Goal: Information Seeking & Learning: Learn about a topic

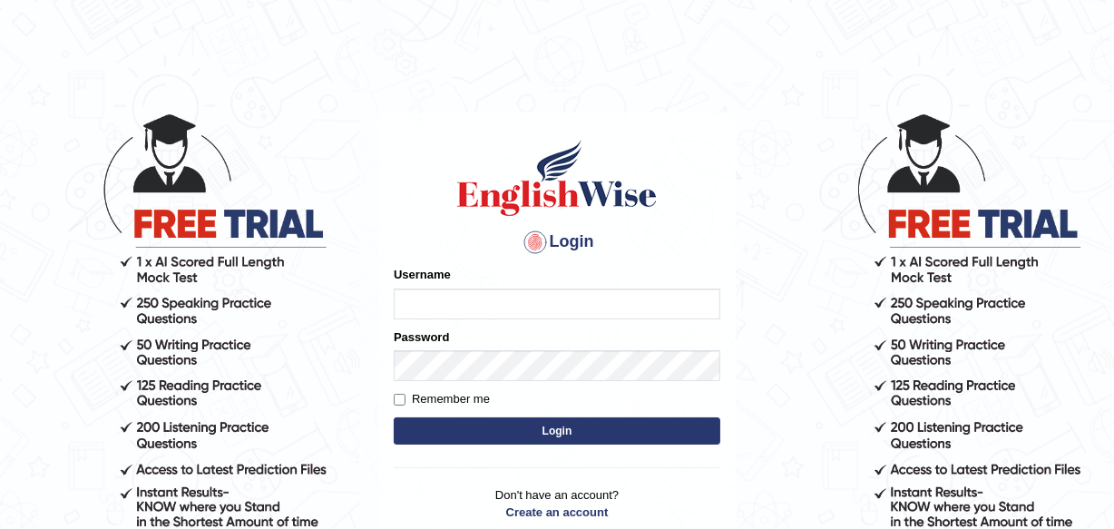
type input "charles_D"
click at [544, 426] on button "Login" at bounding box center [557, 430] width 327 height 27
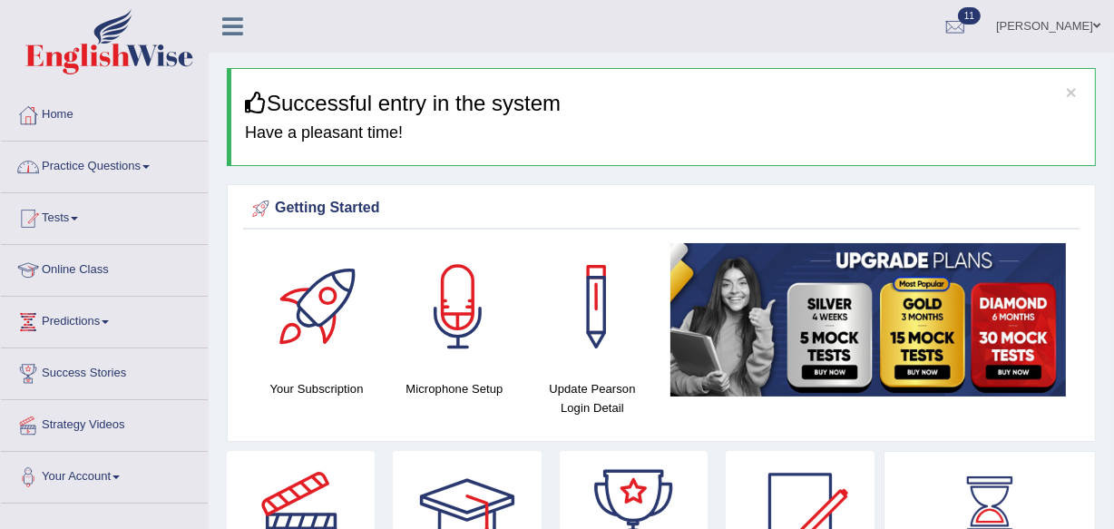
click at [150, 165] on span at bounding box center [145, 167] width 7 height 4
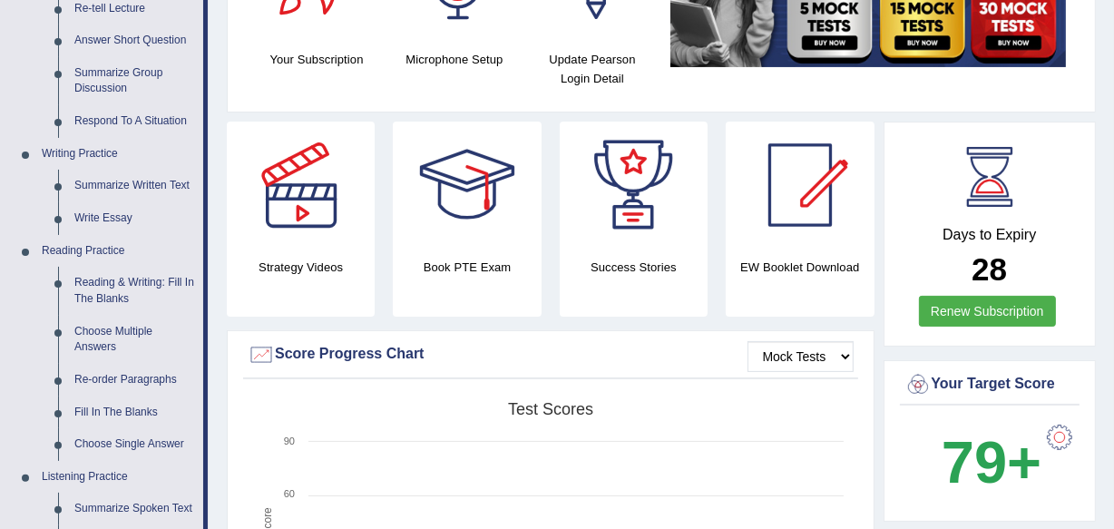
scroll to position [363, 0]
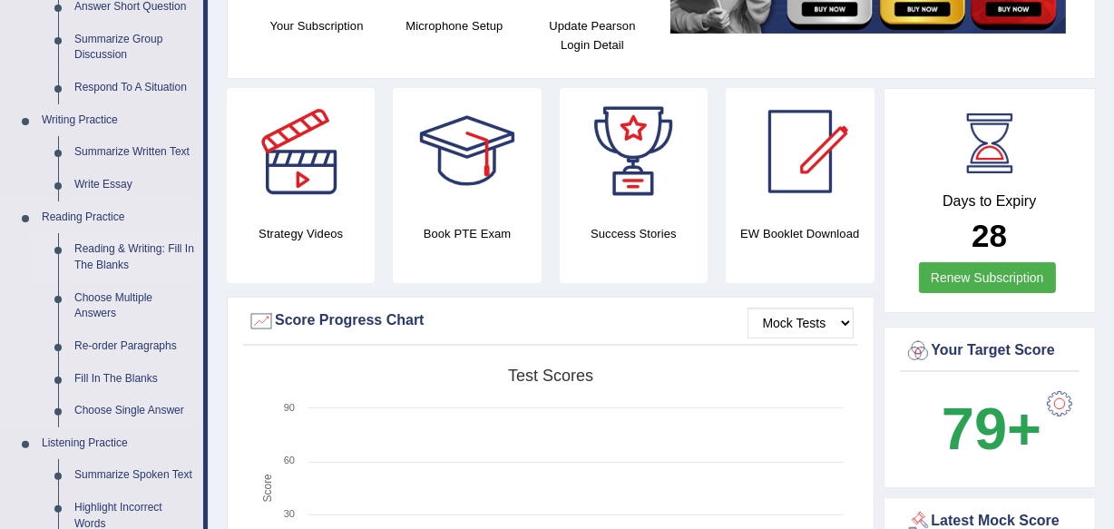
click at [113, 260] on link "Reading & Writing: Fill In The Blanks" at bounding box center [134, 257] width 137 height 48
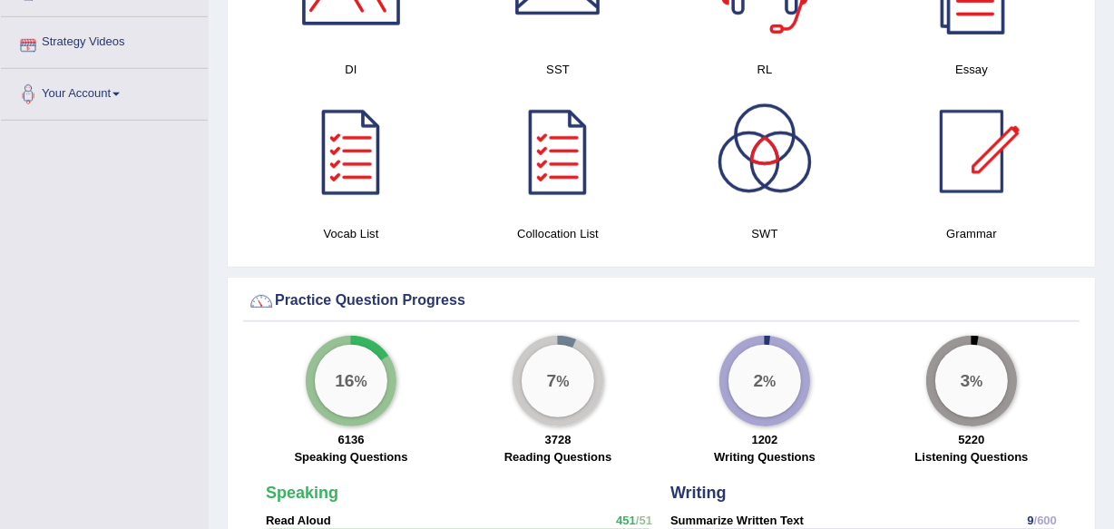
scroll to position [1216, 0]
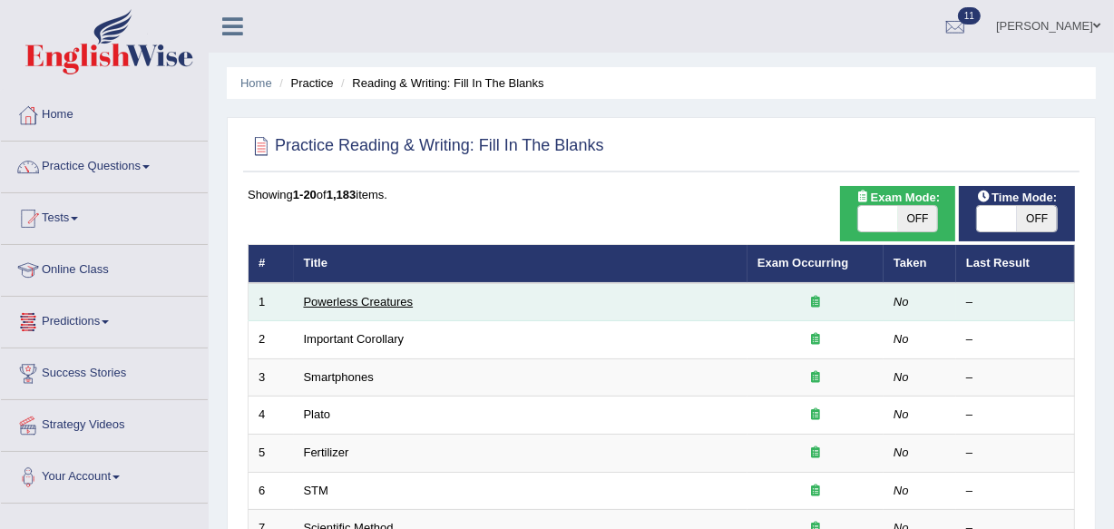
click at [368, 295] on link "Powerless Creatures" at bounding box center [359, 302] width 110 height 14
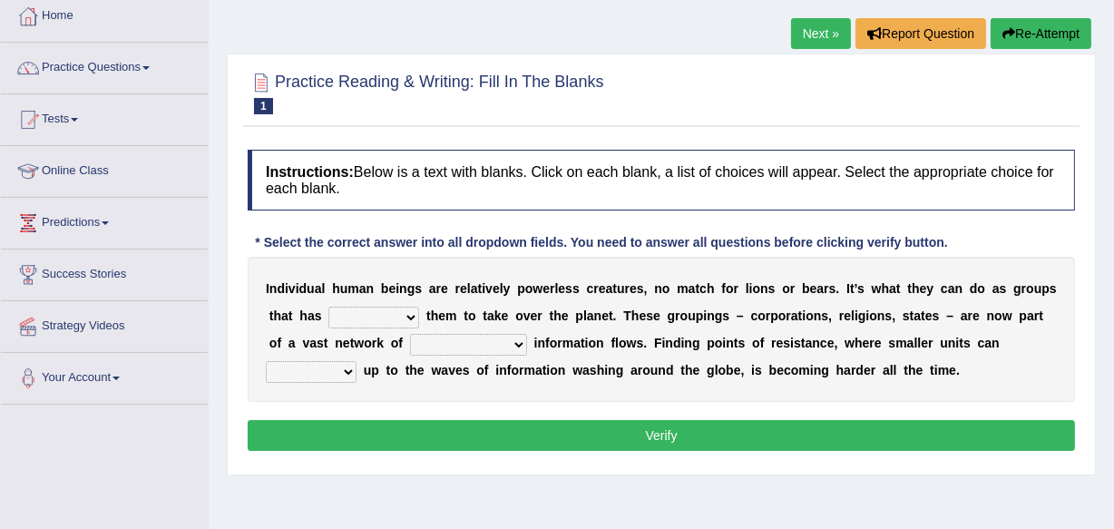
scroll to position [132, 0]
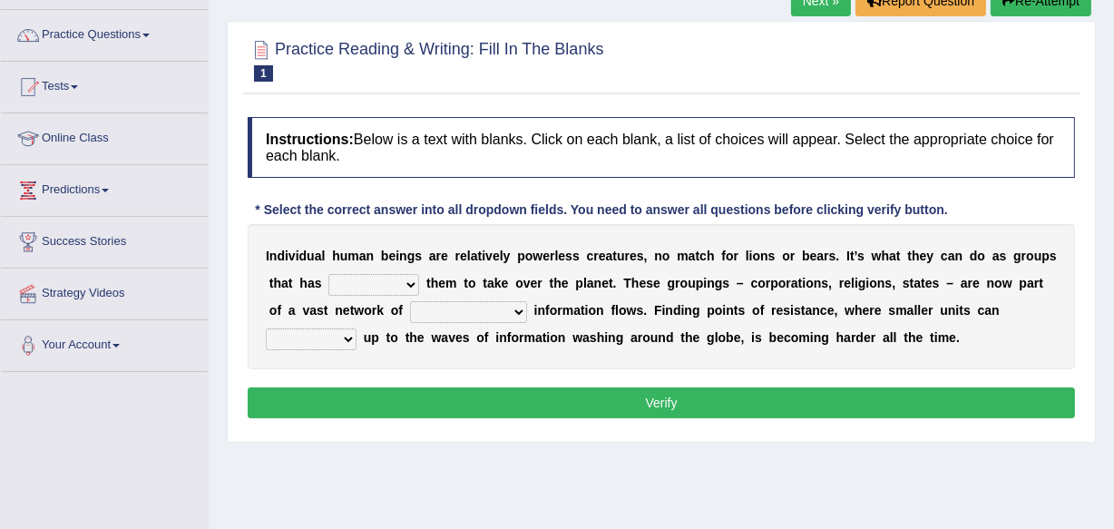
click at [412, 284] on select "enabled contended embodied conjured" at bounding box center [373, 285] width 91 height 22
select select "enabled"
click at [328, 274] on select "enabled contended embodied conjured" at bounding box center [373, 285] width 91 height 22
click at [514, 307] on select "interconnected overlapping fastened exploited" at bounding box center [468, 312] width 117 height 22
select select "interconnected"
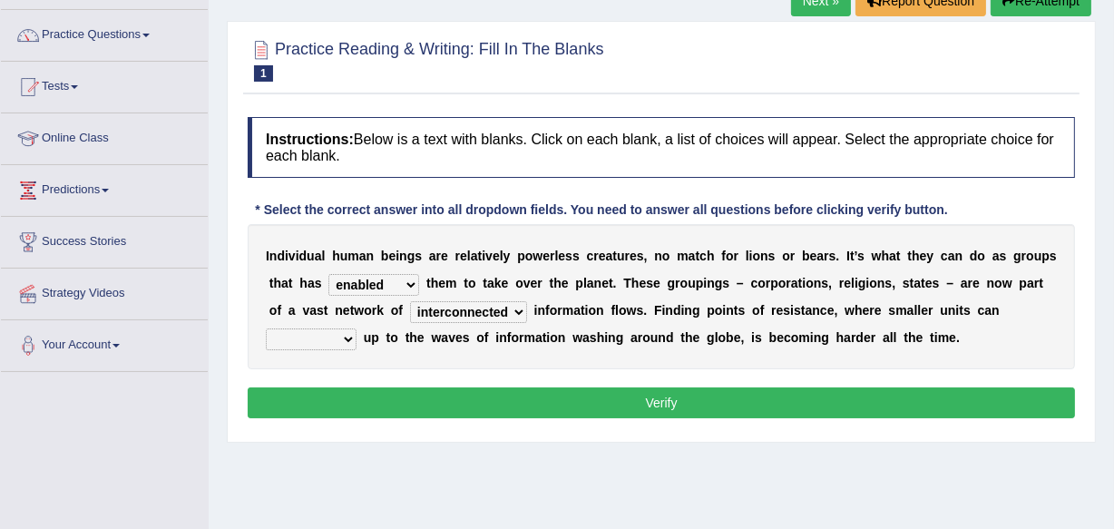
click at [410, 301] on select "interconnected overlapping fastened exploited" at bounding box center [468, 312] width 117 height 22
click at [351, 336] on select "stand raise hail pump" at bounding box center [311, 339] width 91 height 22
select select "stand"
click at [266, 328] on select "stand raise hail pump" at bounding box center [311, 339] width 91 height 22
click at [300, 382] on div "Instructions: Below is a text with blanks. Click on each blank, a list of choic…" at bounding box center [661, 270] width 837 height 325
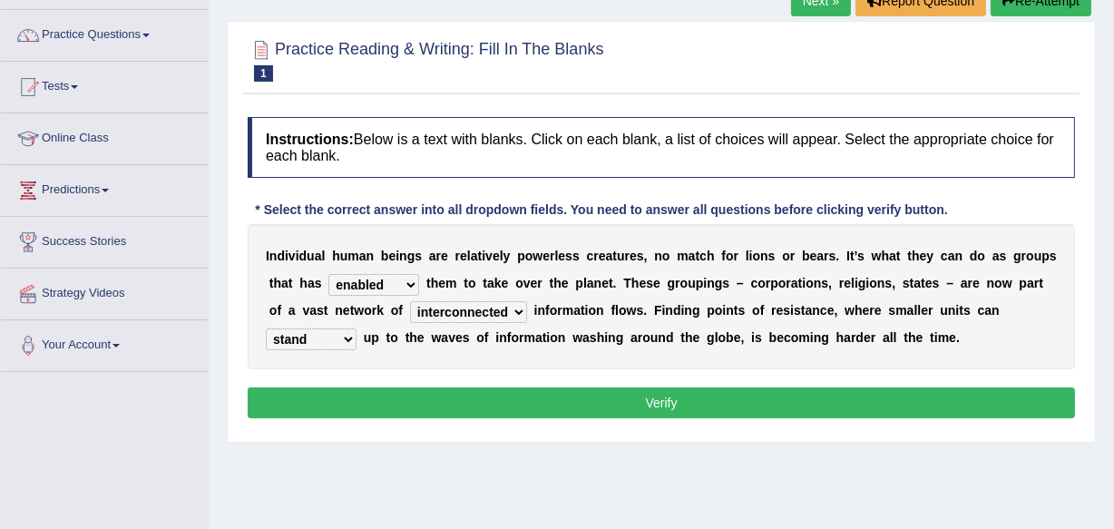
click at [656, 402] on button "Verify" at bounding box center [661, 402] width 827 height 31
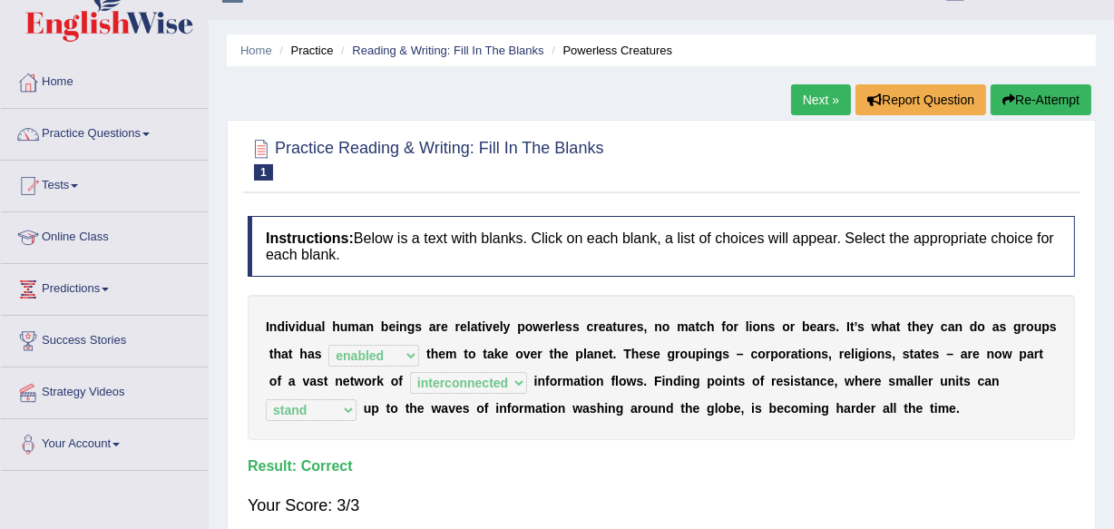
scroll to position [0, 0]
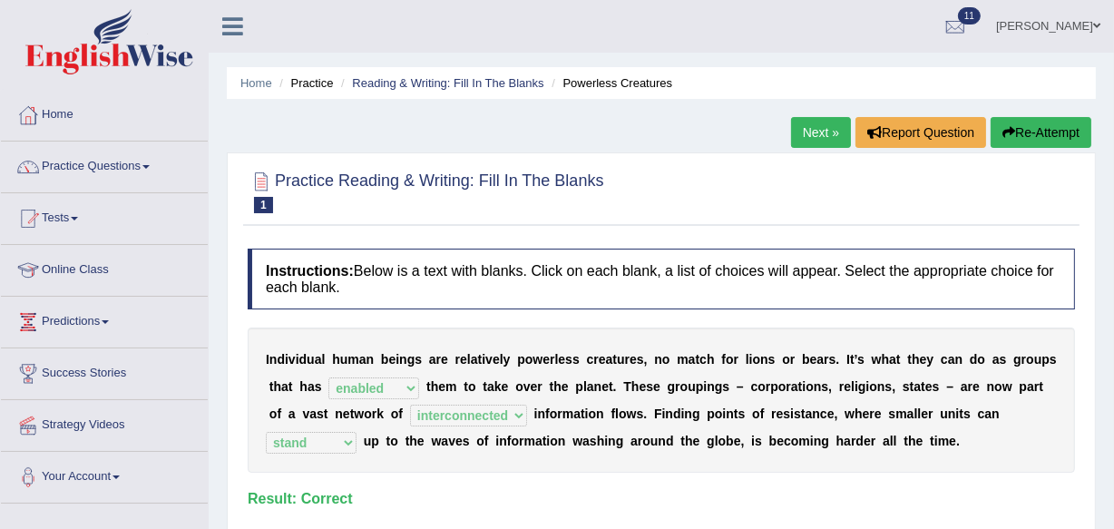
click at [817, 126] on link "Next »" at bounding box center [821, 132] width 60 height 31
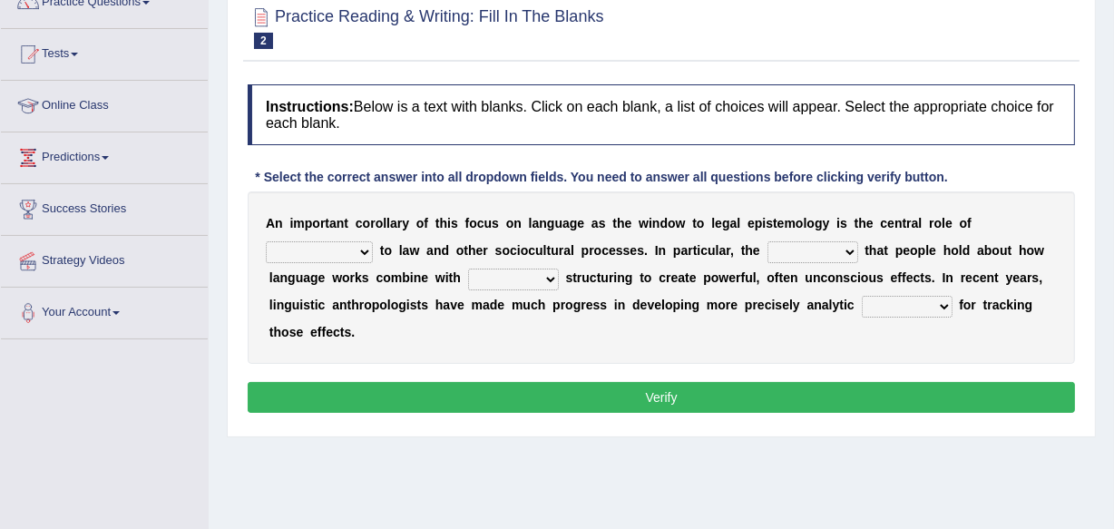
scroll to position [198, 0]
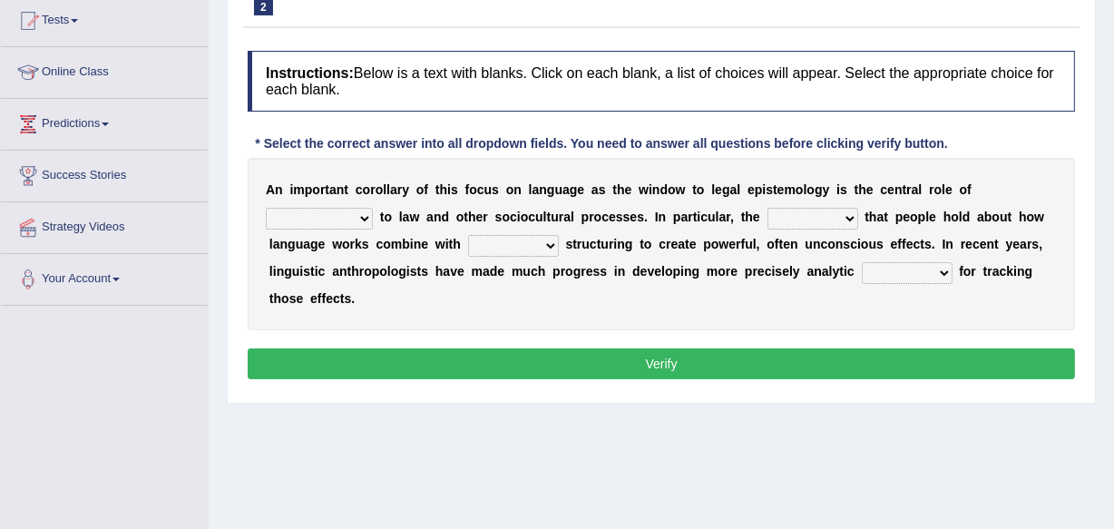
click at [365, 218] on select "discourse epoch dialect acquaintance" at bounding box center [319, 219] width 107 height 22
select select "dialect"
click at [266, 208] on select "discourse epoch dialect acquaintance" at bounding box center [319, 219] width 107 height 22
click at [849, 213] on select "deviation besmirch consent ideas" at bounding box center [813, 219] width 91 height 22
click at [768, 208] on select "deviation besmirch consent ideas" at bounding box center [813, 219] width 91 height 22
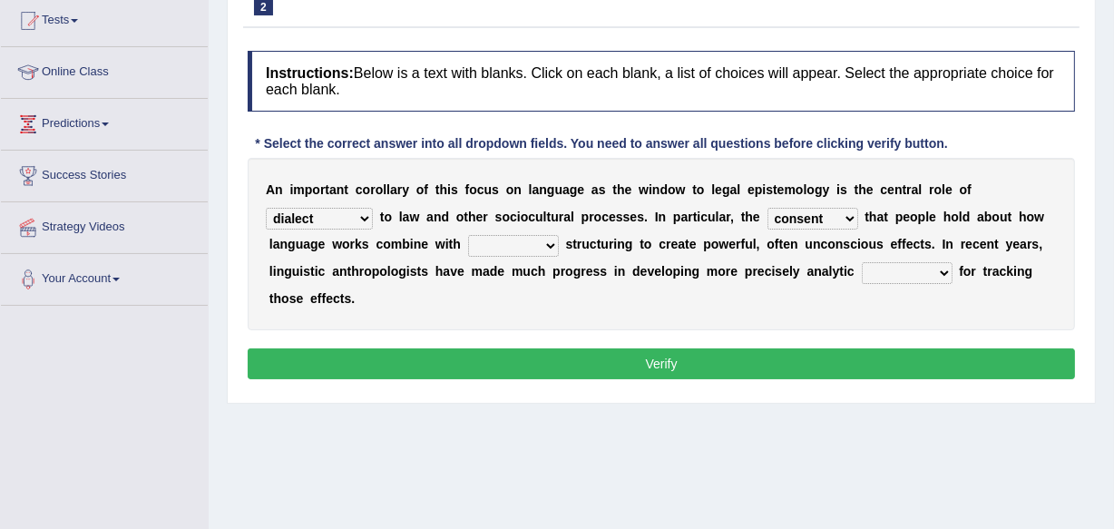
click at [846, 220] on select "deviation besmirch consent ideas" at bounding box center [813, 219] width 91 height 22
select select "ideas"
click at [768, 208] on select "deviation besmirch consent ideas" at bounding box center [813, 219] width 91 height 22
click at [549, 242] on select "mandatory linguistic legitimate customary" at bounding box center [513, 246] width 91 height 22
select select "linguistic"
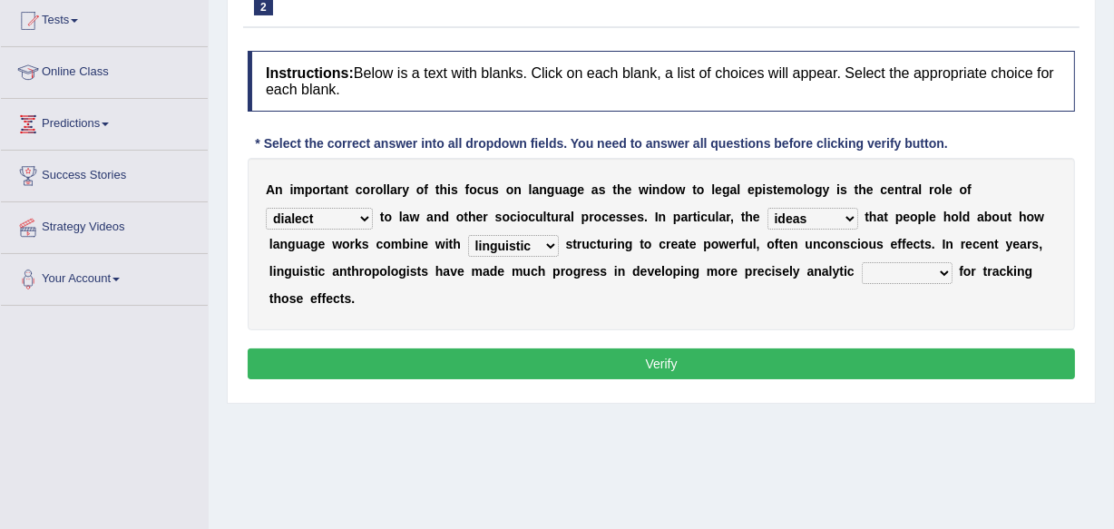
click at [468, 235] on select "mandatory linguistic legitimate customary" at bounding box center [513, 246] width 91 height 22
click at [940, 272] on select "tools appetite albums stroke" at bounding box center [907, 273] width 91 height 22
click at [862, 262] on select "tools appetite albums stroke" at bounding box center [907, 273] width 91 height 22
click at [940, 270] on select "tools appetite albums stroke" at bounding box center [907, 273] width 91 height 22
select select "tools"
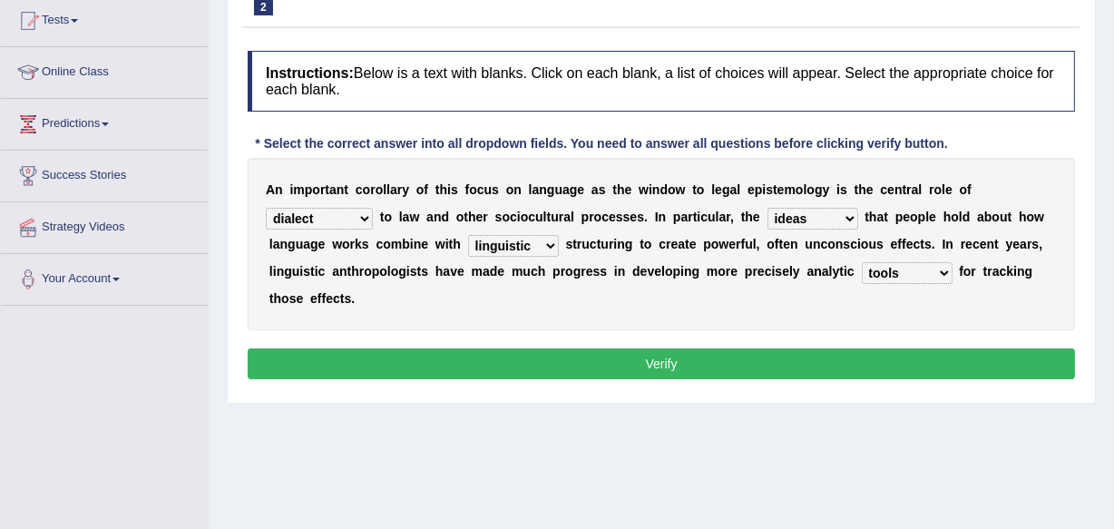
click at [862, 262] on select "tools appetite albums stroke" at bounding box center [907, 273] width 91 height 22
click at [661, 356] on button "Verify" at bounding box center [661, 363] width 827 height 31
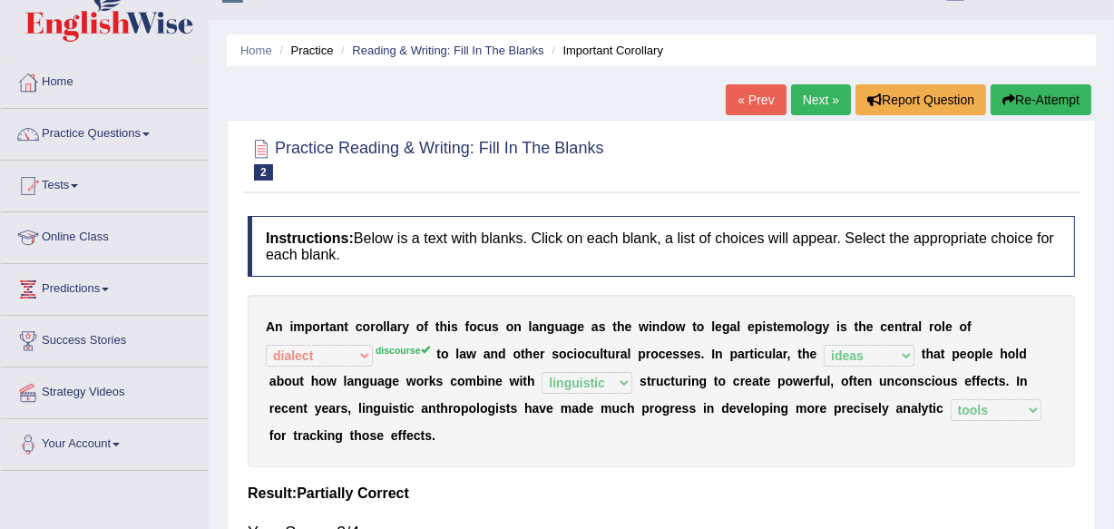
scroll to position [0, 0]
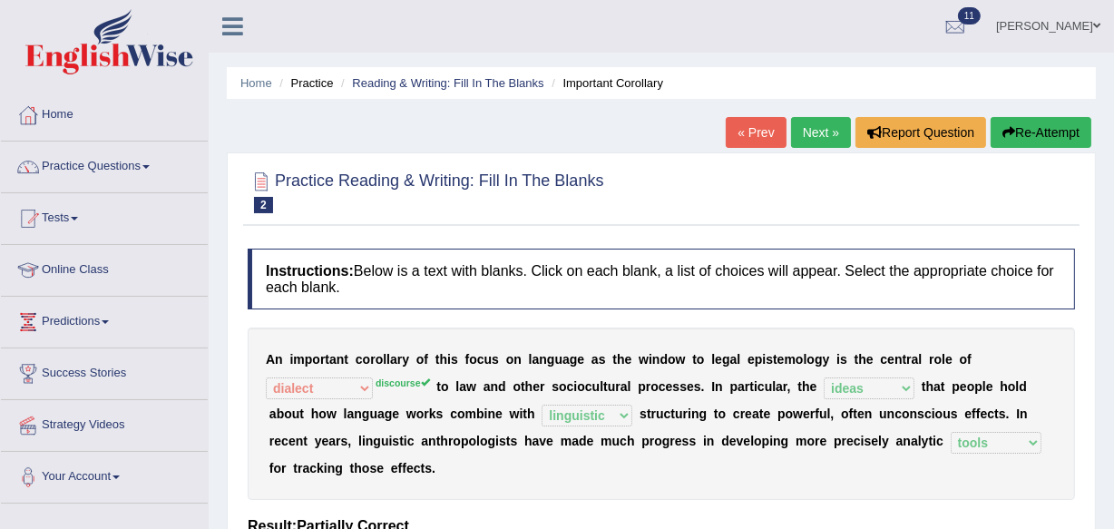
click at [817, 122] on link "Next »" at bounding box center [821, 132] width 60 height 31
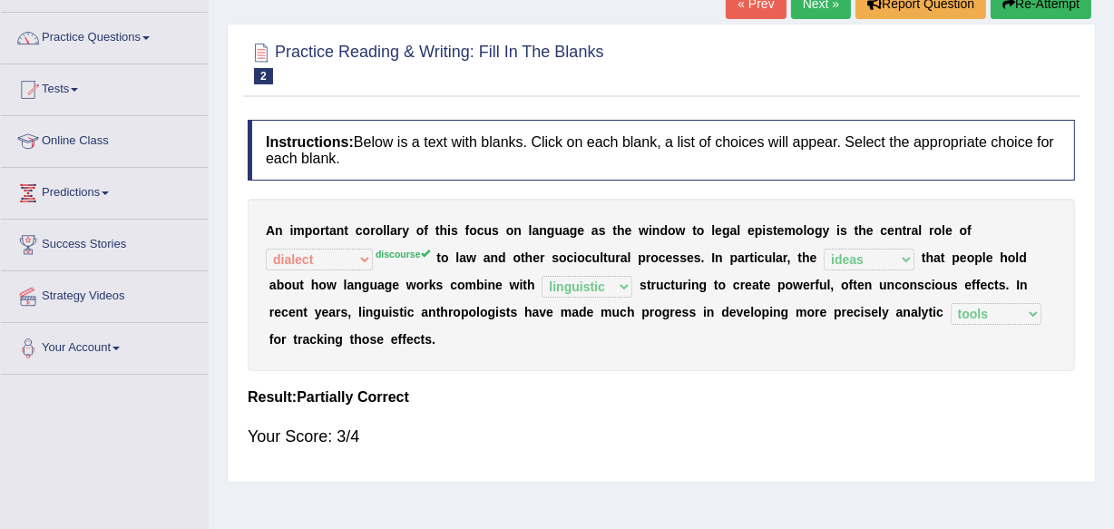
scroll to position [424, 0]
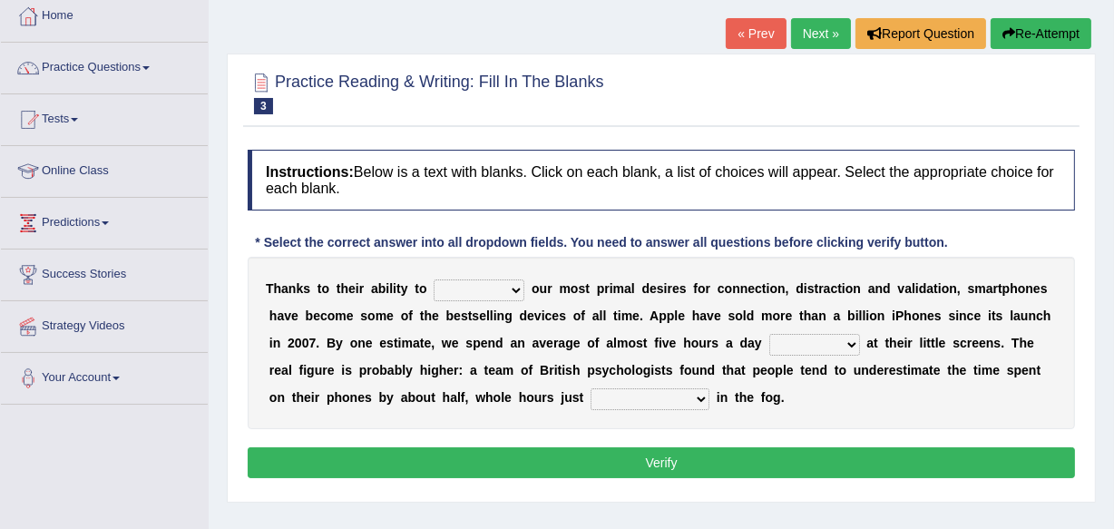
scroll to position [132, 0]
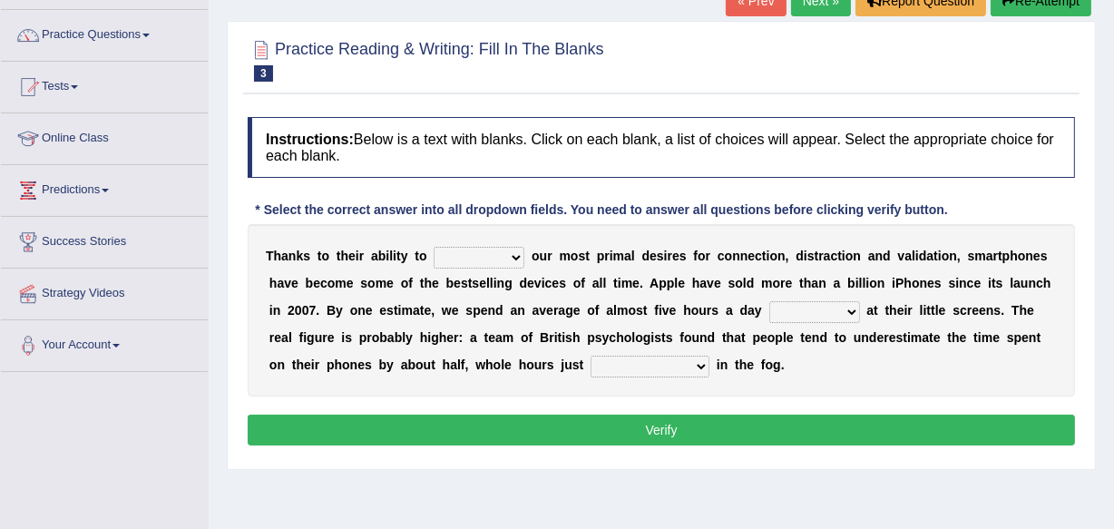
click at [513, 255] on select "hijack describe sharpen conserve" at bounding box center [479, 258] width 91 height 22
select select "sharpen"
click at [434, 247] on select "hijack describe sharpen conserve" at bounding box center [479, 258] width 91 height 22
click at [854, 310] on select "watching waggling snoring staring" at bounding box center [814, 312] width 91 height 22
select select "staring"
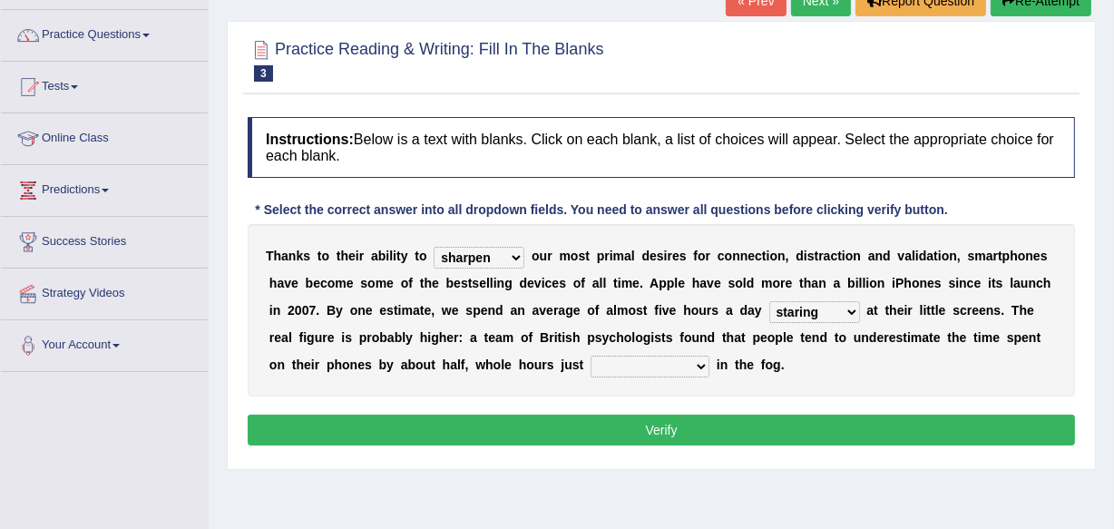
click at [769, 301] on select "watching waggling snoring staring" at bounding box center [814, 312] width 91 height 22
click at [704, 364] on select "has evaporated evaporating evaporate evaporates" at bounding box center [650, 367] width 119 height 22
select select "evaporating"
click at [591, 356] on select "has evaporated evaporating evaporate evaporates" at bounding box center [650, 367] width 119 height 22
click at [660, 435] on button "Verify" at bounding box center [661, 430] width 827 height 31
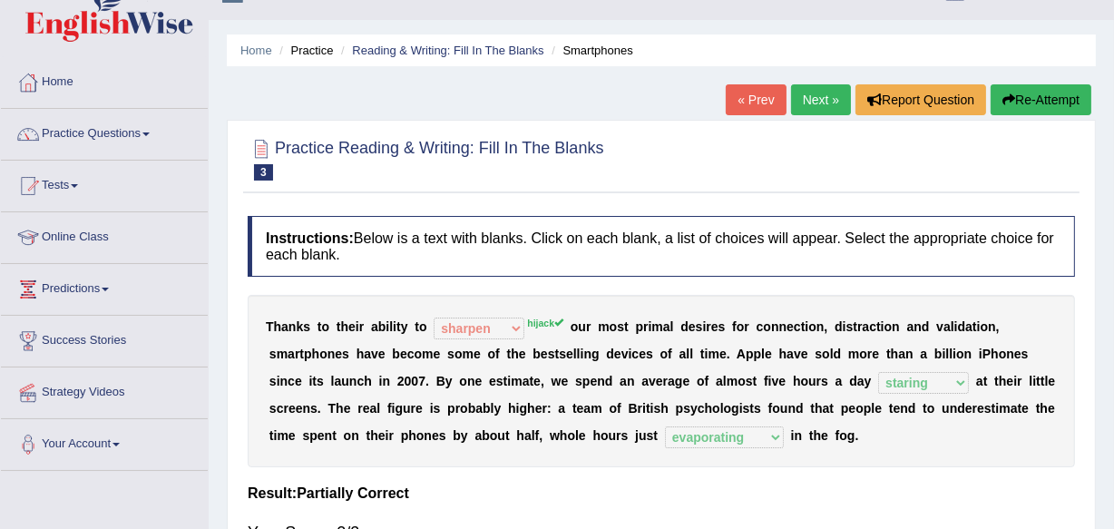
scroll to position [0, 0]
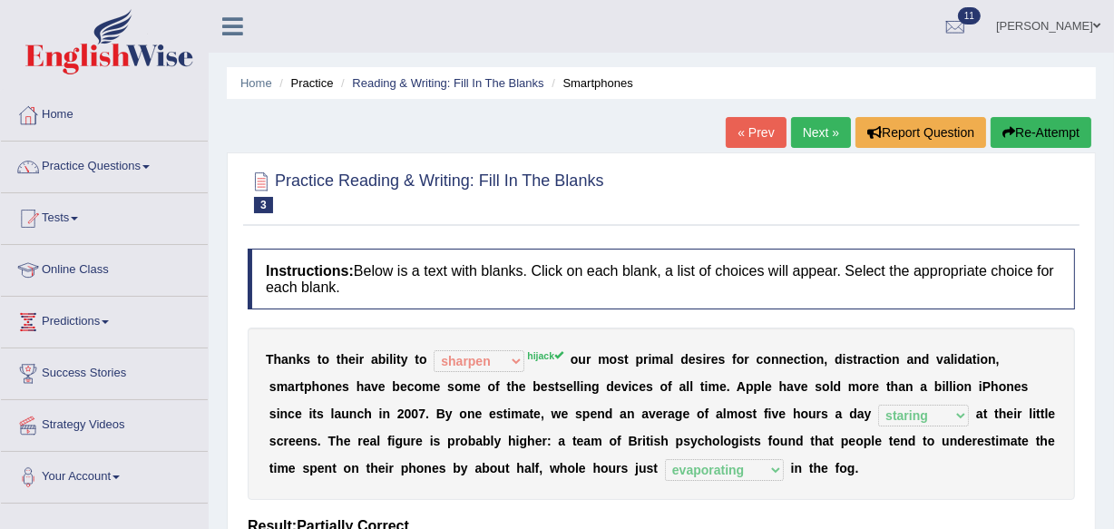
click at [817, 127] on link "Next »" at bounding box center [821, 132] width 60 height 31
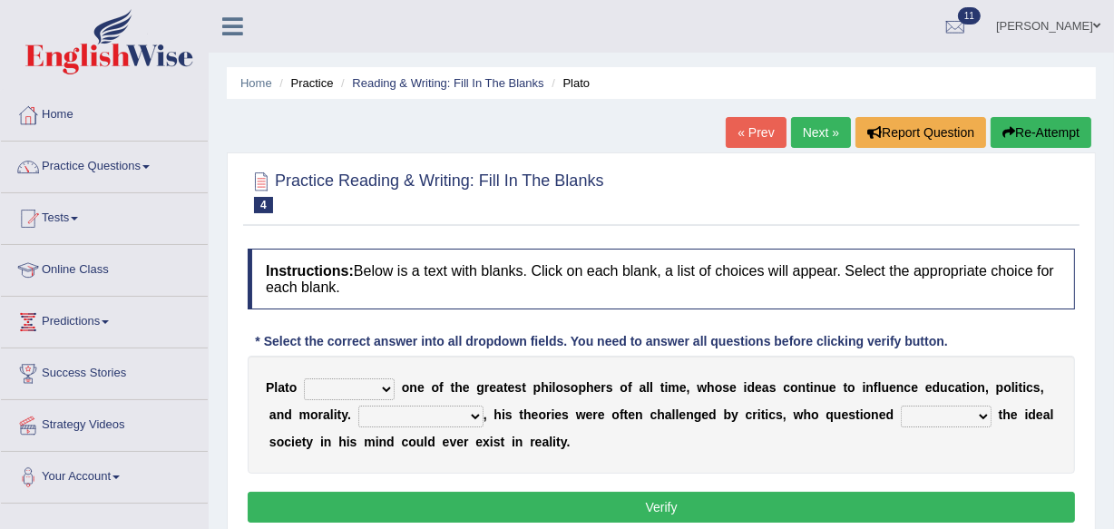
click at [389, 385] on select "keeps comes claims remains" at bounding box center [349, 389] width 91 height 22
select select "remains"
click at [304, 378] on select "keeps comes claims remains" at bounding box center [349, 389] width 91 height 22
click at [474, 416] on select "Notwithstanding So However Whatever" at bounding box center [420, 417] width 125 height 22
select select "However"
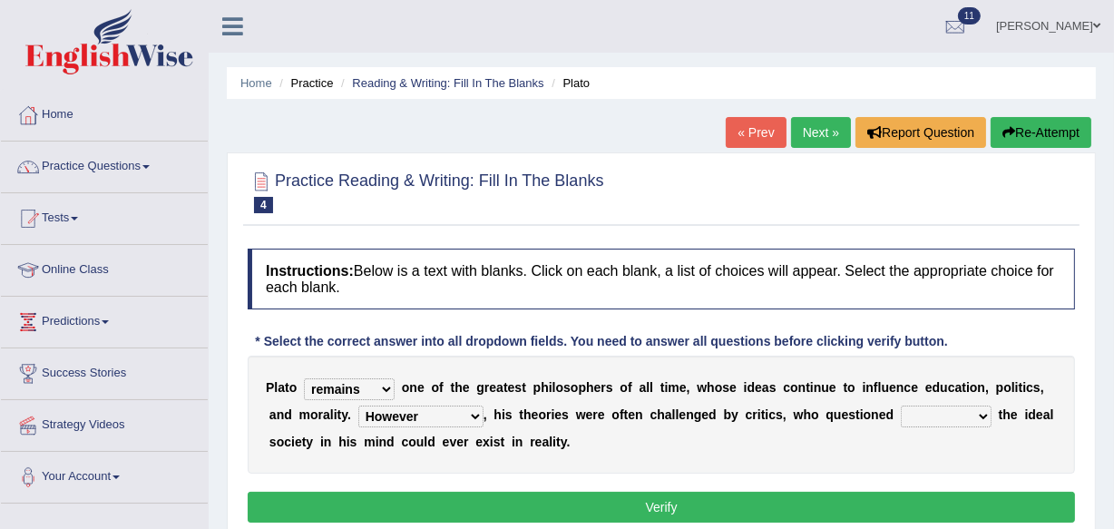
click at [358, 406] on select "Notwithstanding So However Whatever" at bounding box center [420, 417] width 125 height 22
click at [982, 413] on select "which what that whether" at bounding box center [946, 417] width 91 height 22
select select "whether"
click at [901, 406] on select "which what that whether" at bounding box center [946, 417] width 91 height 22
click at [670, 501] on button "Verify" at bounding box center [661, 507] width 827 height 31
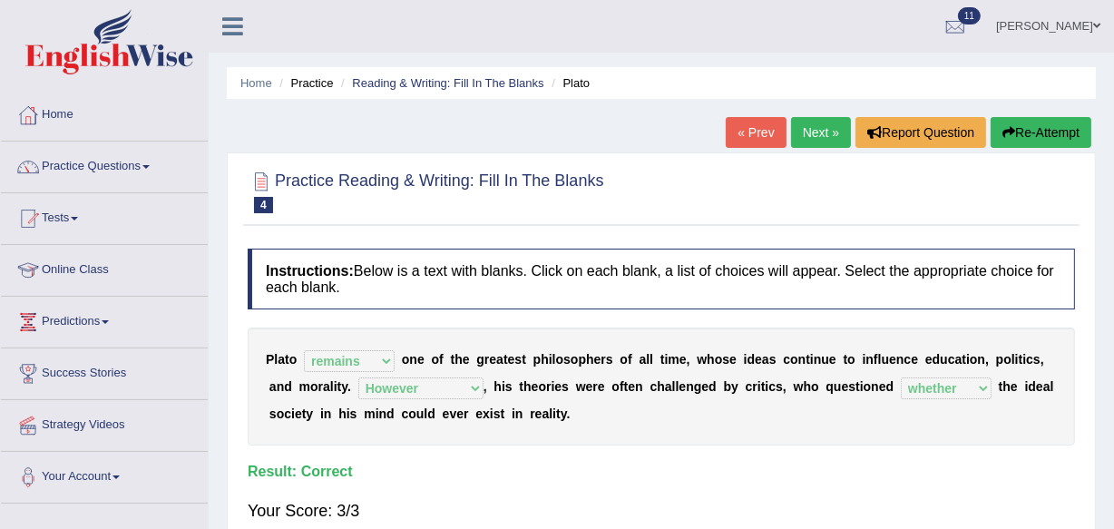
click at [820, 125] on link "Next »" at bounding box center [821, 132] width 60 height 31
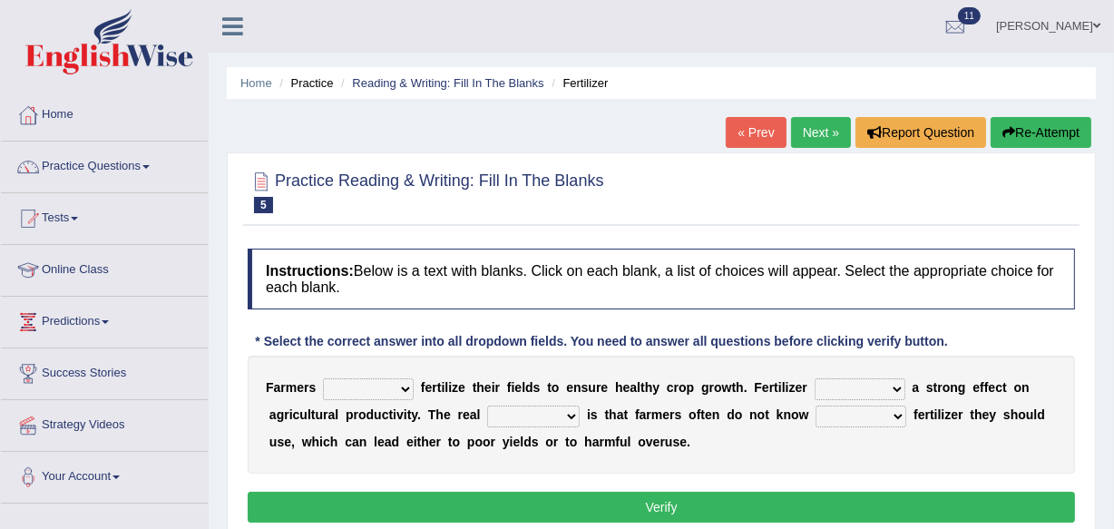
click at [406, 389] on select "must should need can" at bounding box center [368, 389] width 91 height 22
select select "must"
click at [323, 378] on select "must should need can" at bounding box center [368, 389] width 91 height 22
click at [896, 387] on select "has had have having" at bounding box center [860, 389] width 91 height 22
select select "has"
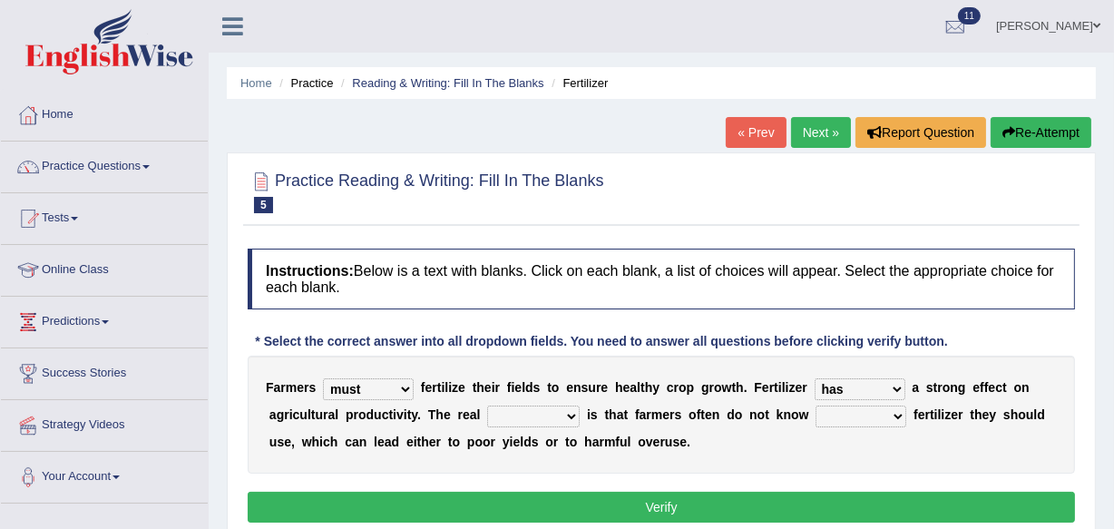
click at [815, 378] on select "has had have having" at bounding box center [860, 389] width 91 height 22
click at [572, 417] on select "problem question conclusion answer" at bounding box center [533, 417] width 93 height 22
select select "problem"
click at [487, 406] on select "problem question conclusion answer" at bounding box center [533, 417] width 93 height 22
click at [895, 414] on select "how much how many however so much" at bounding box center [861, 417] width 91 height 22
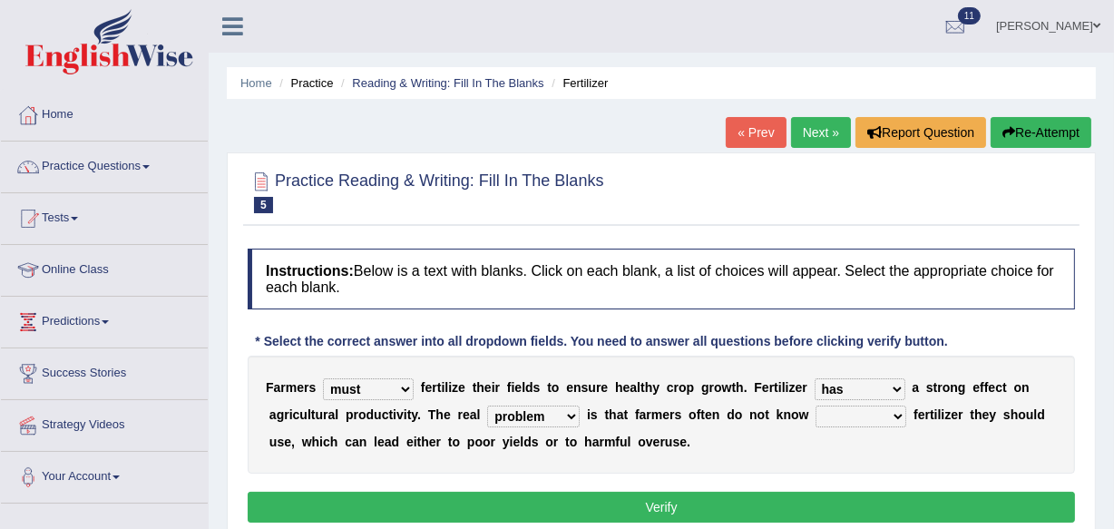
select select "how much"
click at [816, 406] on select "how much how many however so much" at bounding box center [861, 417] width 91 height 22
click at [666, 501] on button "Verify" at bounding box center [661, 507] width 827 height 31
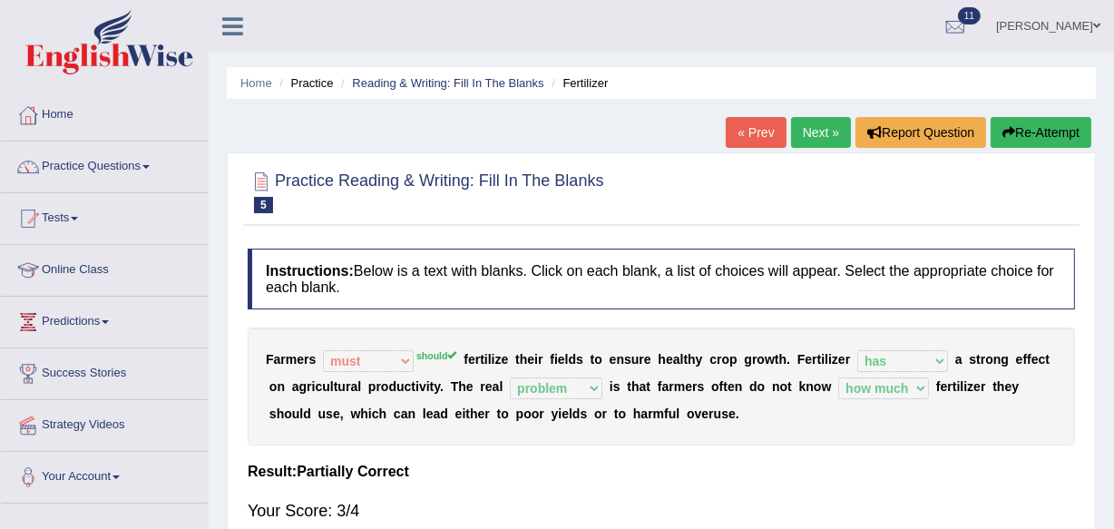
click at [801, 127] on link "Next »" at bounding box center [821, 132] width 60 height 31
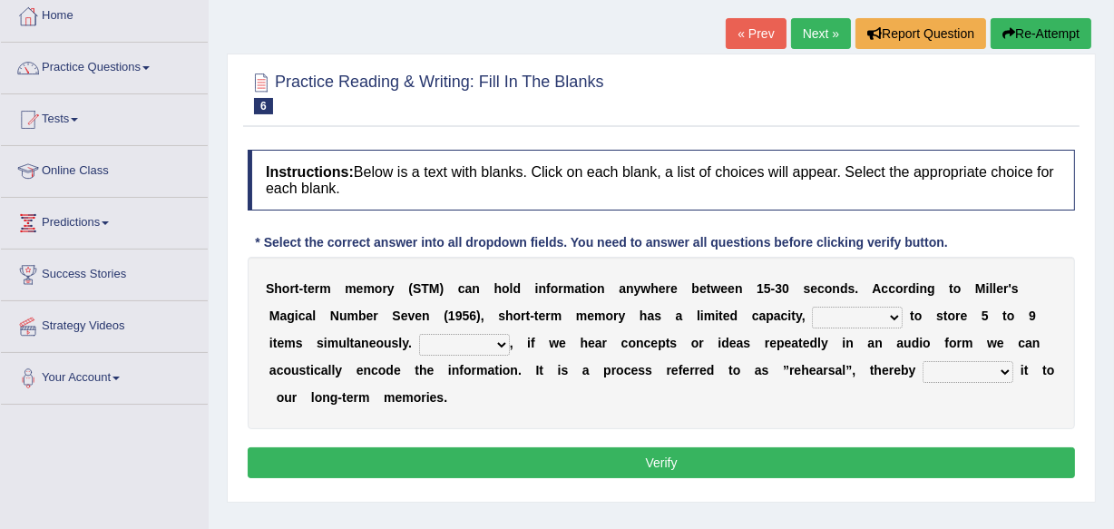
scroll to position [132, 0]
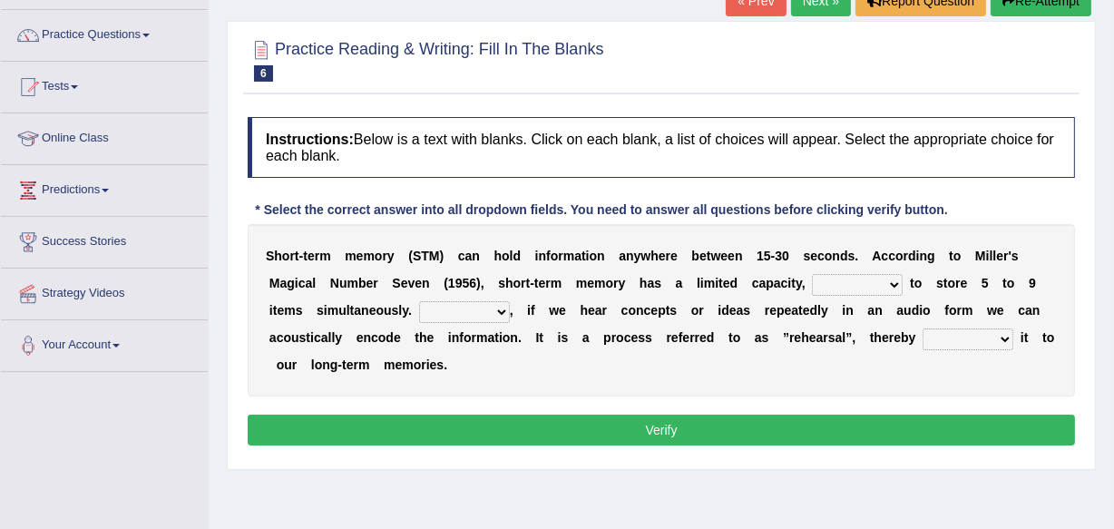
click at [897, 280] on select "being able is able be able unable" at bounding box center [857, 285] width 91 height 22
select select "unable"
click at [812, 274] on select "being able is able be able unable" at bounding box center [857, 285] width 91 height 22
click at [498, 308] on select "However So Moreover Therefore" at bounding box center [464, 312] width 91 height 22
select select "However"
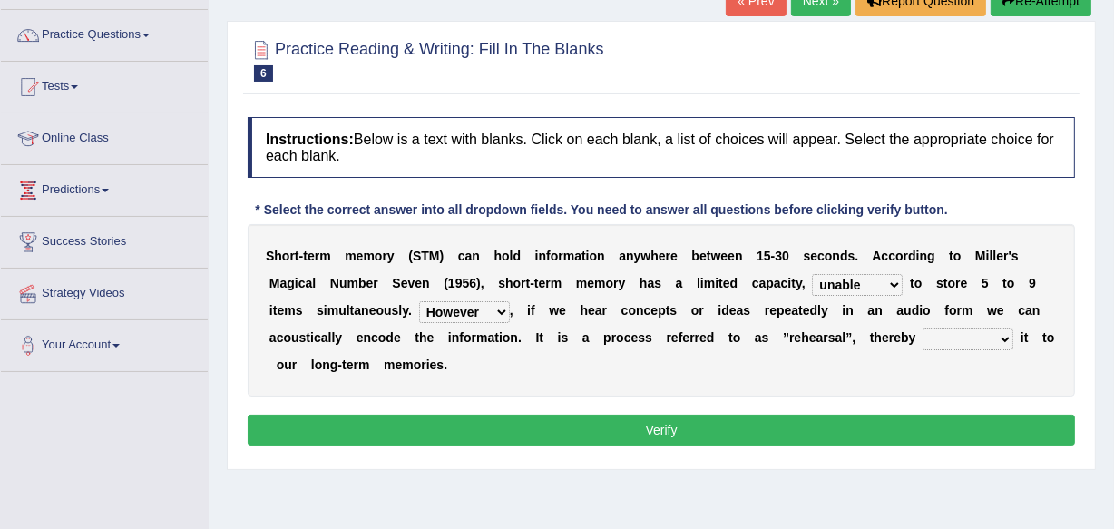
click at [419, 301] on select "However So Moreover Therefore" at bounding box center [464, 312] width 91 height 22
click at [1009, 334] on select "commit commits commiting commited" at bounding box center [968, 339] width 91 height 22
select select "commiting"
click at [923, 328] on select "commit commits commiting commited" at bounding box center [968, 339] width 91 height 22
click at [670, 432] on button "Verify" at bounding box center [661, 430] width 827 height 31
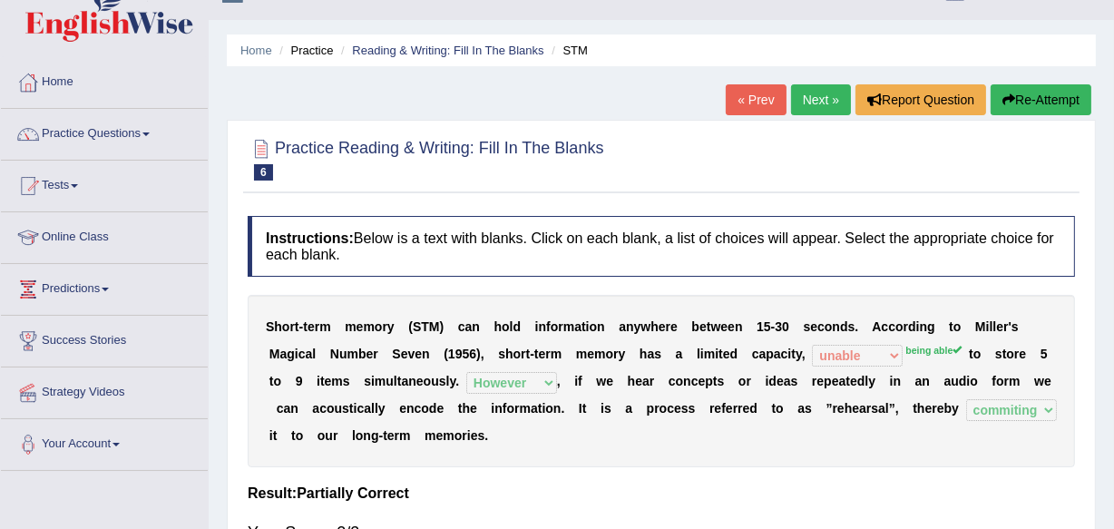
scroll to position [0, 0]
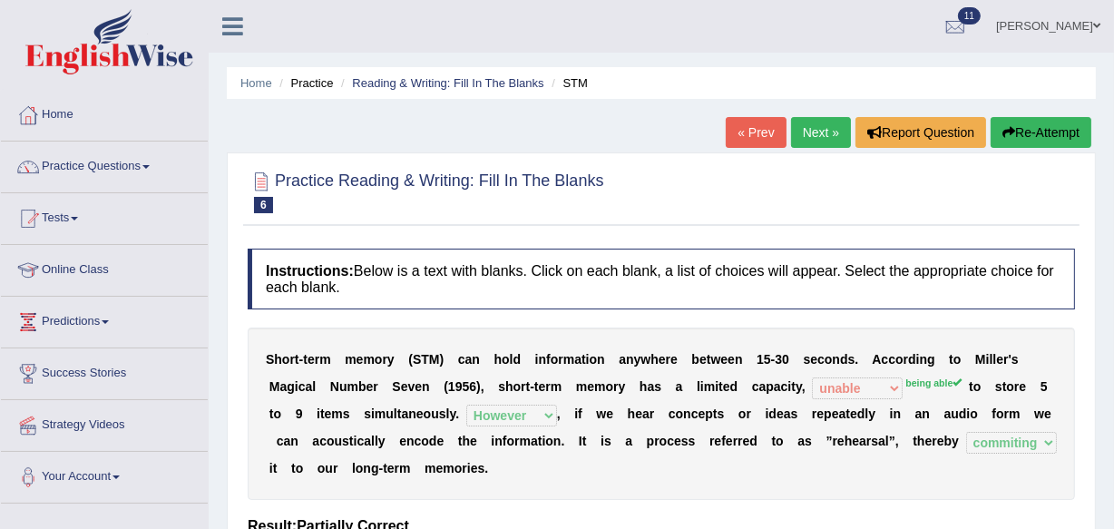
click at [808, 140] on link "Next »" at bounding box center [821, 132] width 60 height 31
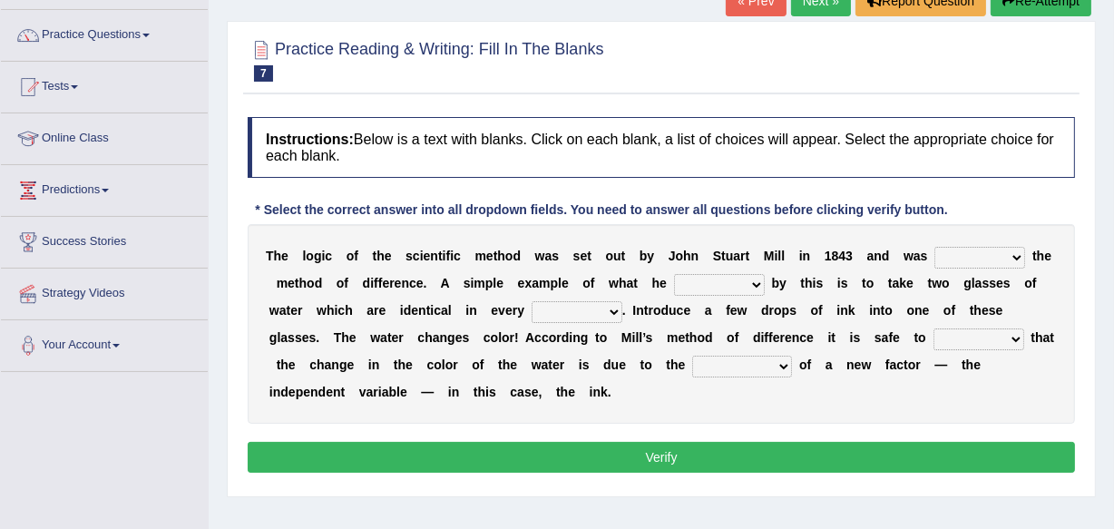
scroll to position [164, 0]
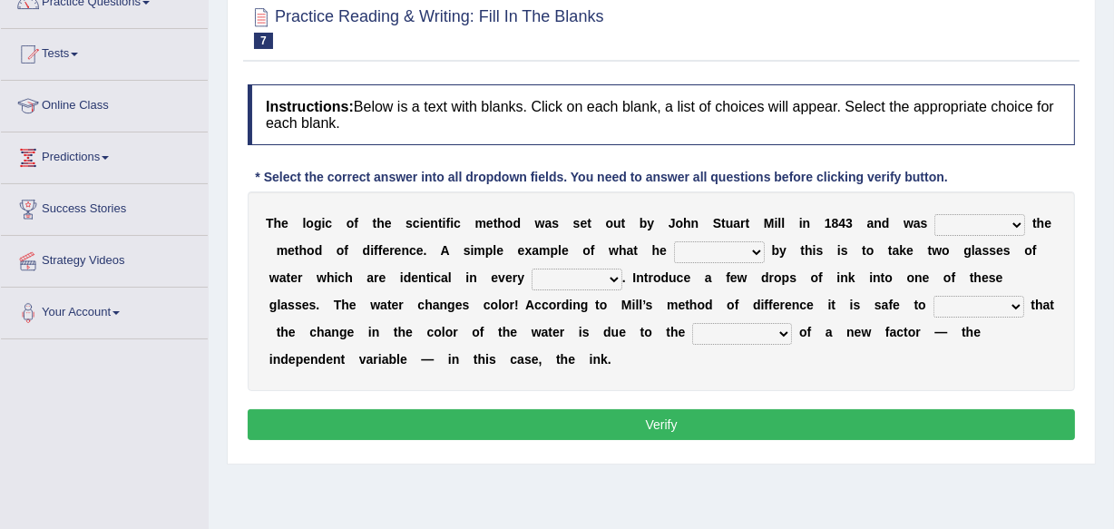
click at [1018, 220] on select "pointed claimed demanded named" at bounding box center [979, 225] width 91 height 22
select select "named"
click at [934, 214] on select "pointed claimed demanded named" at bounding box center [979, 225] width 91 height 22
click at [756, 247] on select "capped charged found meant" at bounding box center [719, 252] width 91 height 22
select select "found"
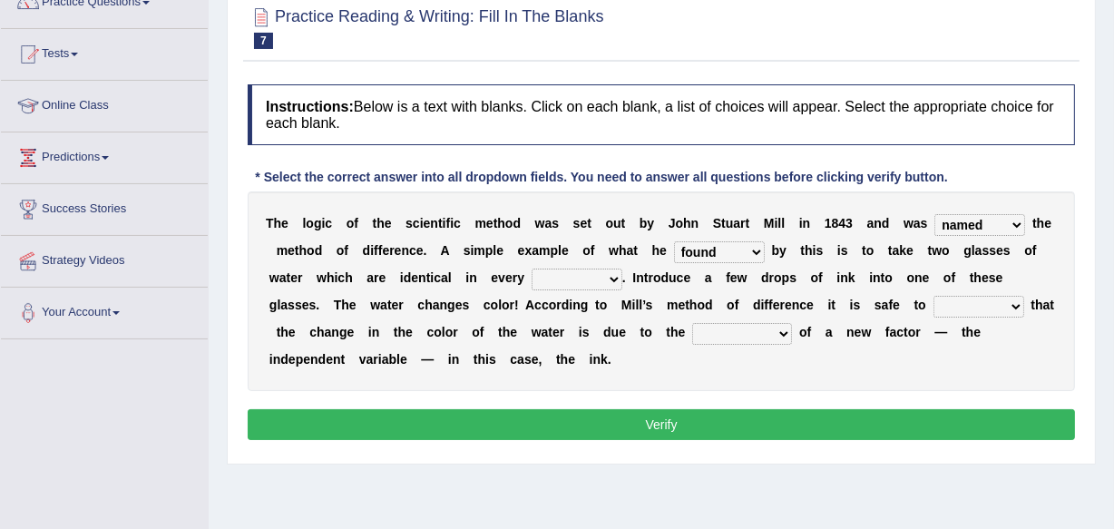
click at [674, 241] on select "capped charged found meant" at bounding box center [719, 252] width 91 height 22
click at [613, 276] on select "thought identity measure respect" at bounding box center [577, 280] width 91 height 22
select select "measure"
click at [532, 269] on select "thought identity measure respect" at bounding box center [577, 280] width 91 height 22
click at [1017, 301] on select "assume discuss prefer acclaim" at bounding box center [979, 307] width 91 height 22
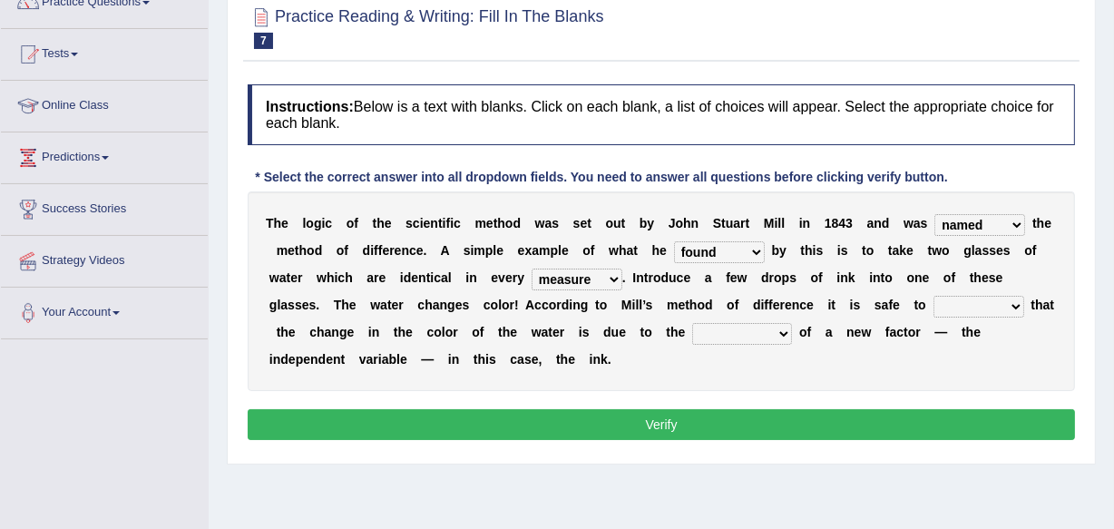
select select "discuss"
click at [934, 296] on select "assume discuss prefer acclaim" at bounding box center [979, 307] width 91 height 22
click at [783, 328] on select "introduction magnitude preparation purification" at bounding box center [742, 334] width 100 height 22
select select "preparation"
click at [692, 323] on select "introduction magnitude preparation purification" at bounding box center [742, 334] width 100 height 22
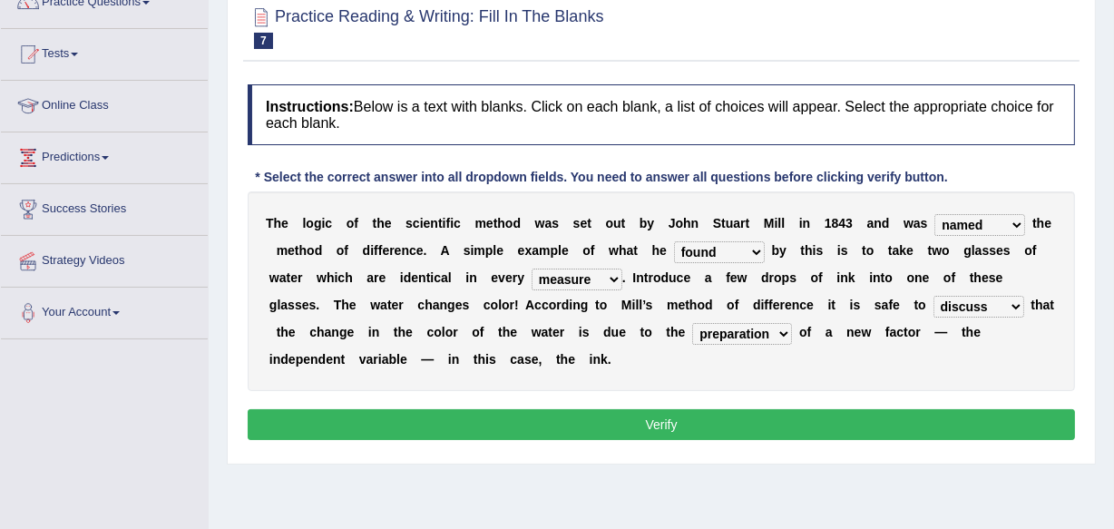
click at [655, 426] on button "Verify" at bounding box center [661, 424] width 827 height 31
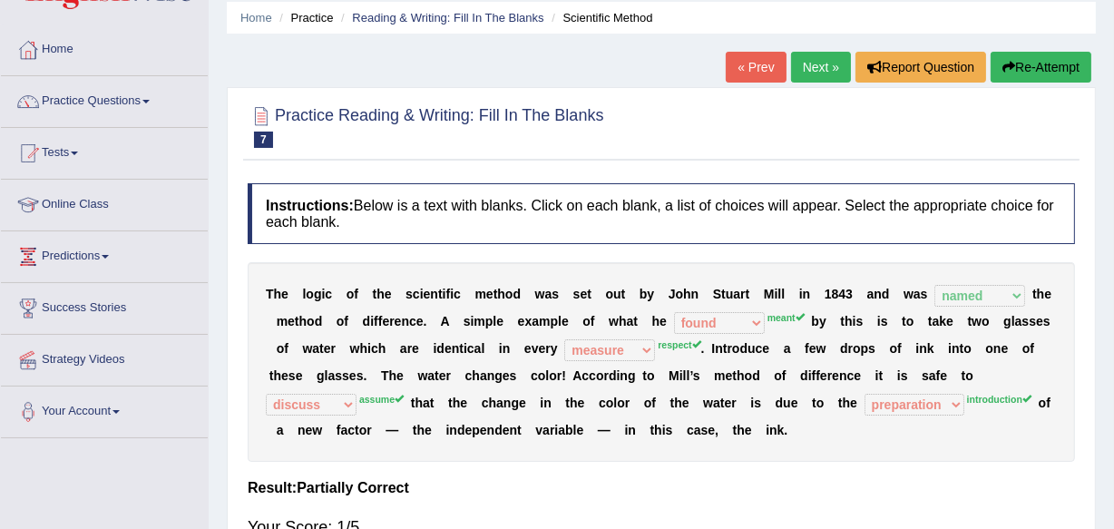
scroll to position [33, 0]
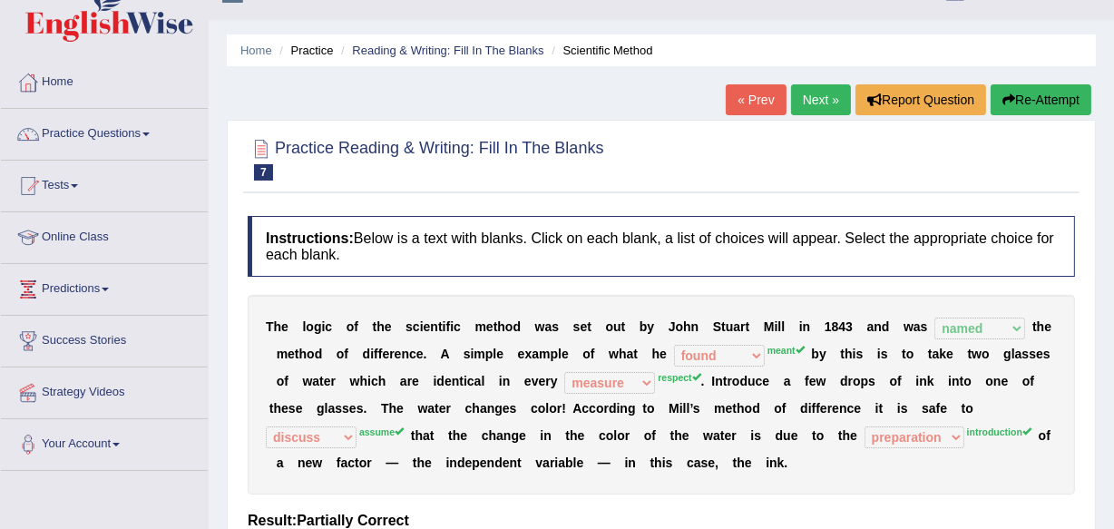
click at [821, 93] on link "Next »" at bounding box center [821, 99] width 60 height 31
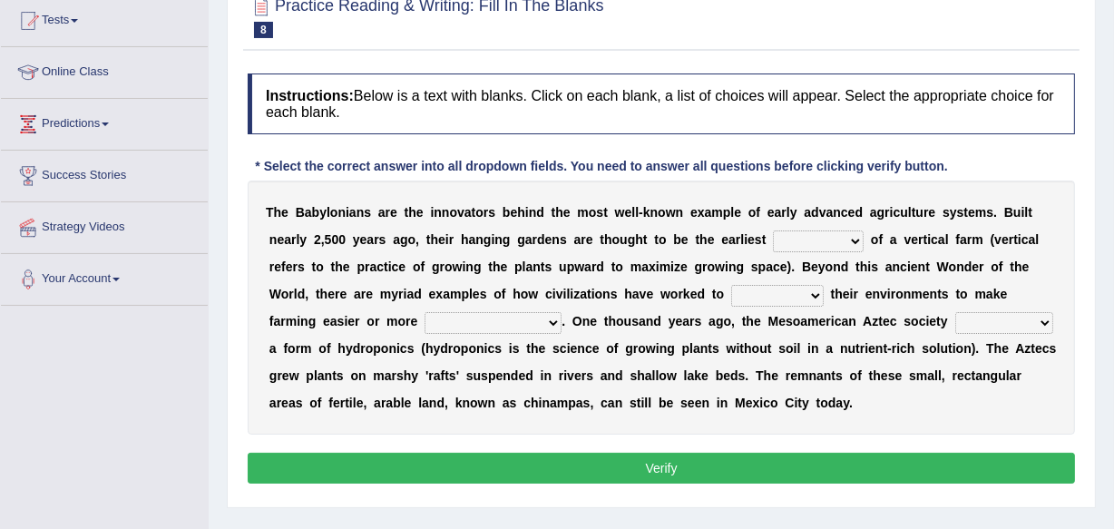
scroll to position [230, 0]
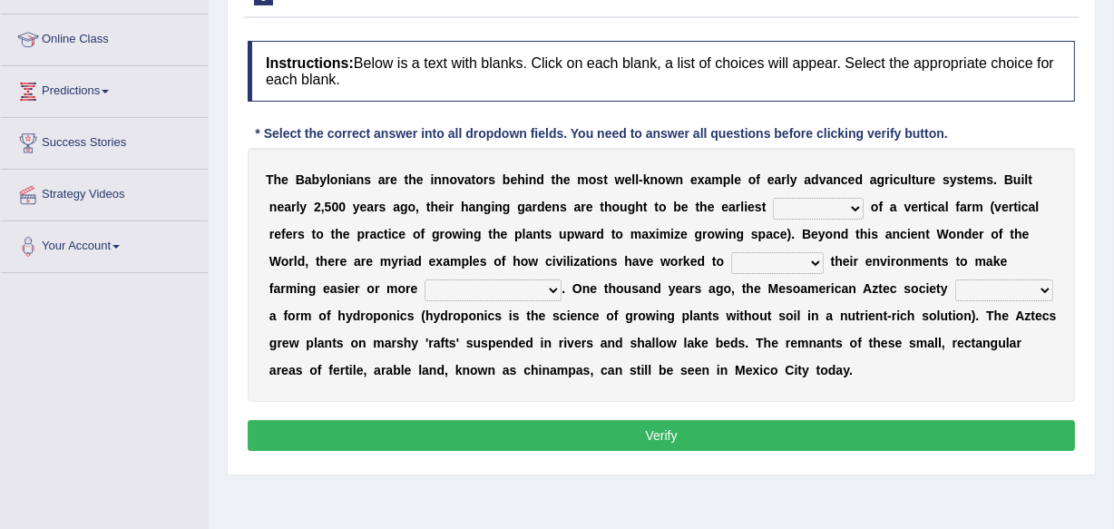
click at [855, 203] on select "prototype failure discredit protocol" at bounding box center [818, 209] width 91 height 22
select select "prototype"
click at [773, 198] on select "prototype failure discredit protocol" at bounding box center [818, 209] width 91 height 22
click at [811, 259] on select "manipulate escape respect disarrange" at bounding box center [777, 263] width 93 height 22
select select "manipulate"
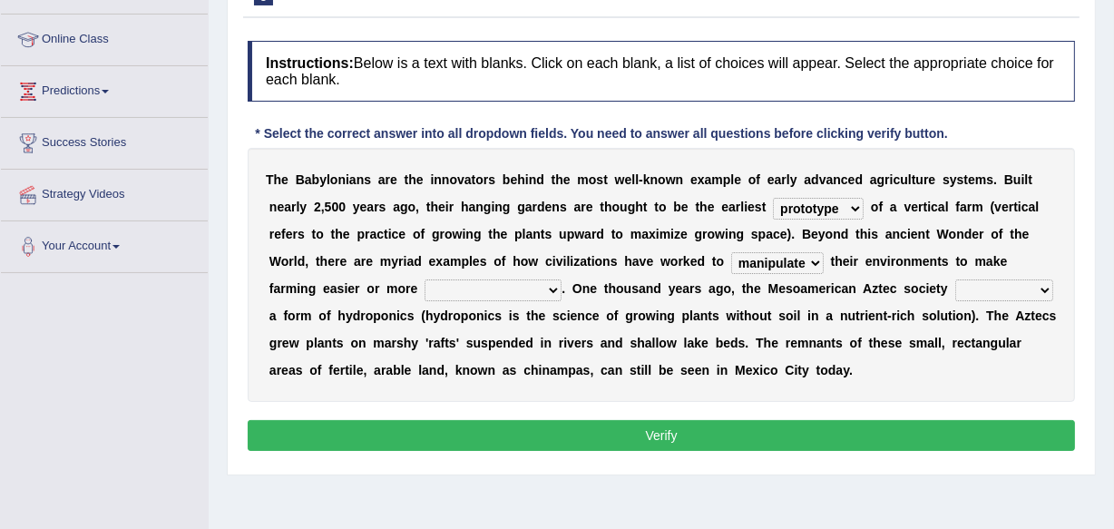
click at [731, 252] on select "manipulate escape respect disarrange" at bounding box center [777, 263] width 93 height 22
click at [815, 257] on select "manipulate escape respect disarrange" at bounding box center [777, 263] width 93 height 22
click at [550, 288] on select "productive constructive connective counterproductive" at bounding box center [493, 290] width 137 height 22
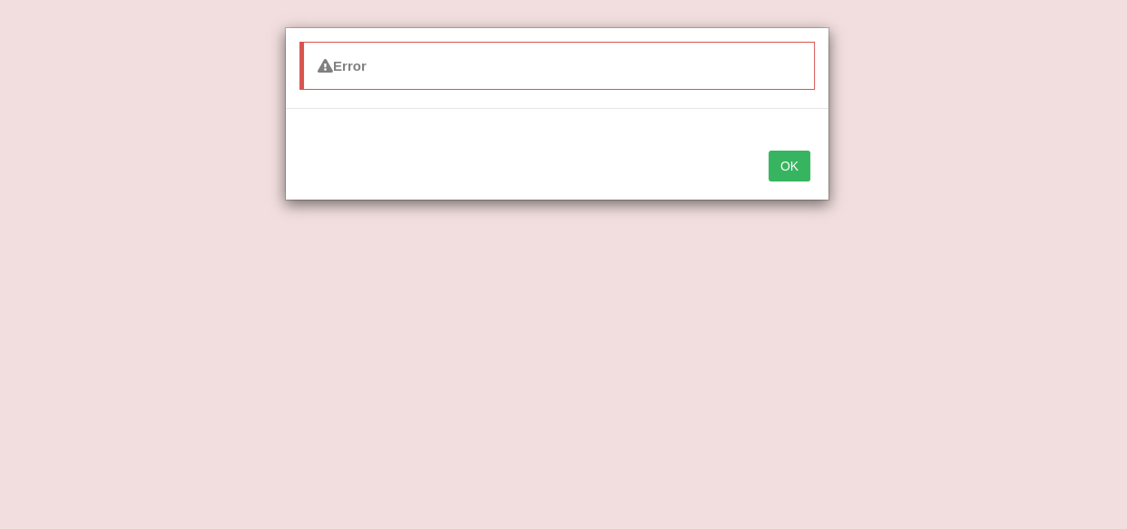
click at [807, 166] on button "OK" at bounding box center [789, 166] width 42 height 31
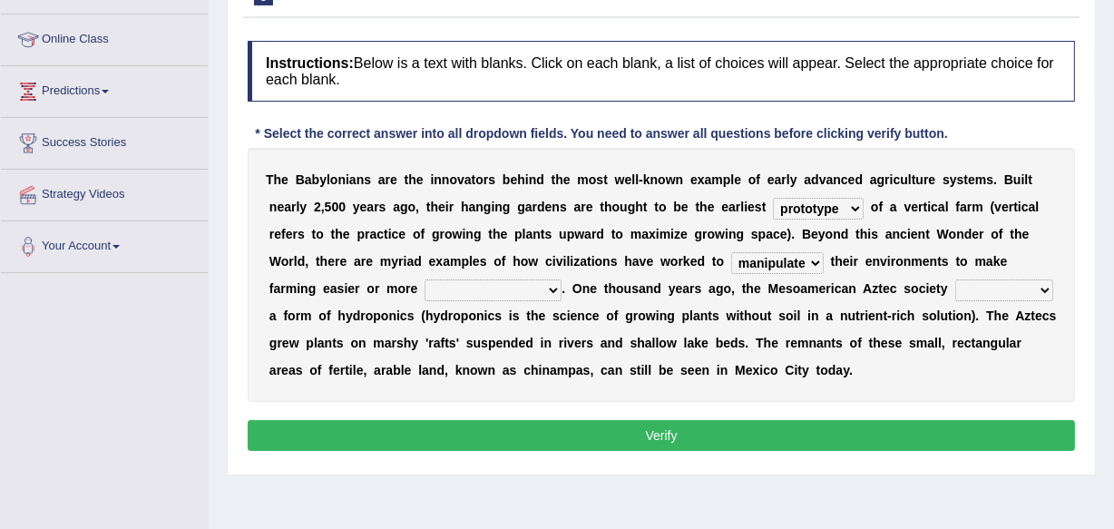
click at [791, 484] on div "Home Practice Reading & Writing: Fill In The Blanks Vertical Farming You have a…" at bounding box center [661, 223] width 905 height 907
click at [553, 282] on select "productive constructive connective counterproductive" at bounding box center [493, 290] width 137 height 22
select select "productive"
click at [425, 279] on select "productive constructive connective counterproductive" at bounding box center [493, 290] width 137 height 22
click at [1043, 288] on select "domineered volunteered pioneered engineered" at bounding box center [1004, 290] width 98 height 22
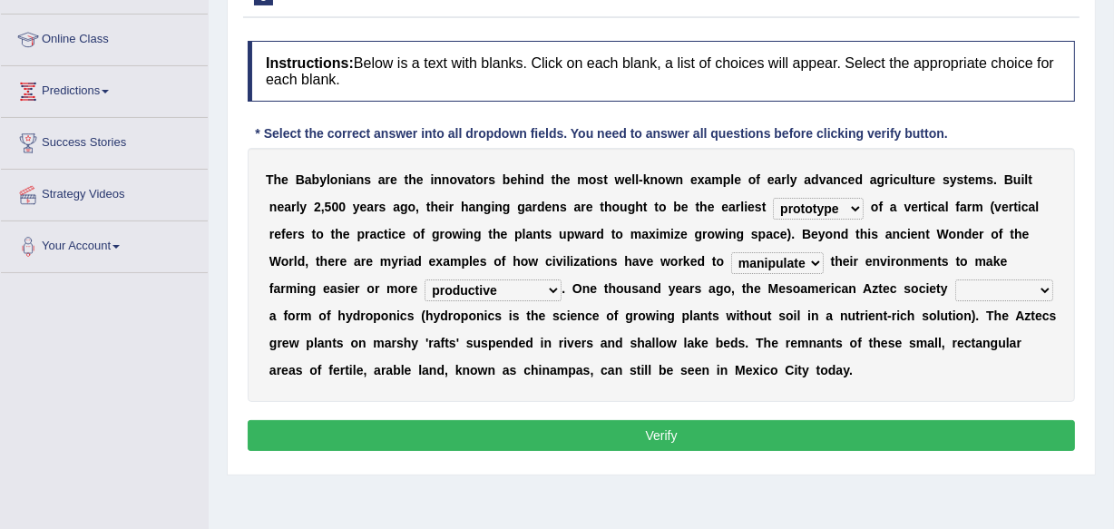
select select "engineered"
click at [955, 279] on select "domineered volunteered pioneered engineered" at bounding box center [1004, 290] width 98 height 22
click at [666, 433] on button "Verify" at bounding box center [661, 435] width 827 height 31
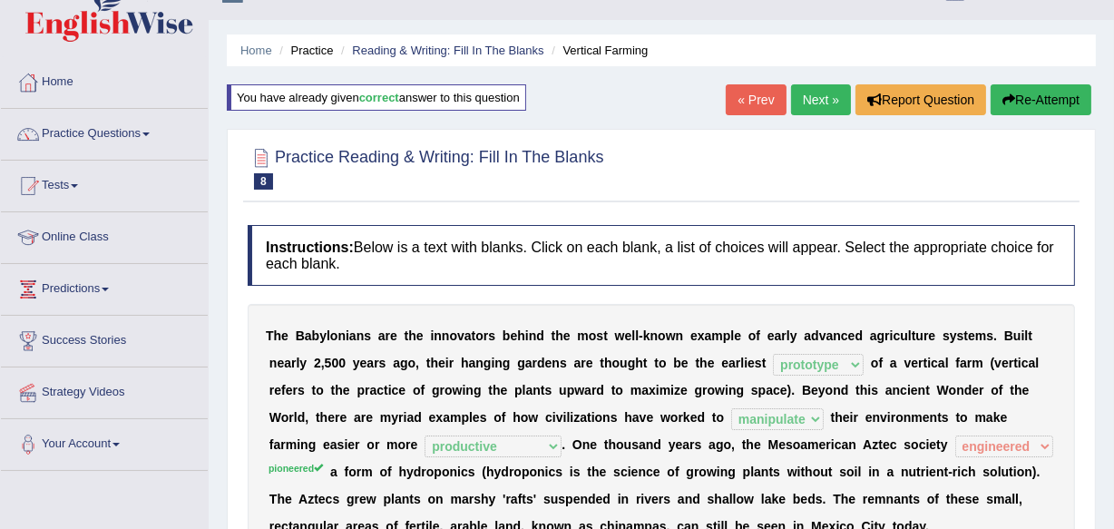
scroll to position [0, 0]
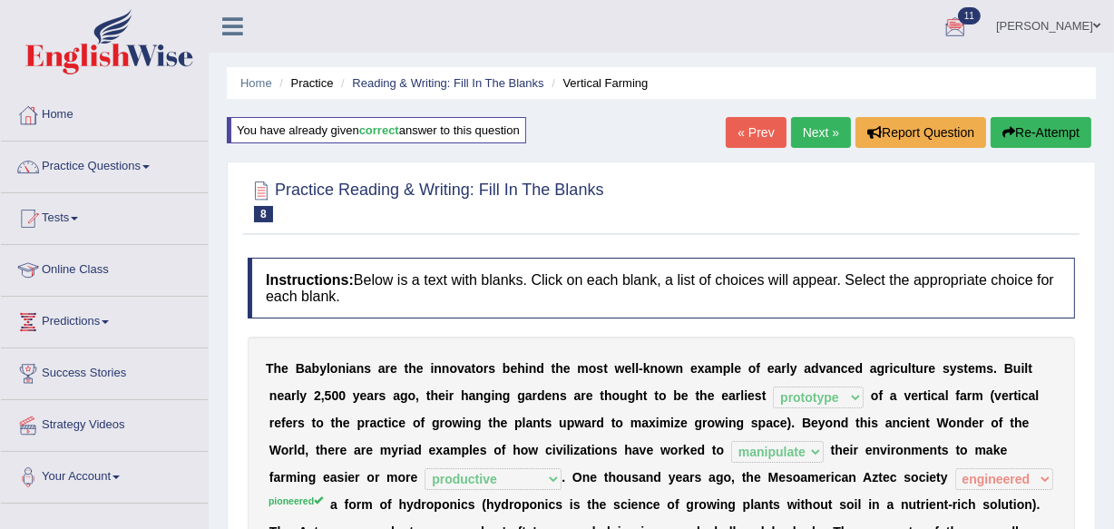
click at [810, 127] on link "Next »" at bounding box center [821, 132] width 60 height 31
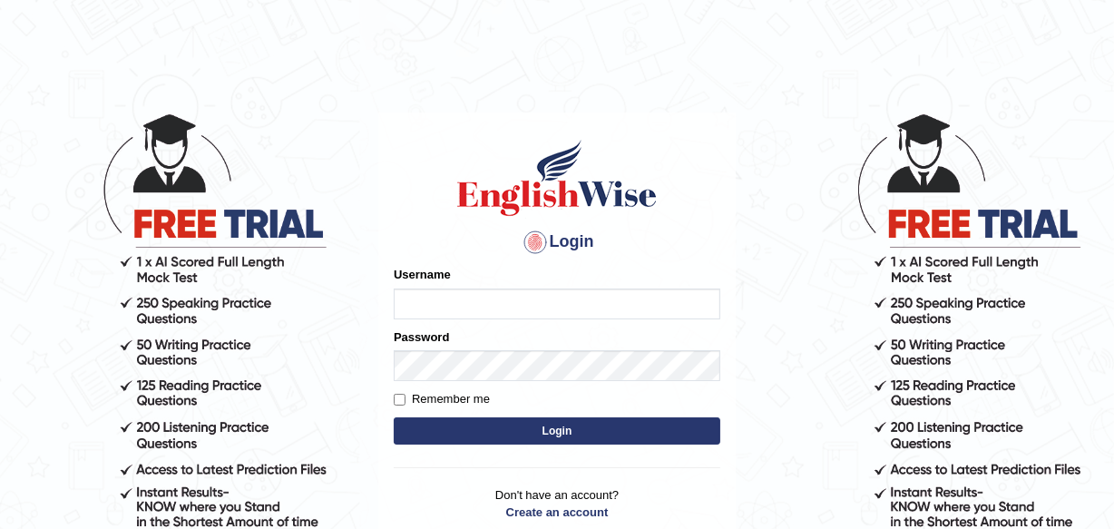
type input "charles_D"
click at [543, 428] on button "Login" at bounding box center [557, 430] width 327 height 27
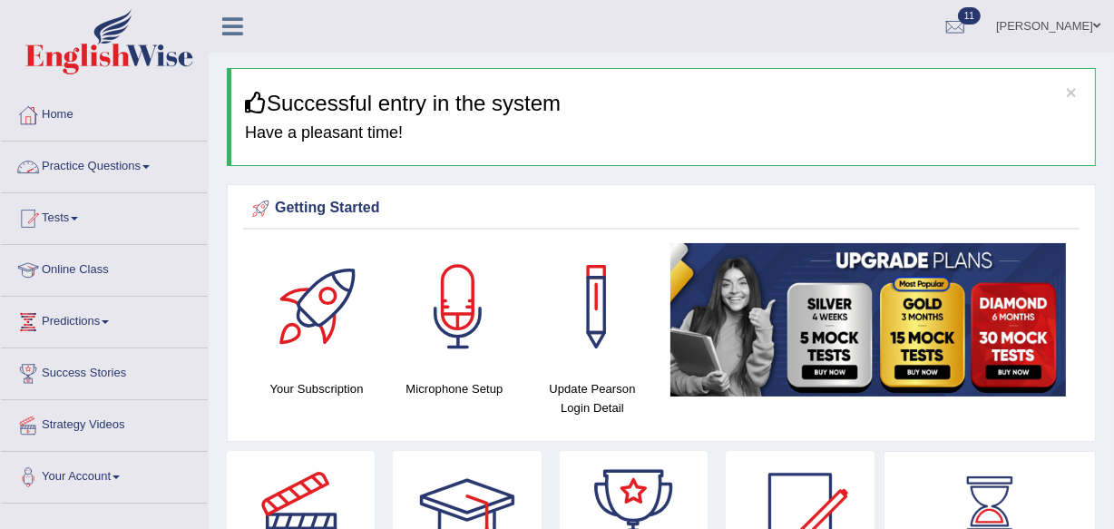
click at [150, 167] on span at bounding box center [145, 167] width 7 height 4
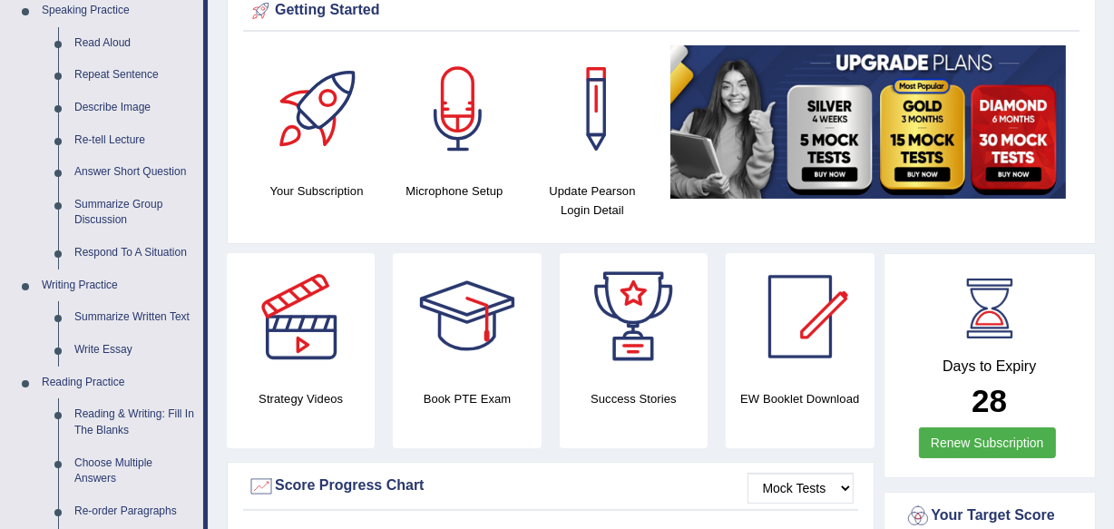
scroll to position [230, 0]
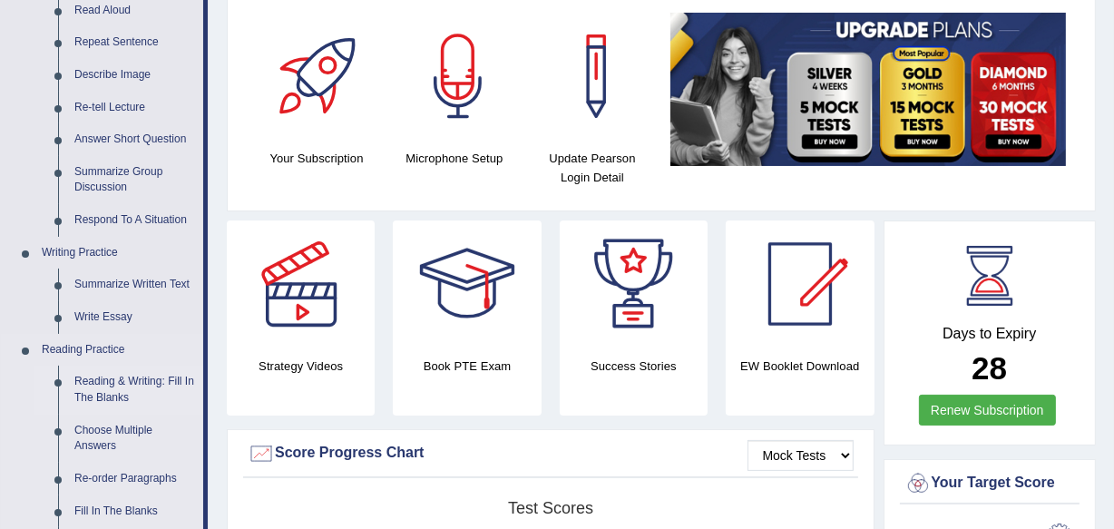
click at [114, 384] on link "Reading & Writing: Fill In The Blanks" at bounding box center [134, 390] width 137 height 48
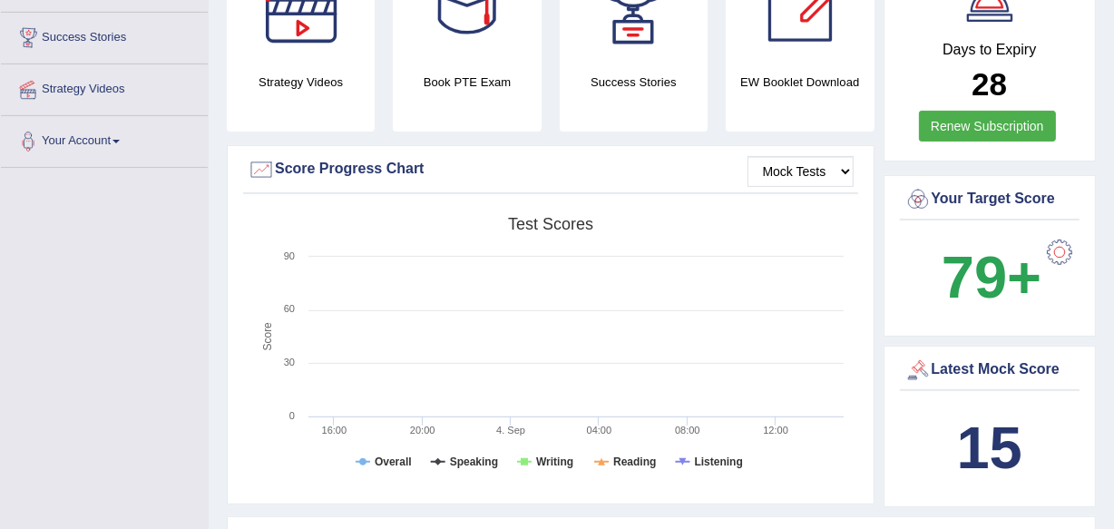
scroll to position [1184, 0]
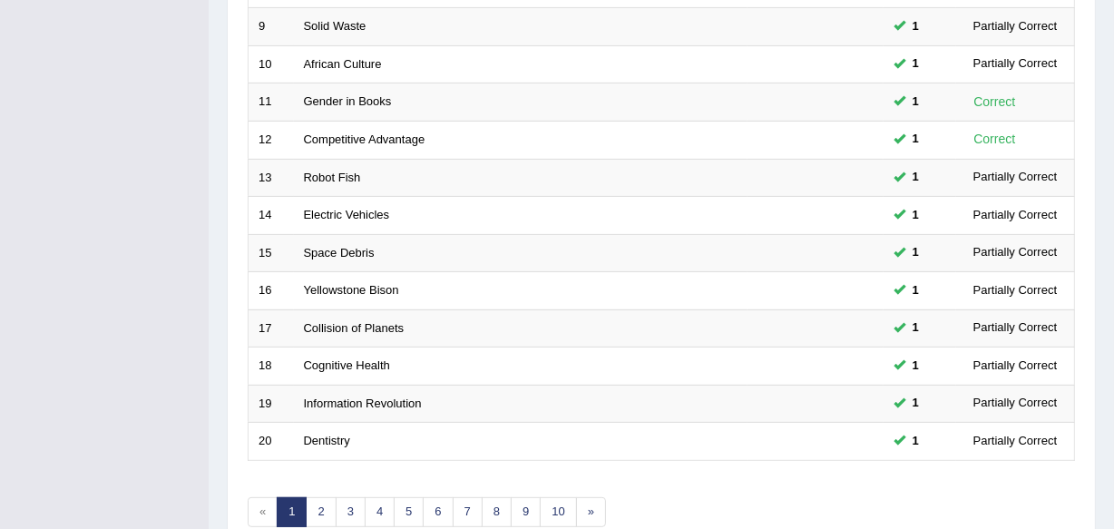
scroll to position [643, 0]
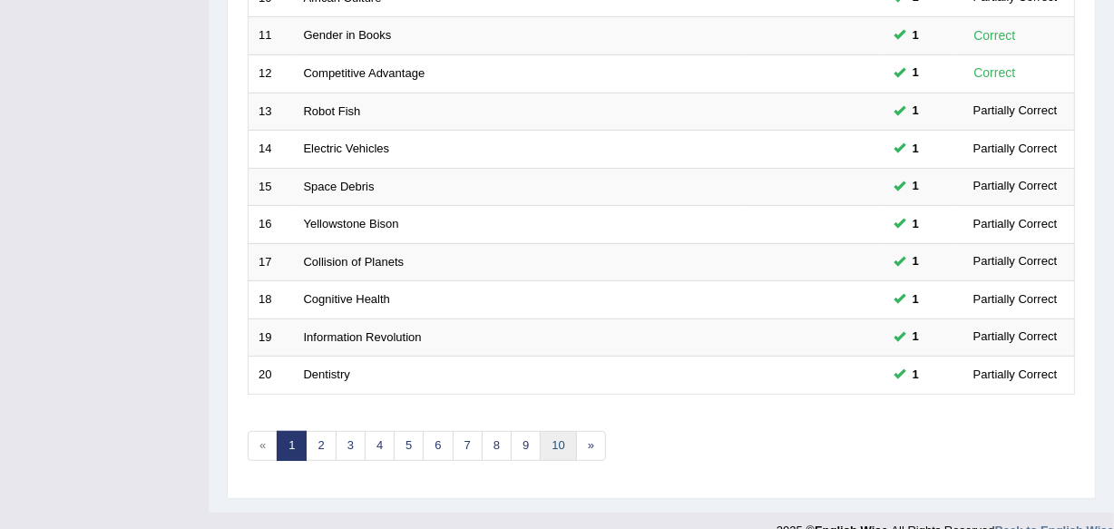
click at [567, 444] on link "10" at bounding box center [558, 446] width 36 height 30
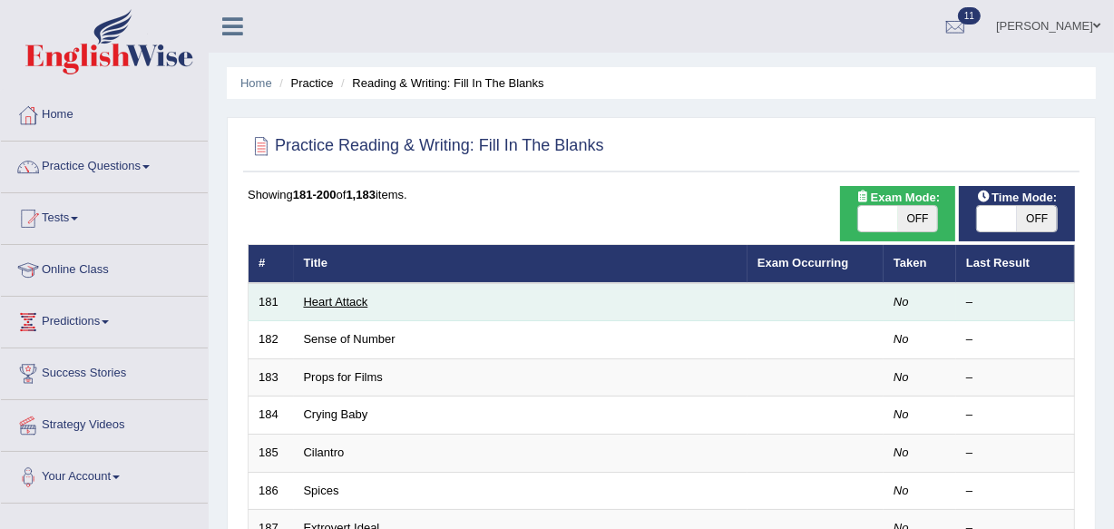
click at [347, 299] on link "Heart Attack" at bounding box center [336, 302] width 64 height 14
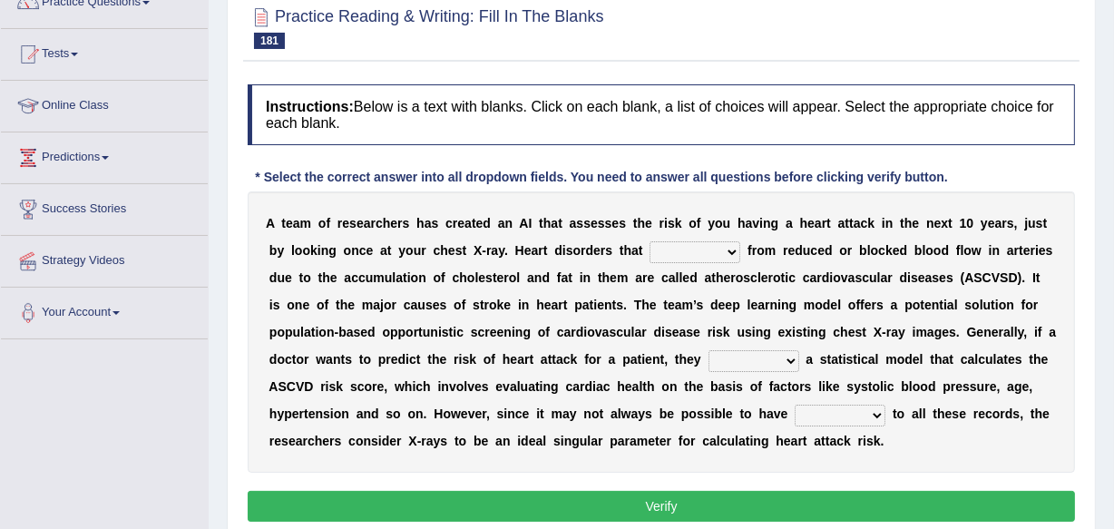
scroll to position [198, 0]
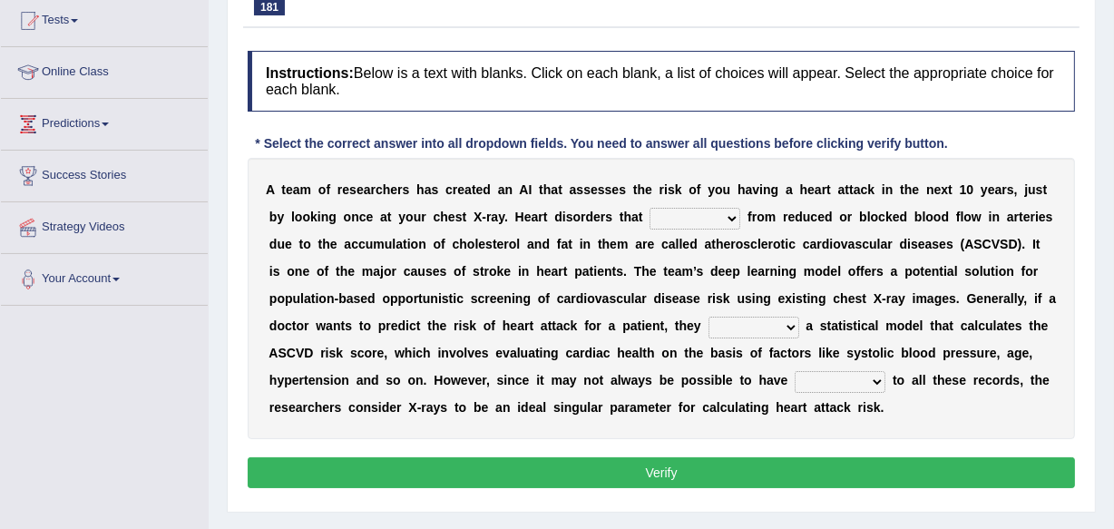
click at [736, 215] on select "vary receive originate exempt" at bounding box center [695, 219] width 91 height 22
select select "originate"
click at [650, 208] on select "vary receive originate exempt" at bounding box center [695, 219] width 91 height 22
click at [791, 327] on select "present suggest propose employ" at bounding box center [754, 328] width 91 height 22
select select "present"
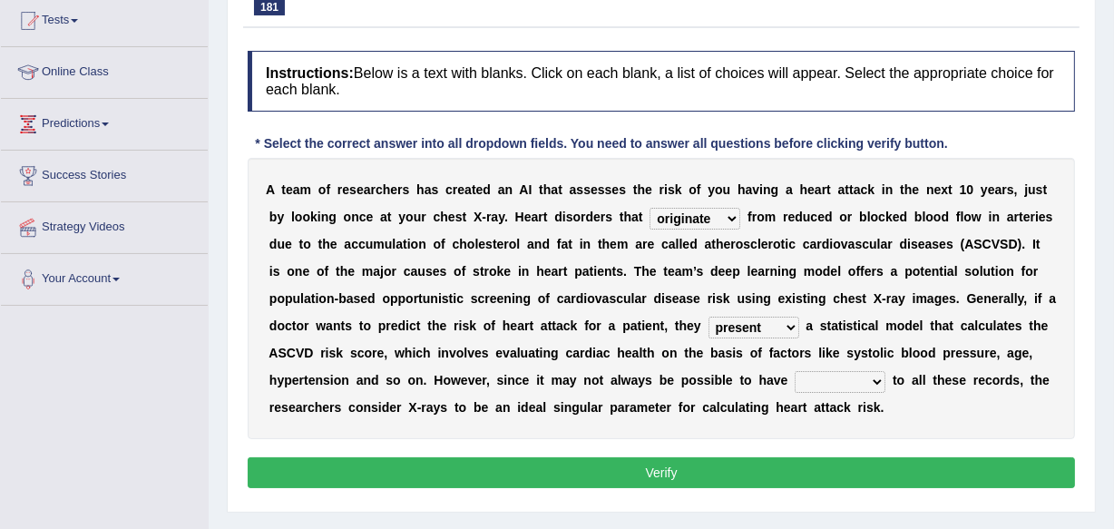
click at [709, 317] on select "present suggest propose employ" at bounding box center [754, 328] width 91 height 22
click at [877, 381] on select "right potential access room" at bounding box center [840, 382] width 91 height 22
select select "access"
click at [795, 371] on select "right potential access room" at bounding box center [840, 382] width 91 height 22
click at [667, 473] on button "Verify" at bounding box center [661, 472] width 827 height 31
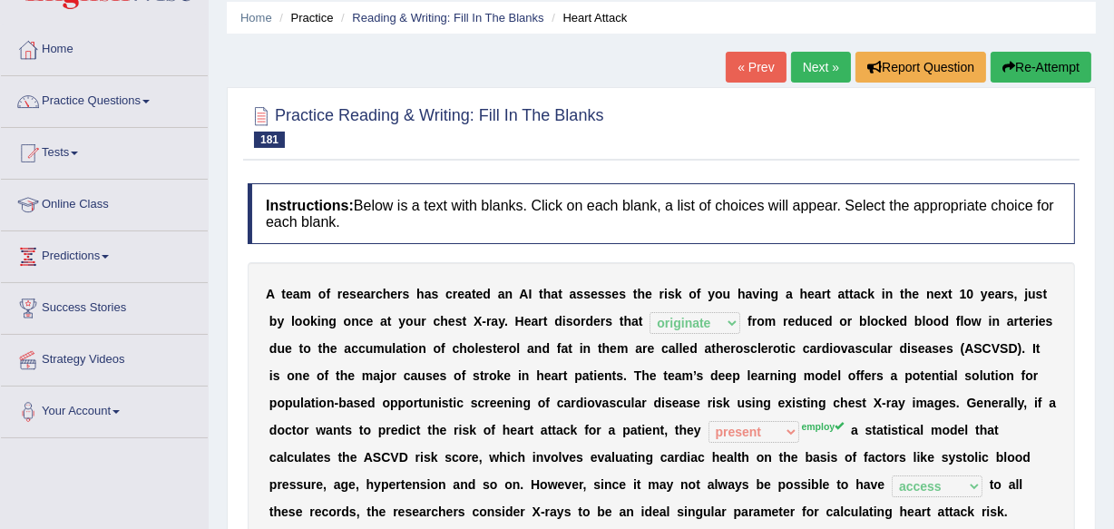
scroll to position [33, 0]
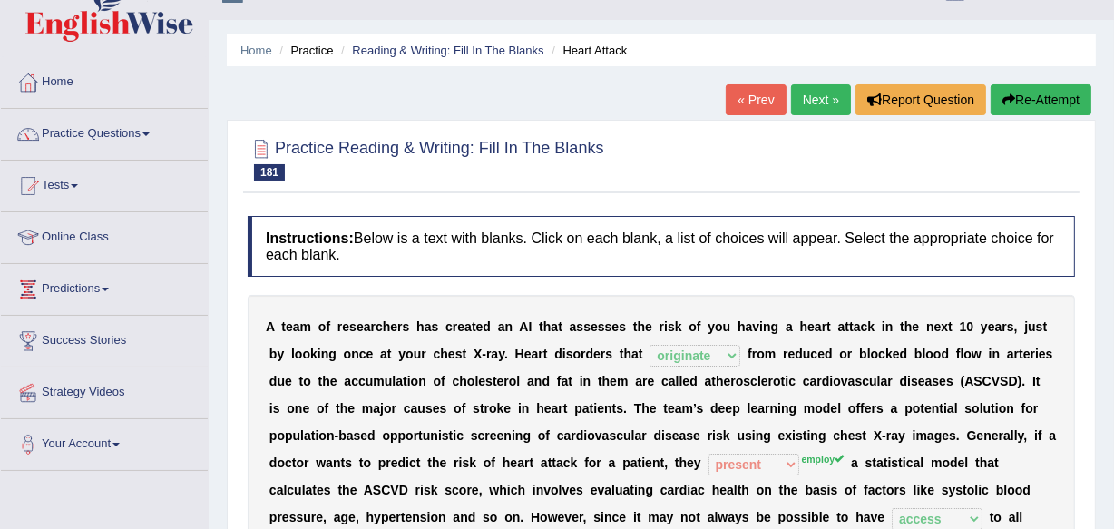
click at [810, 93] on link "Next »" at bounding box center [821, 99] width 60 height 31
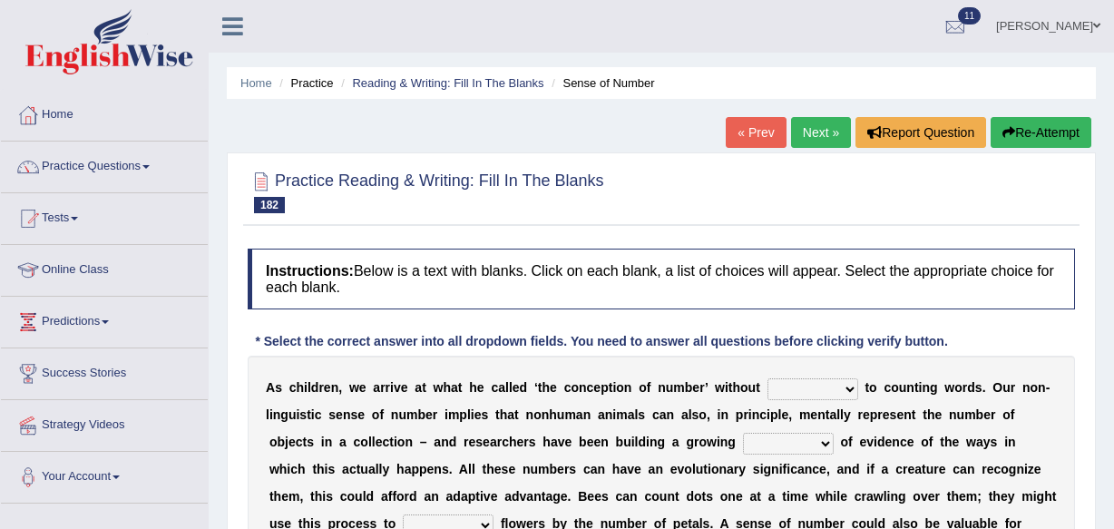
scroll to position [65, 0]
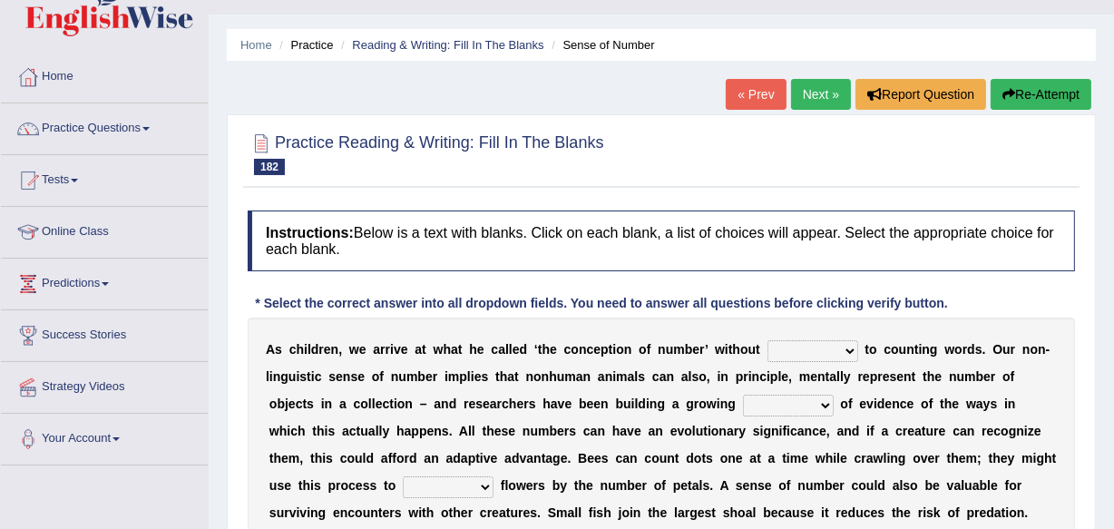
click at [1113, 491] on html "Toggle navigation Home Practice Questions Speaking Practice Read Aloud Repeat S…" at bounding box center [557, 226] width 1114 height 529
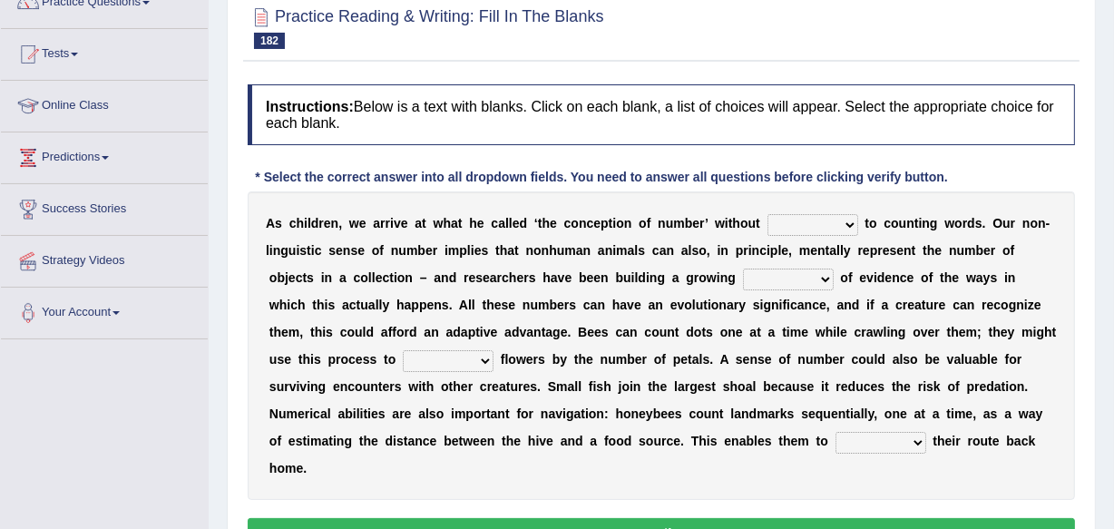
scroll to position [198, 0]
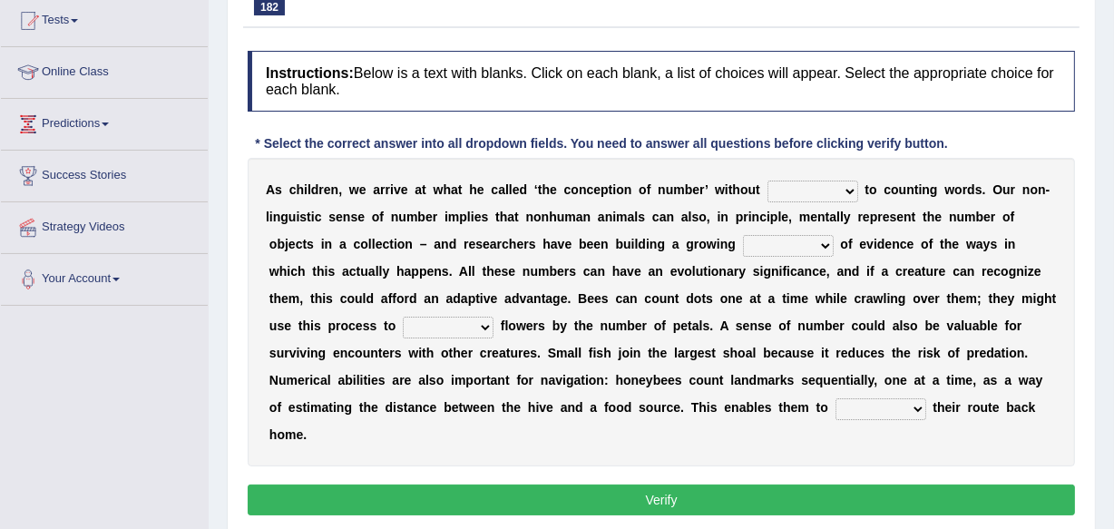
click at [846, 191] on select "discourse coarse recourse course" at bounding box center [813, 192] width 91 height 22
select select "discourse"
click at [768, 181] on select "discourse coarse recourse course" at bounding box center [813, 192] width 91 height 22
click at [823, 242] on select "need market body awareness" at bounding box center [788, 246] width 91 height 22
select select "need"
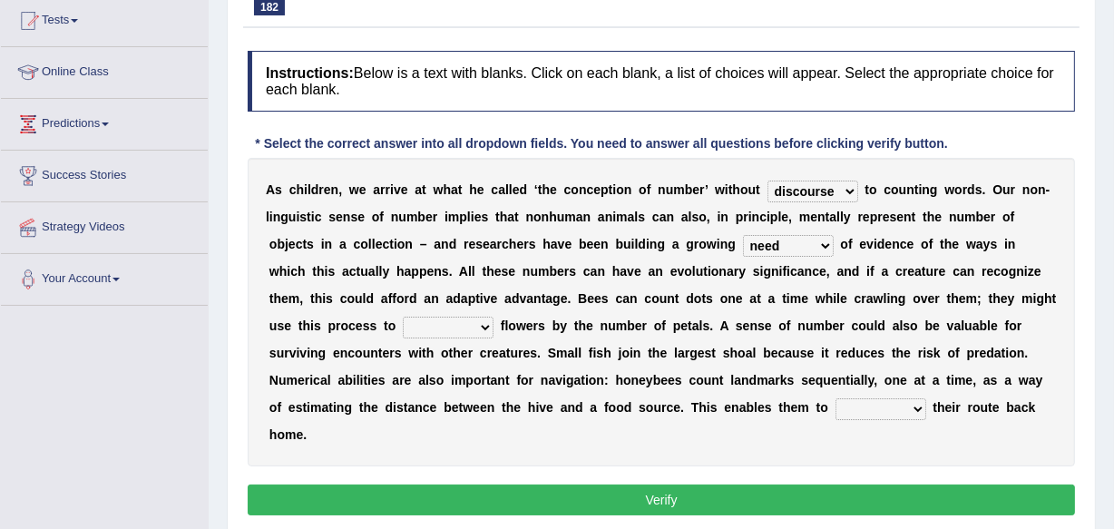
click at [743, 235] on select "need market body awareness" at bounding box center [788, 246] width 91 height 22
click at [482, 328] on select "value plant identify order" at bounding box center [448, 328] width 91 height 22
select select "plant"
click at [403, 317] on select "value plant identify order" at bounding box center [448, 328] width 91 height 22
click at [915, 405] on select "slot clot plot blot" at bounding box center [881, 409] width 91 height 22
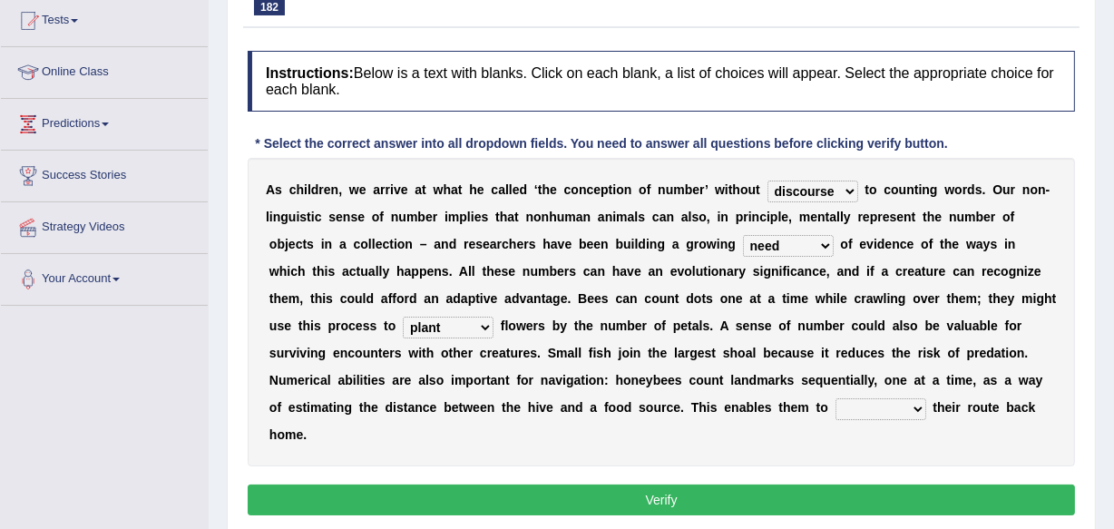
select select "plot"
click at [836, 398] on select "slot clot plot blot" at bounding box center [881, 409] width 91 height 22
click at [663, 501] on button "Verify" at bounding box center [661, 499] width 827 height 31
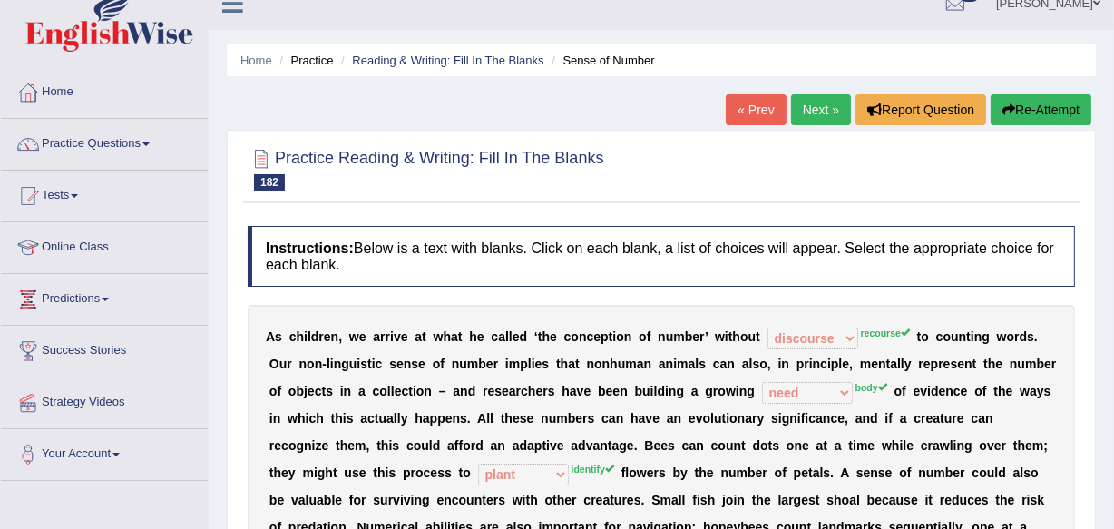
scroll to position [0, 0]
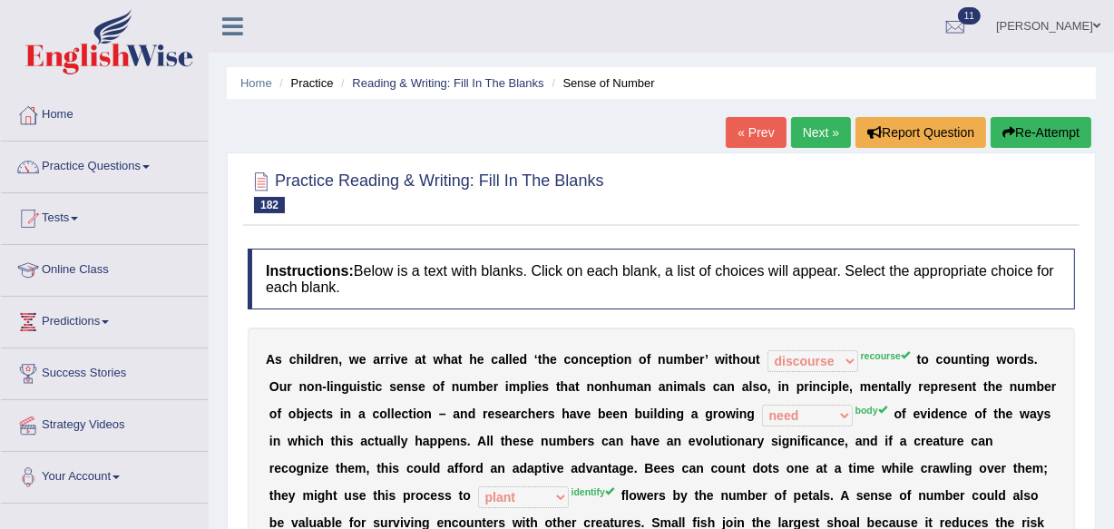
click at [816, 127] on link "Next »" at bounding box center [821, 132] width 60 height 31
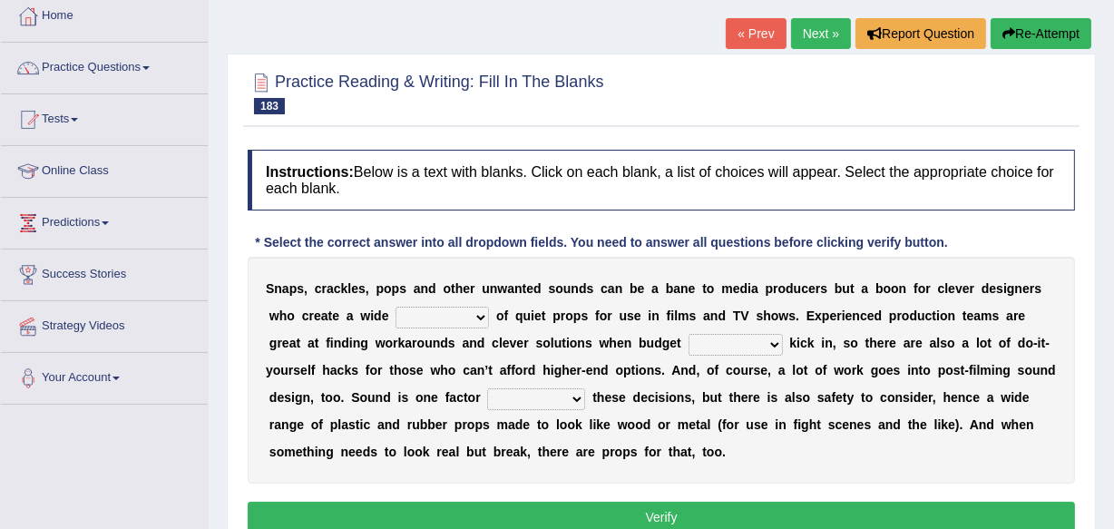
scroll to position [132, 0]
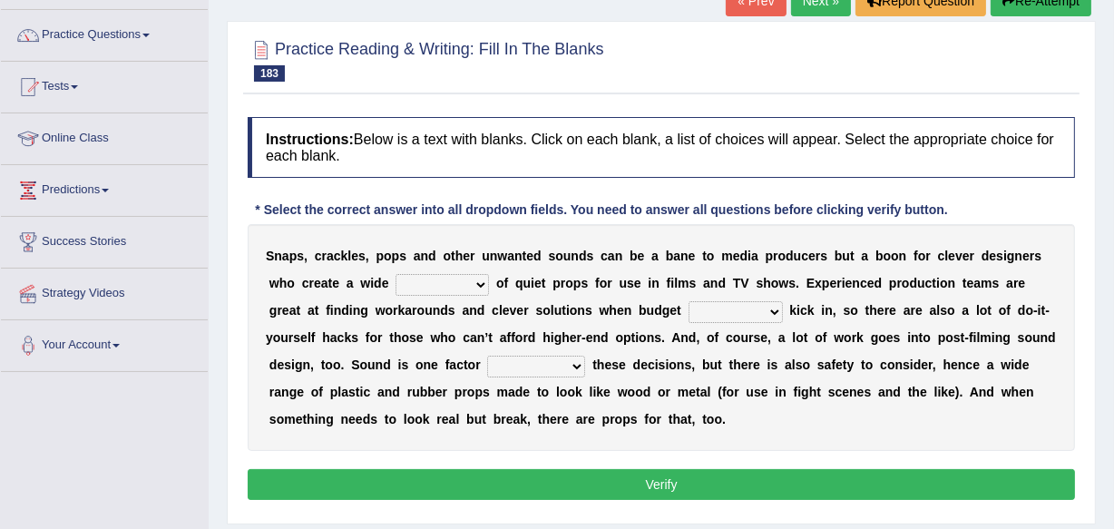
click at [489, 285] on b at bounding box center [492, 283] width 7 height 15
click at [481, 282] on select "range structure publication function" at bounding box center [442, 285] width 93 height 22
select select "range"
click at [396, 274] on select "range structure publication function" at bounding box center [442, 285] width 93 height 22
click at [774, 308] on select "services percents constraints events" at bounding box center [736, 312] width 94 height 22
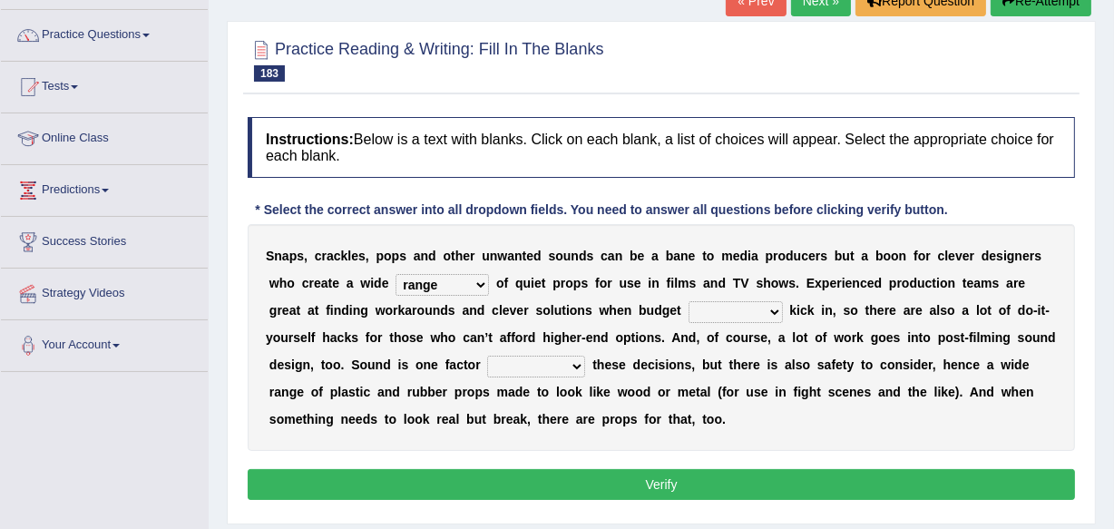
select select "constraints"
click at [689, 301] on select "services percents constraints events" at bounding box center [736, 312] width 94 height 22
click at [575, 363] on select "specializing removing driving celebrating" at bounding box center [536, 367] width 98 height 22
select select "driving"
click at [487, 356] on select "specializing removing driving celebrating" at bounding box center [536, 367] width 98 height 22
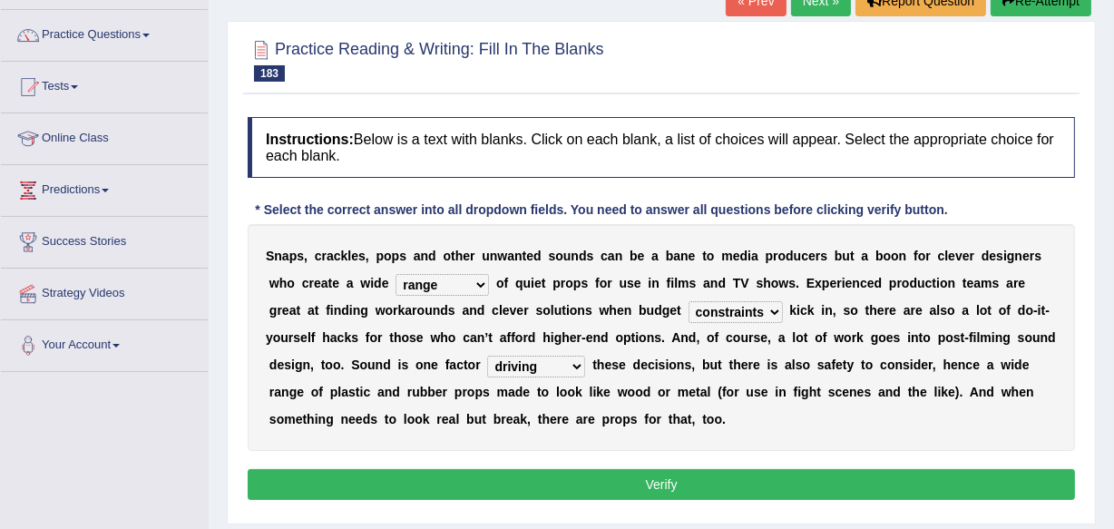
click at [671, 477] on button "Verify" at bounding box center [661, 484] width 827 height 31
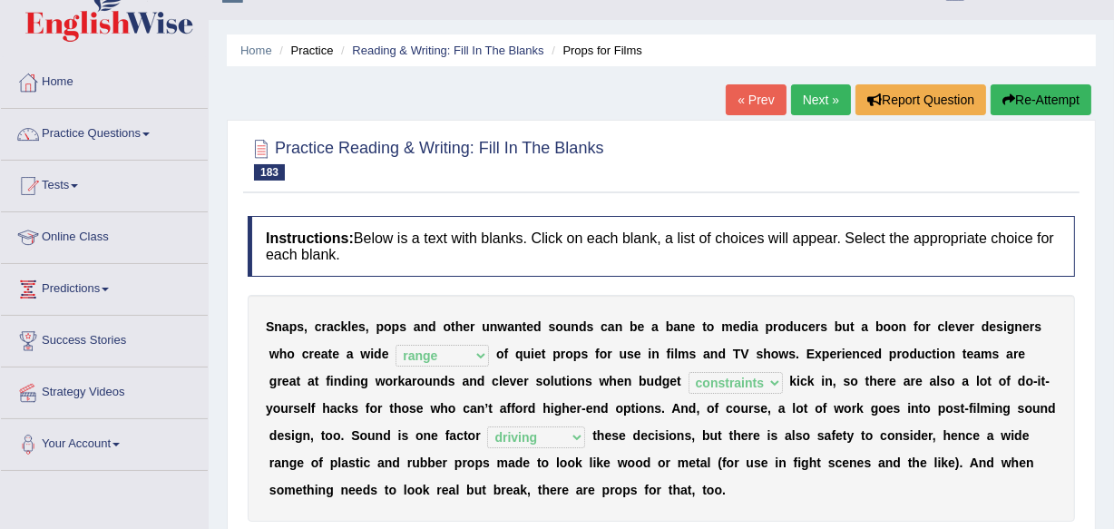
scroll to position [0, 0]
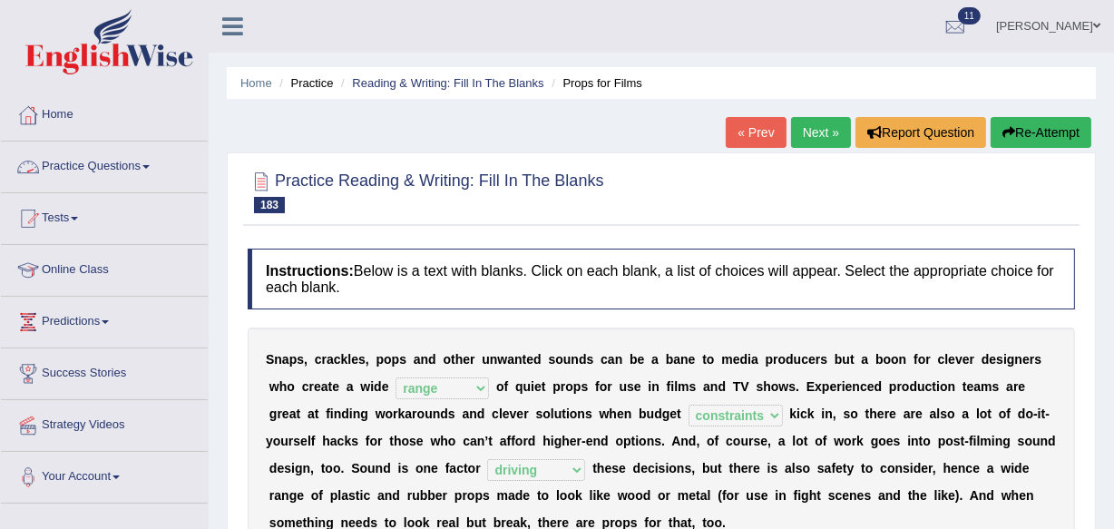
click at [150, 165] on span at bounding box center [145, 167] width 7 height 4
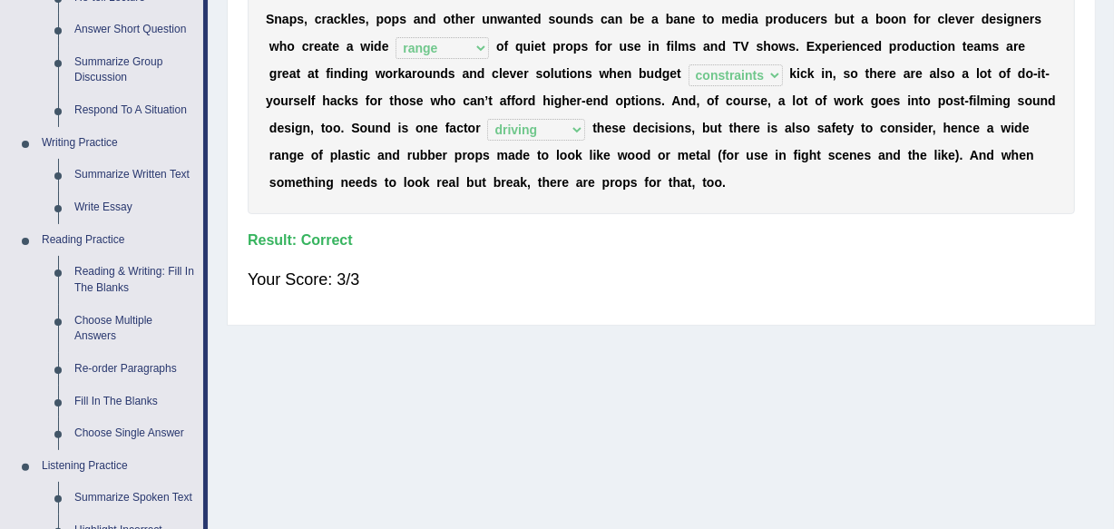
scroll to position [373, 0]
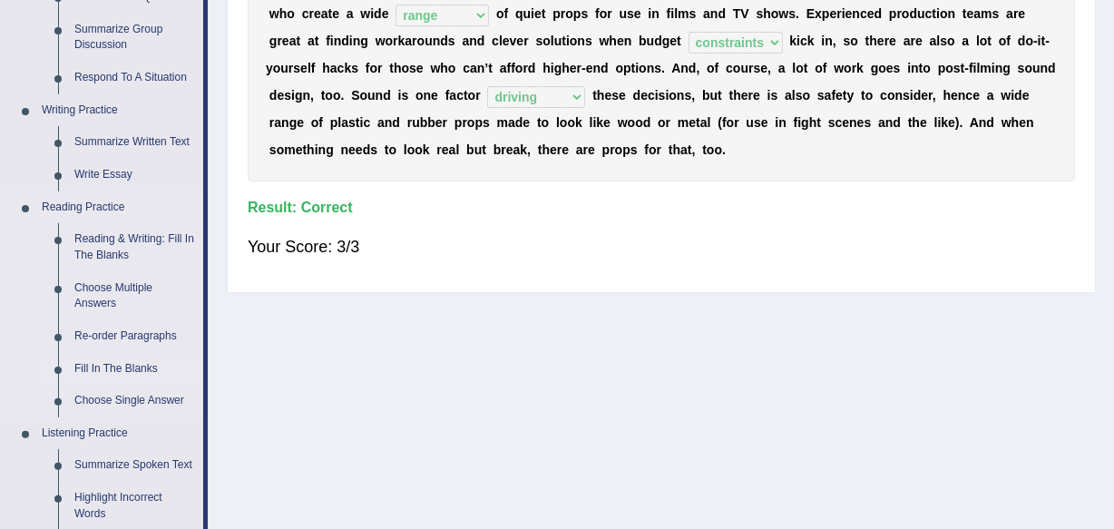
click at [129, 357] on link "Fill In The Blanks" at bounding box center [134, 369] width 137 height 33
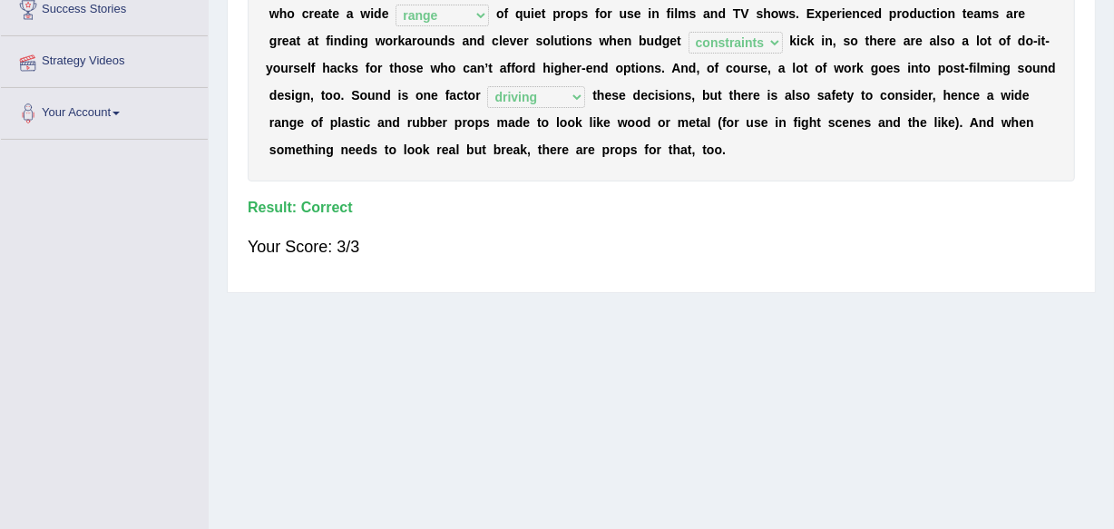
scroll to position [424, 0]
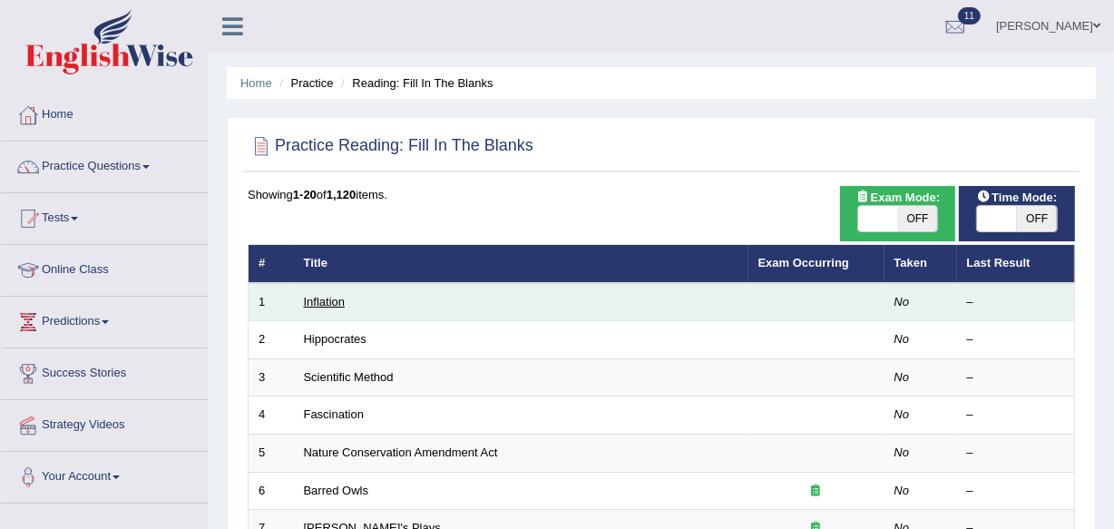
click at [304, 300] on link "Inflation" at bounding box center [325, 302] width 42 height 14
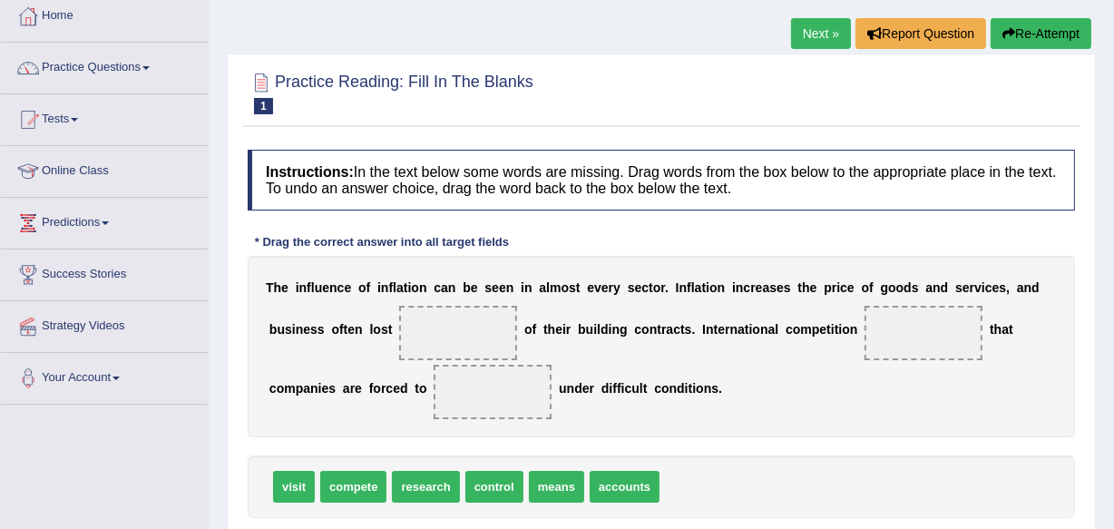
scroll to position [132, 0]
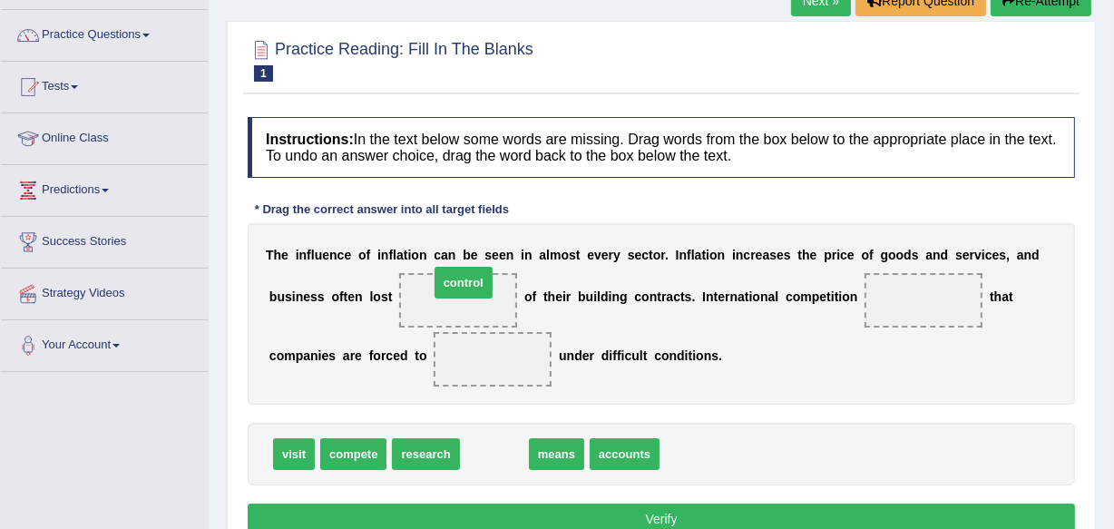
drag, startPoint x: 495, startPoint y: 447, endPoint x: 444, endPoint y: 291, distance: 164.4
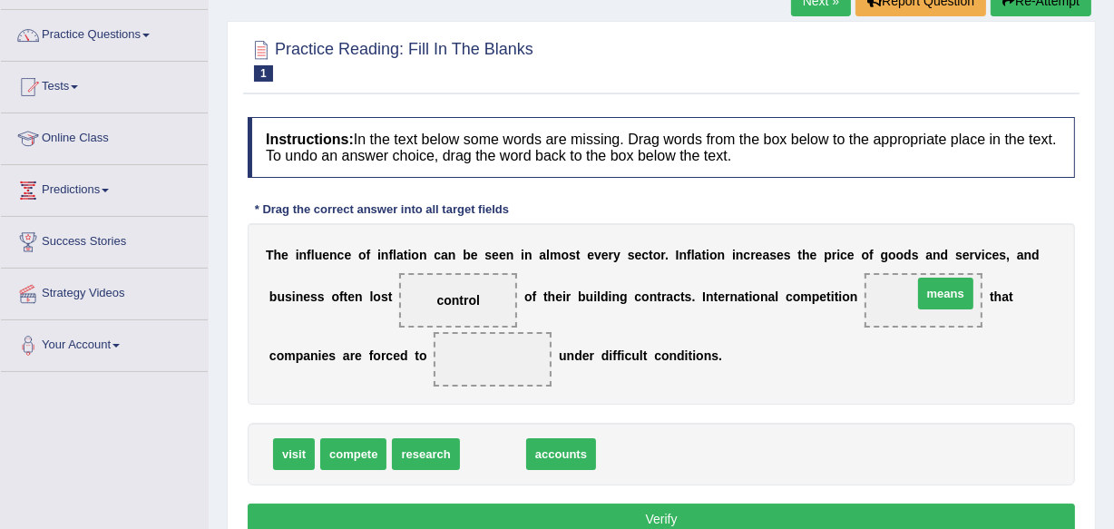
drag, startPoint x: 486, startPoint y: 453, endPoint x: 934, endPoint y: 291, distance: 476.4
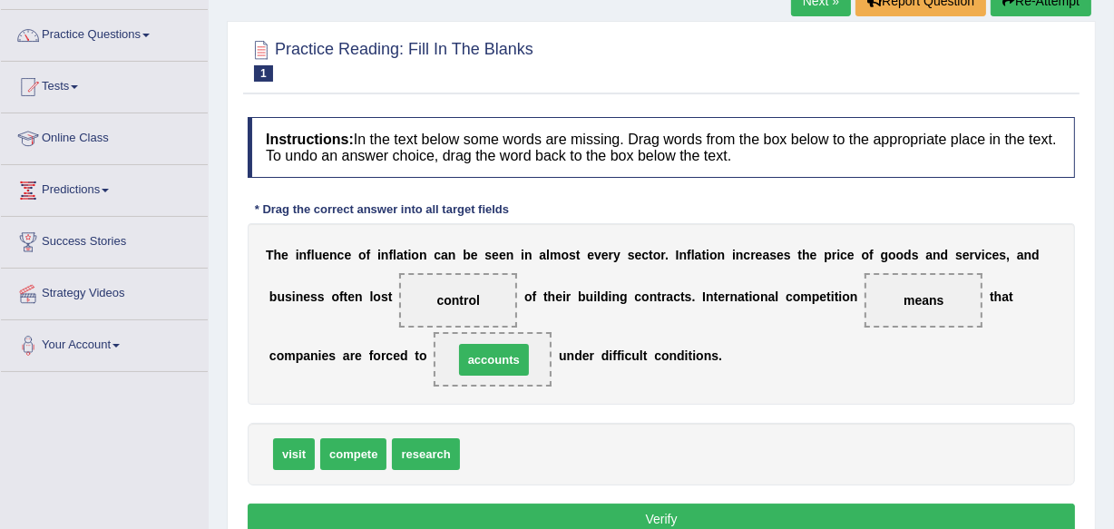
drag, startPoint x: 503, startPoint y: 452, endPoint x: 496, endPoint y: 357, distance: 95.5
click at [659, 517] on button "Verify" at bounding box center [661, 519] width 827 height 31
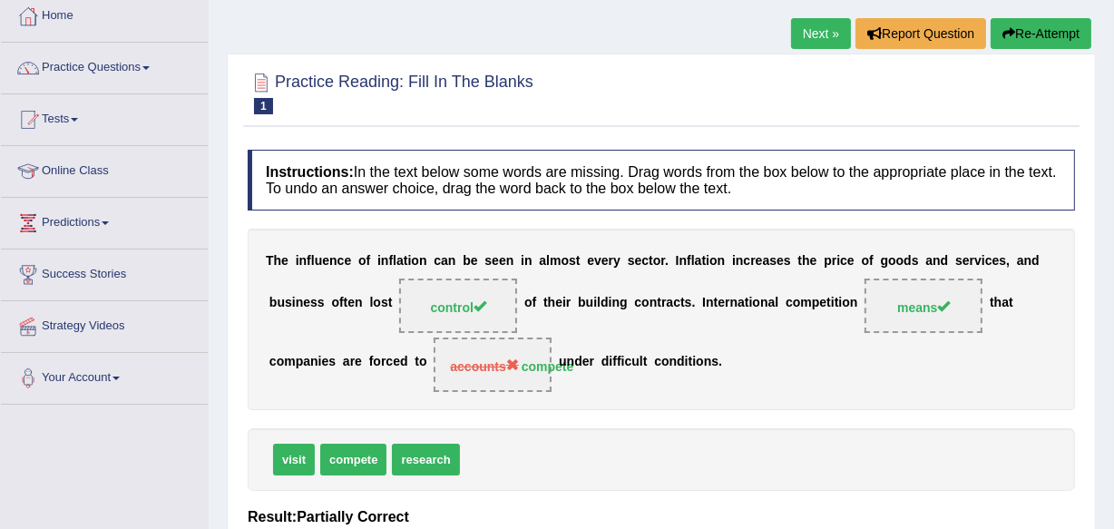
scroll to position [65, 0]
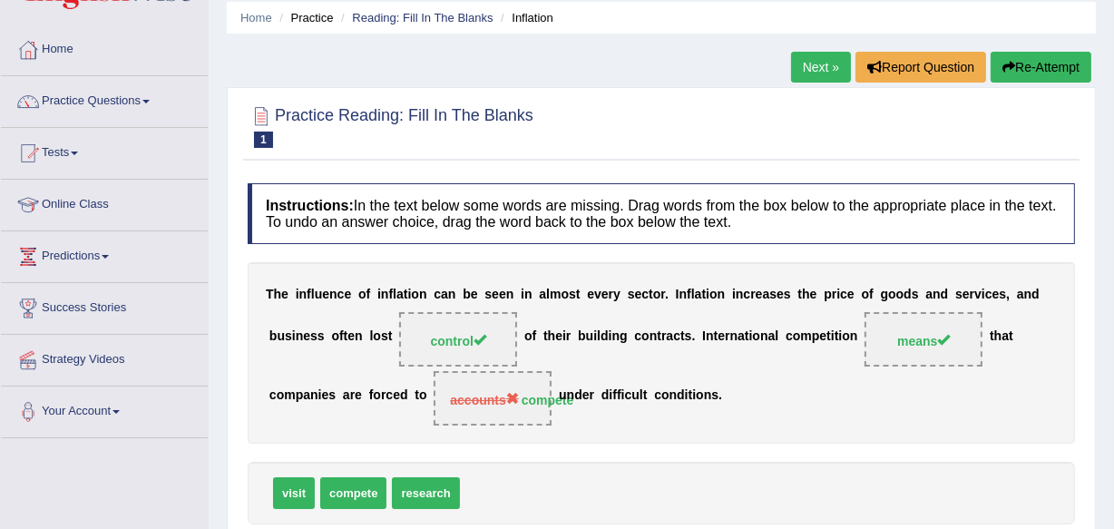
click at [823, 63] on link "Next »" at bounding box center [821, 67] width 60 height 31
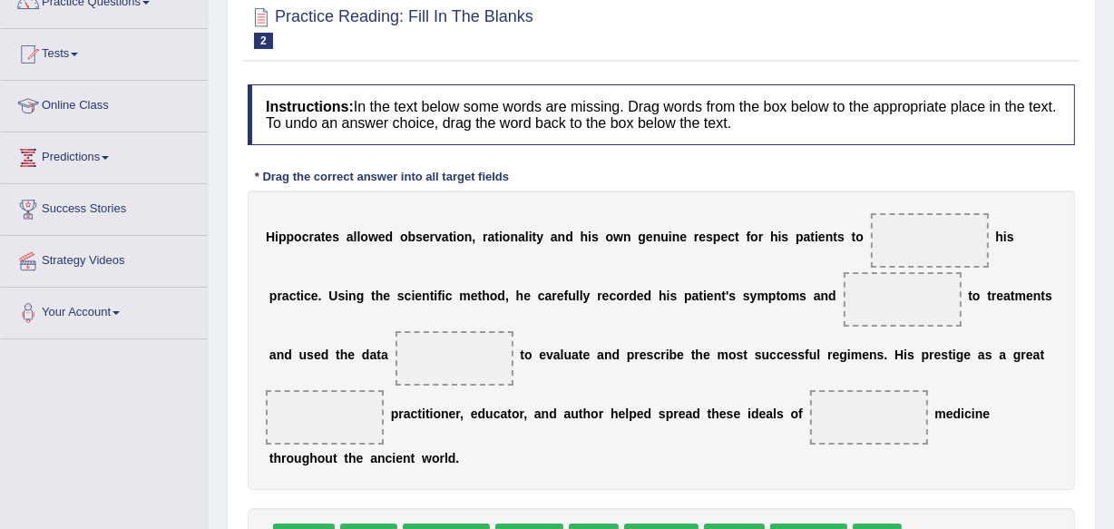
scroll to position [198, 0]
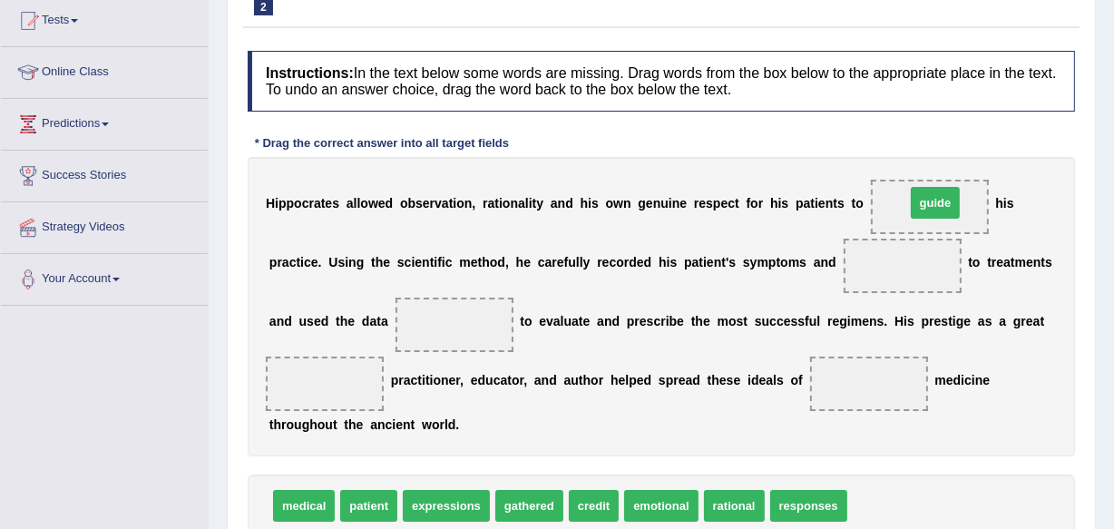
drag, startPoint x: 860, startPoint y: 504, endPoint x: 918, endPoint y: 201, distance: 308.5
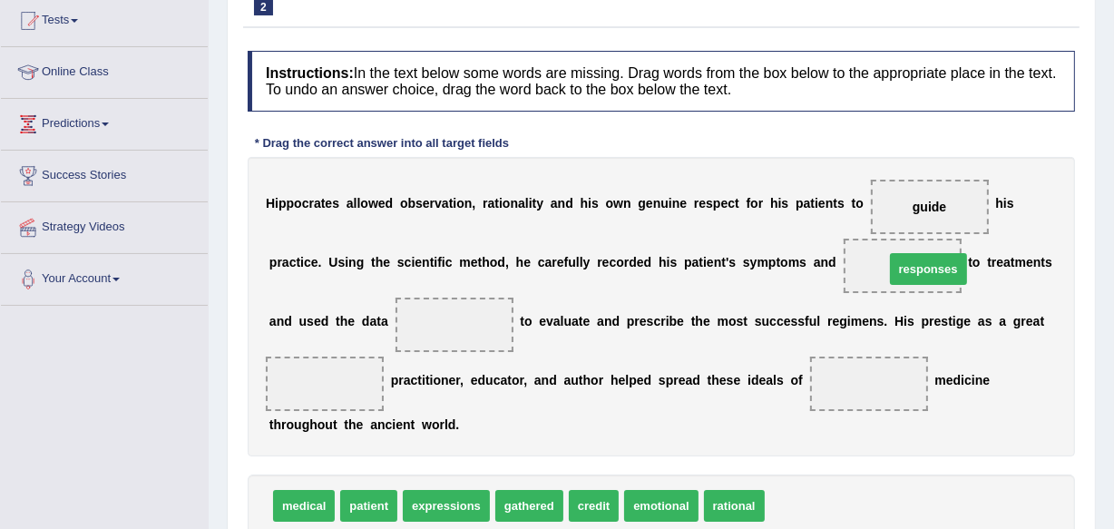
drag, startPoint x: 778, startPoint y: 508, endPoint x: 897, endPoint y: 272, distance: 264.6
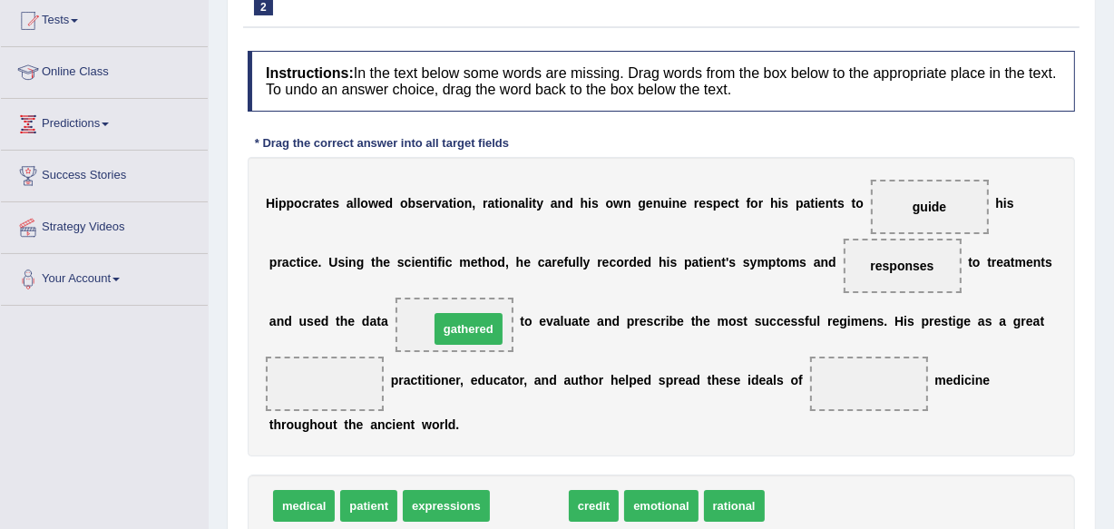
drag, startPoint x: 526, startPoint y: 515, endPoint x: 465, endPoint y: 338, distance: 187.1
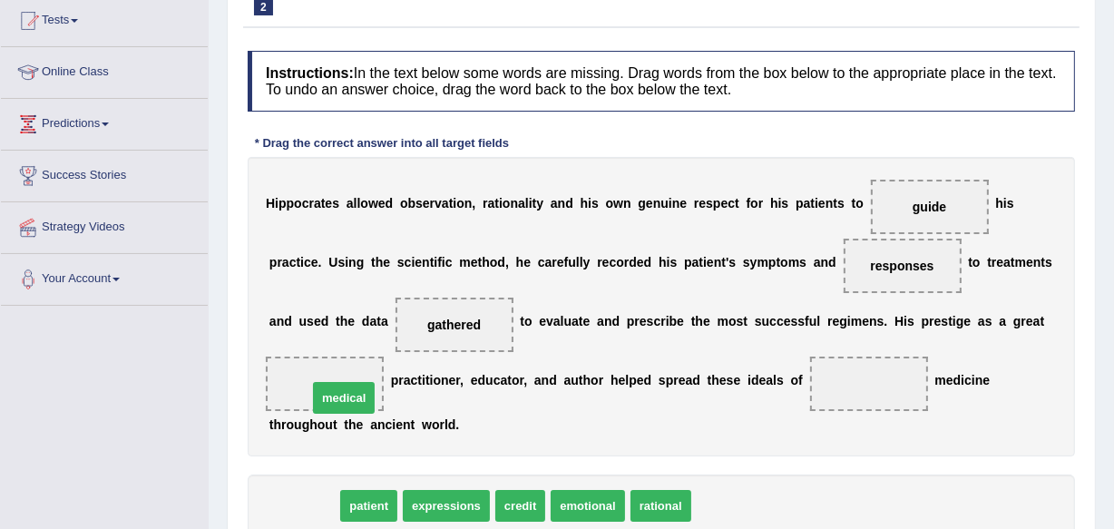
drag, startPoint x: 285, startPoint y: 505, endPoint x: 325, endPoint y: 397, distance: 115.1
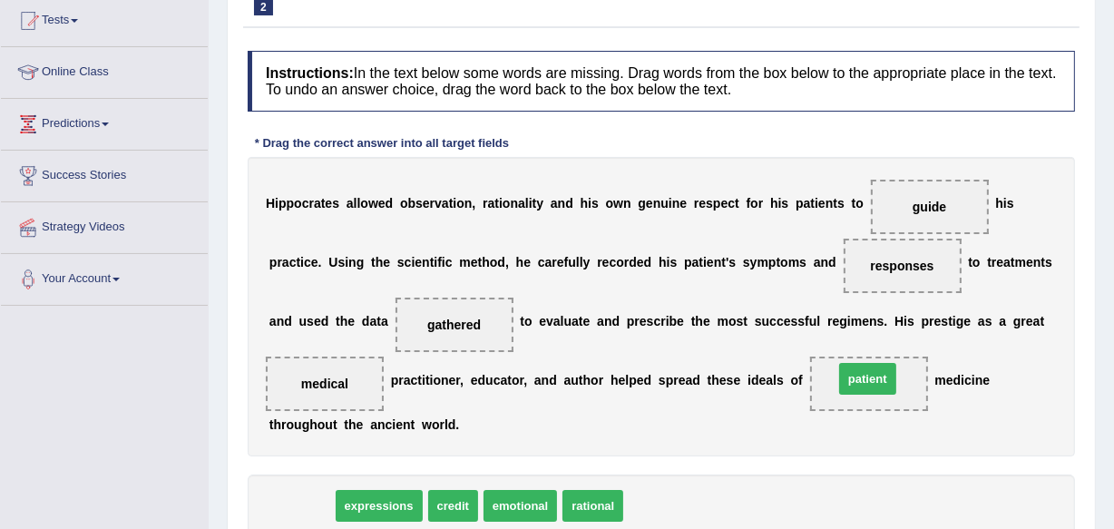
drag, startPoint x: 298, startPoint y: 504, endPoint x: 864, endPoint y: 377, distance: 580.2
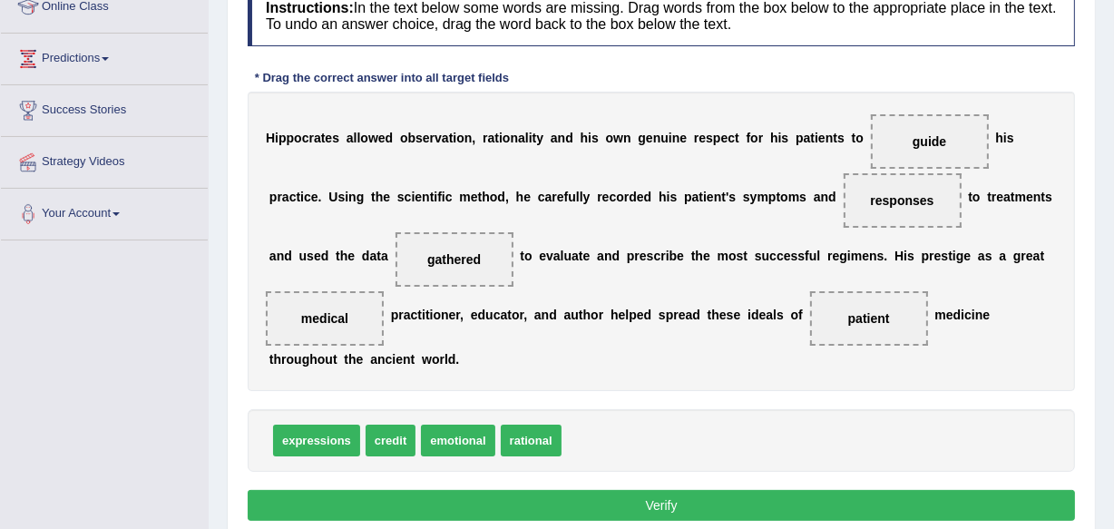
scroll to position [297, 0]
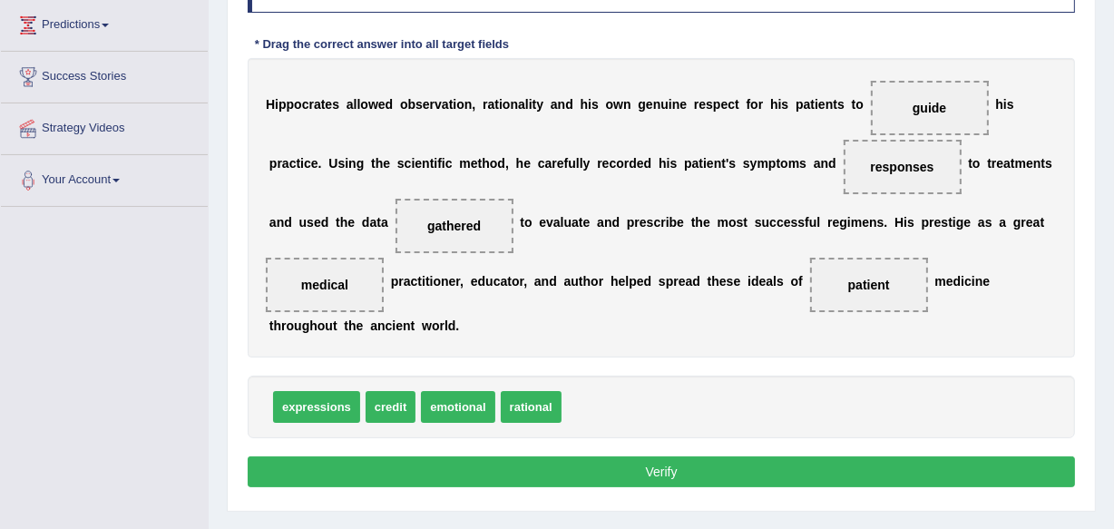
click at [656, 472] on button "Verify" at bounding box center [661, 471] width 827 height 31
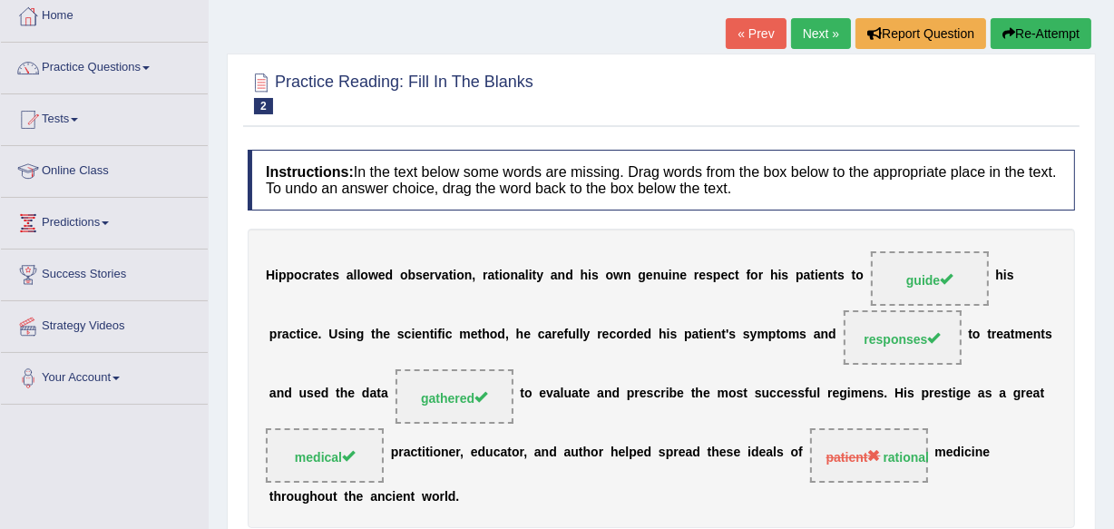
scroll to position [65, 0]
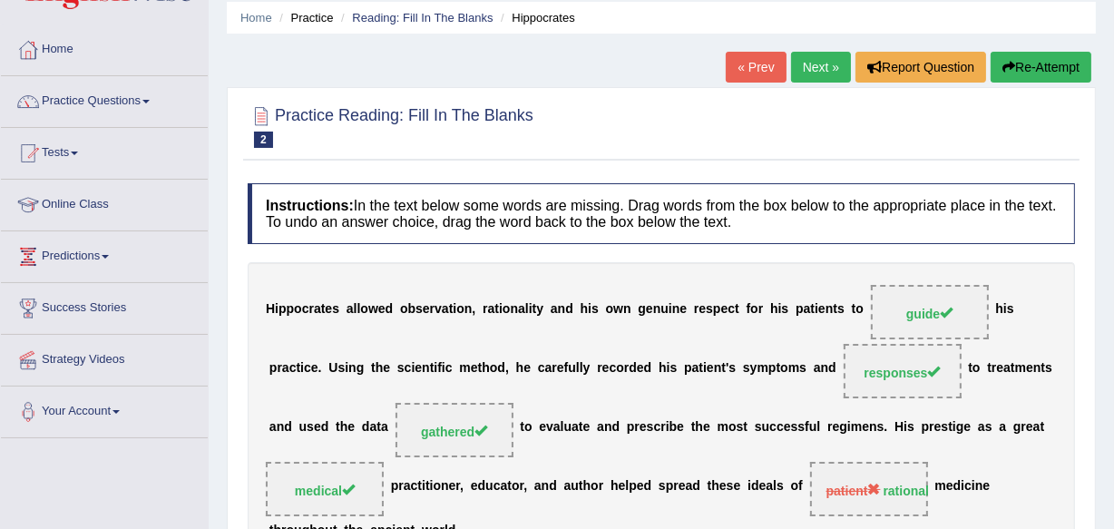
click at [817, 54] on link "Next »" at bounding box center [821, 67] width 60 height 31
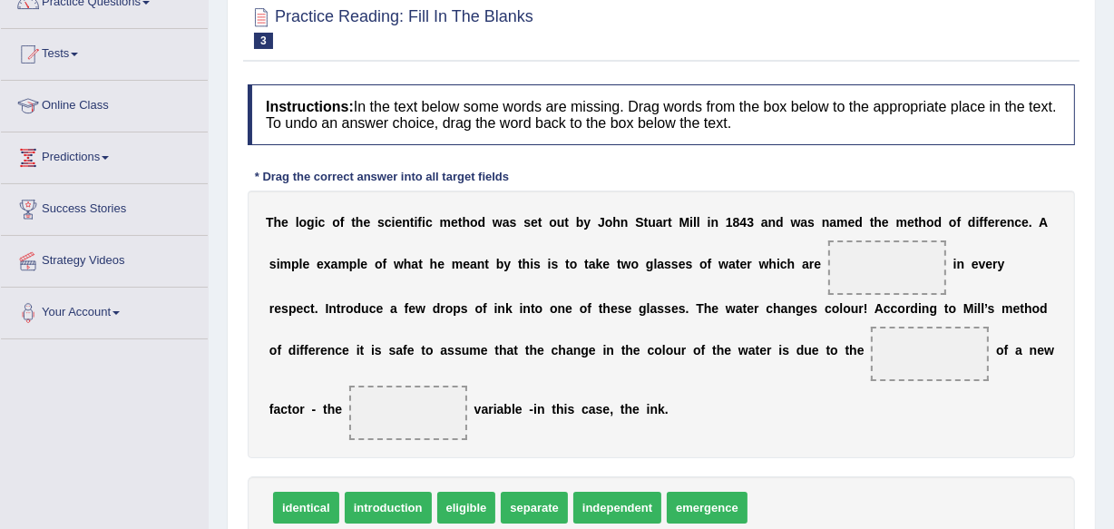
scroll to position [198, 0]
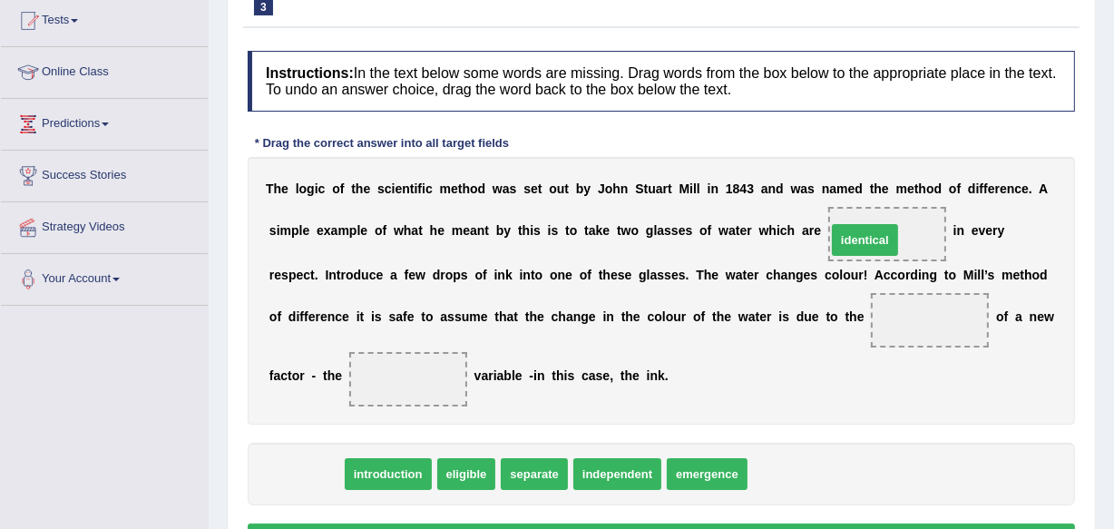
drag, startPoint x: 317, startPoint y: 472, endPoint x: 876, endPoint y: 240, distance: 605.2
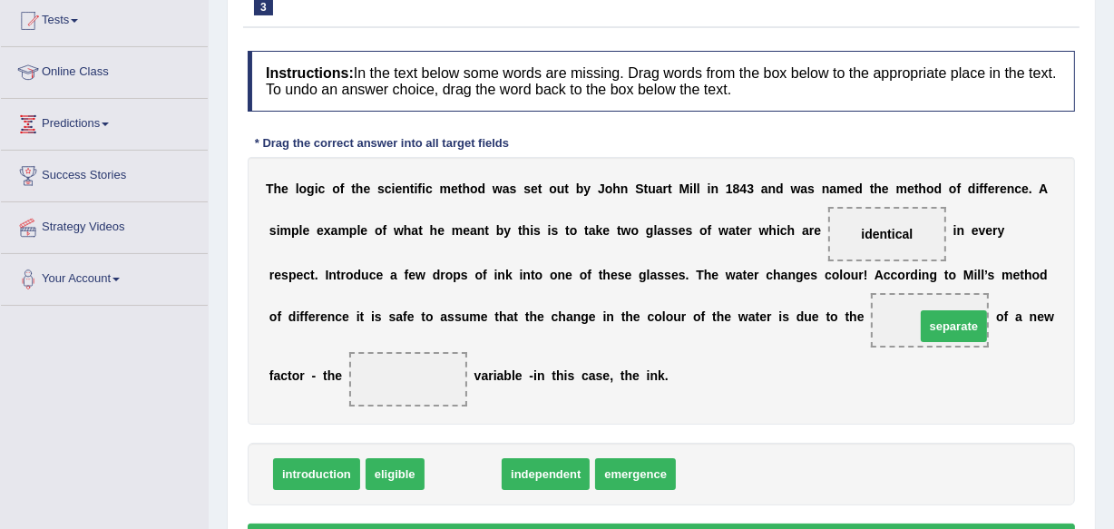
drag, startPoint x: 471, startPoint y: 476, endPoint x: 962, endPoint y: 328, distance: 512.6
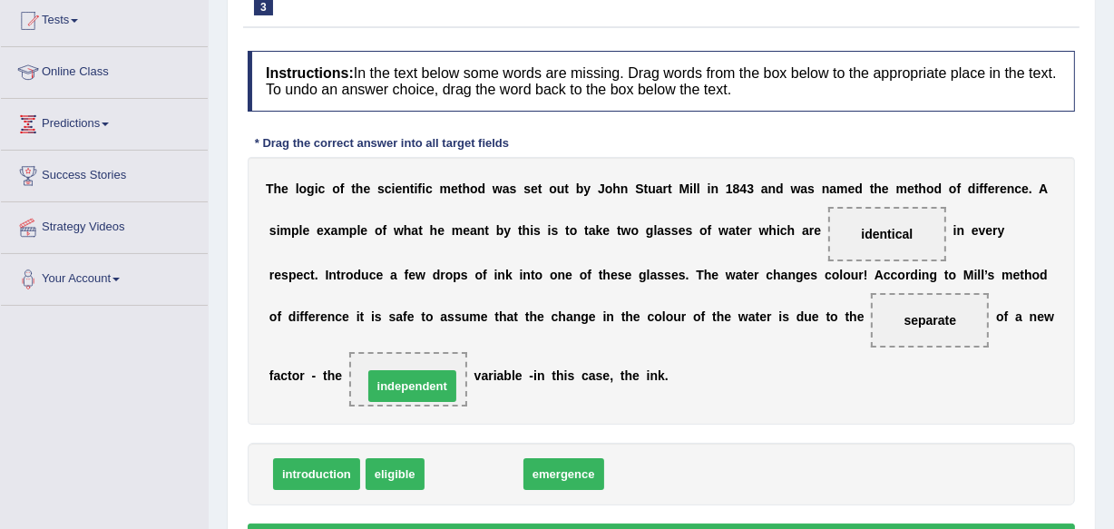
drag, startPoint x: 496, startPoint y: 465, endPoint x: 435, endPoint y: 377, distance: 107.5
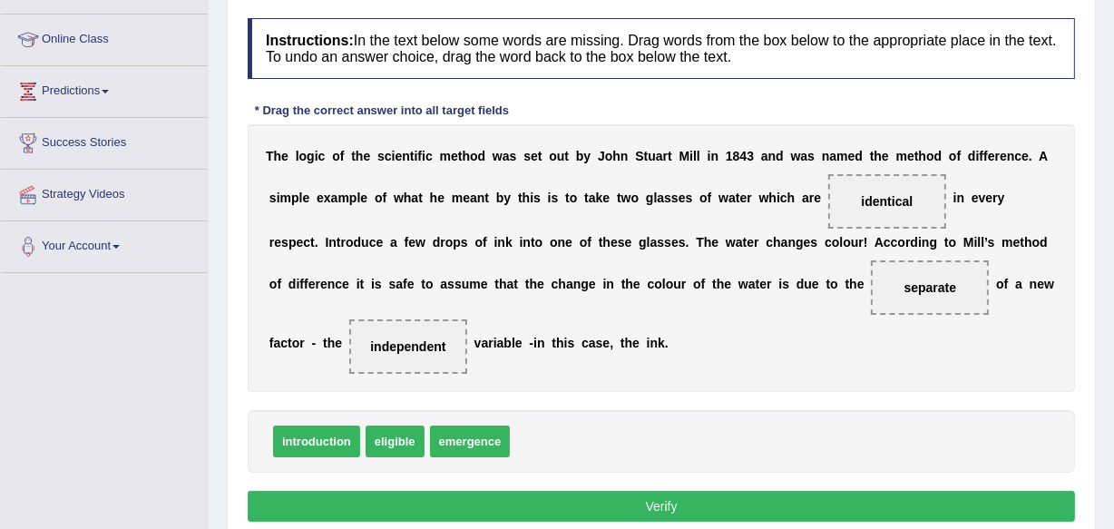
scroll to position [263, 0]
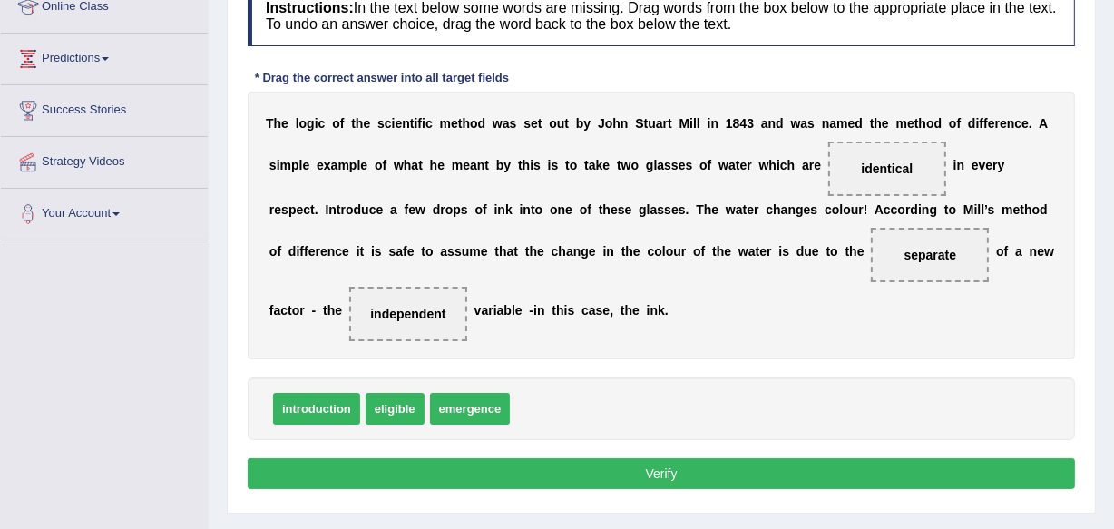
click at [661, 472] on button "Verify" at bounding box center [661, 473] width 827 height 31
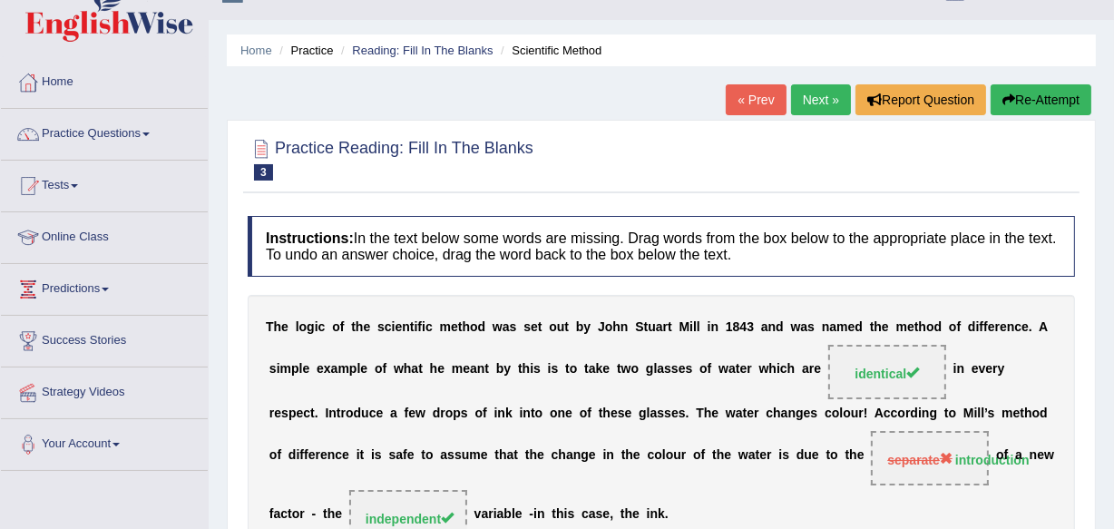
scroll to position [0, 0]
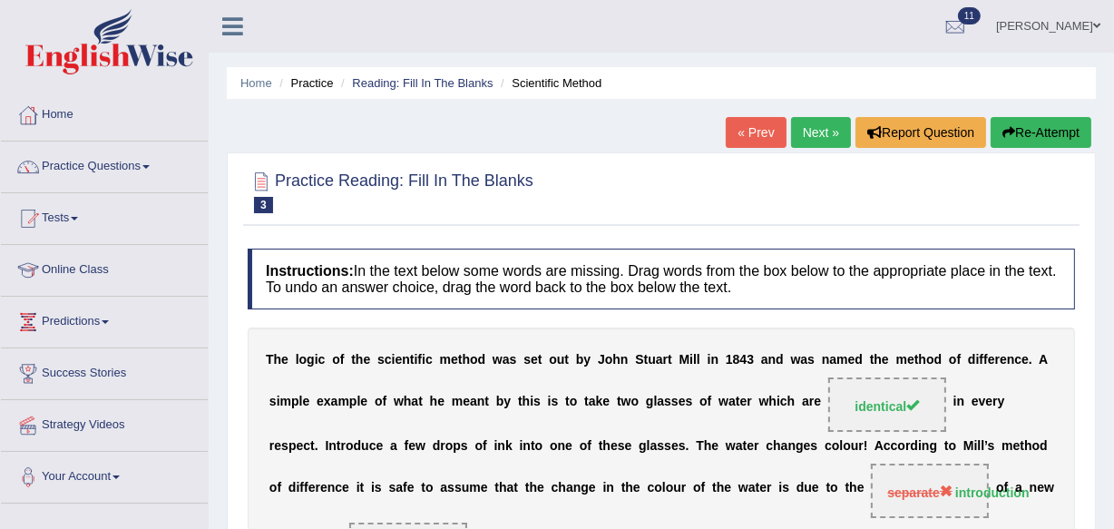
click at [820, 125] on link "Next »" at bounding box center [821, 132] width 60 height 31
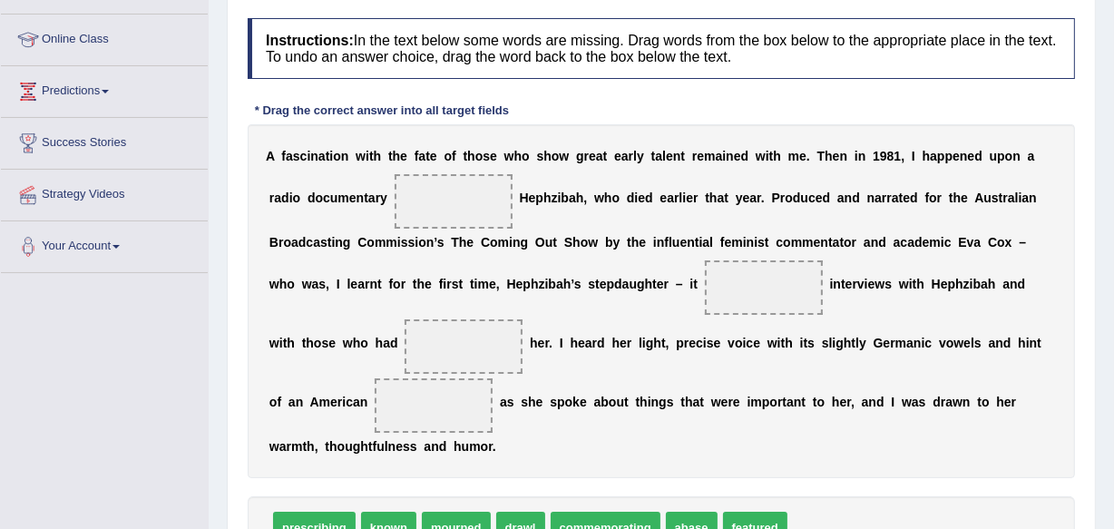
scroll to position [263, 0]
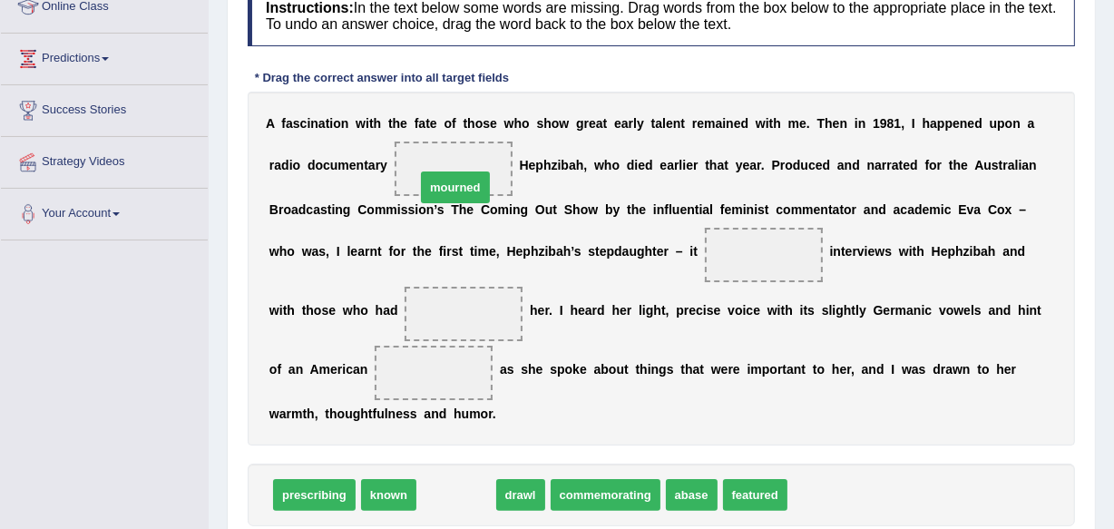
drag, startPoint x: 465, startPoint y: 497, endPoint x: 464, endPoint y: 191, distance: 306.7
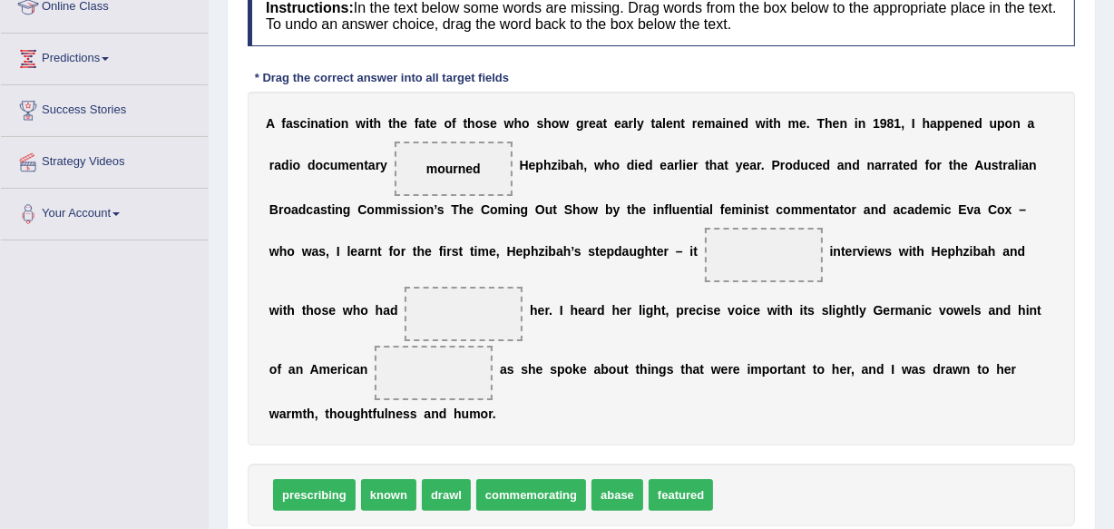
drag, startPoint x: 504, startPoint y: 490, endPoint x: 583, endPoint y: 404, distance: 116.9
drag, startPoint x: 560, startPoint y: 494, endPoint x: 617, endPoint y: 390, distance: 119.0
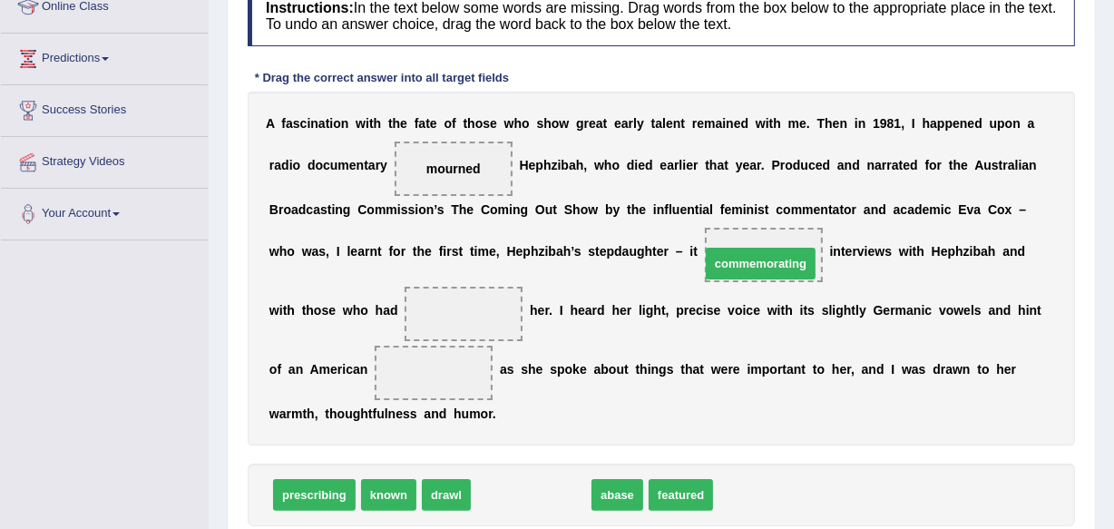
drag, startPoint x: 522, startPoint y: 500, endPoint x: 751, endPoint y: 269, distance: 325.9
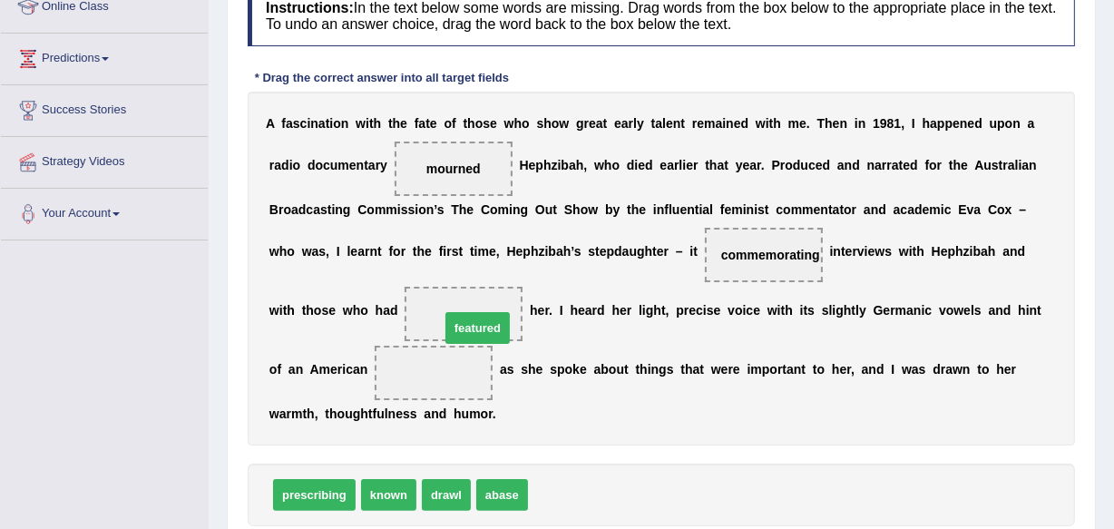
drag, startPoint x: 577, startPoint y: 497, endPoint x: 487, endPoint y: 331, distance: 188.8
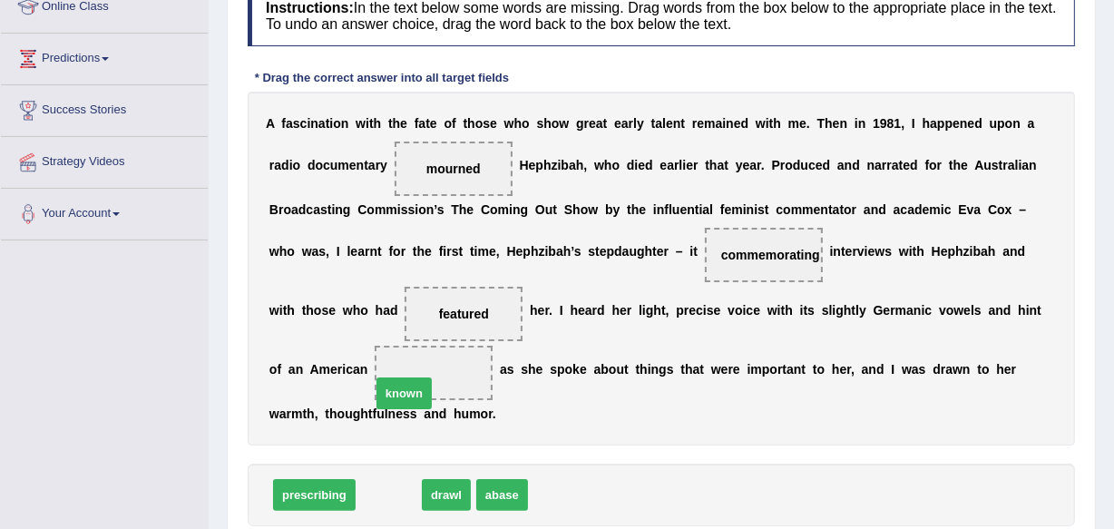
drag, startPoint x: 393, startPoint y: 499, endPoint x: 408, endPoint y: 395, distance: 105.5
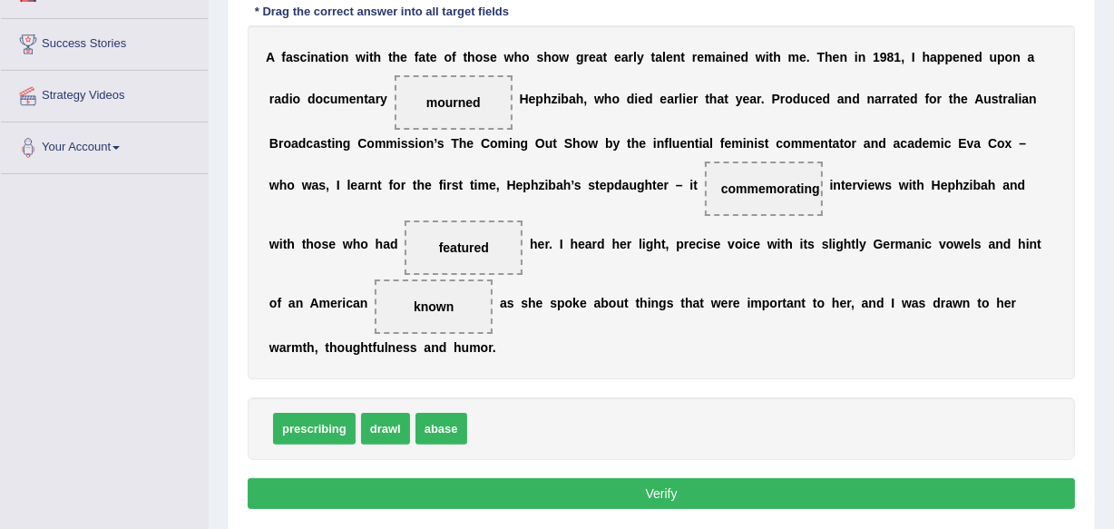
scroll to position [363, 0]
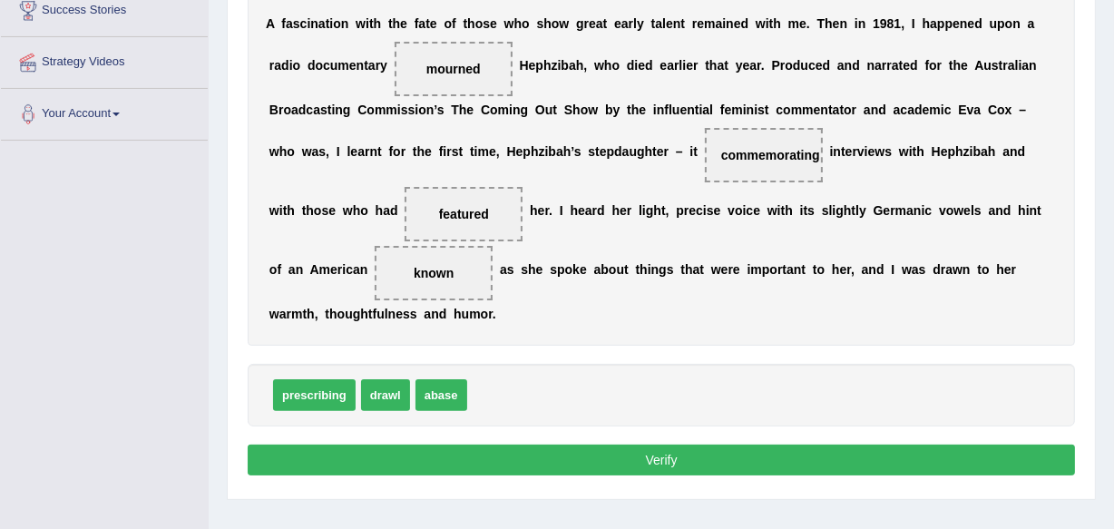
click at [658, 464] on button "Verify" at bounding box center [661, 460] width 827 height 31
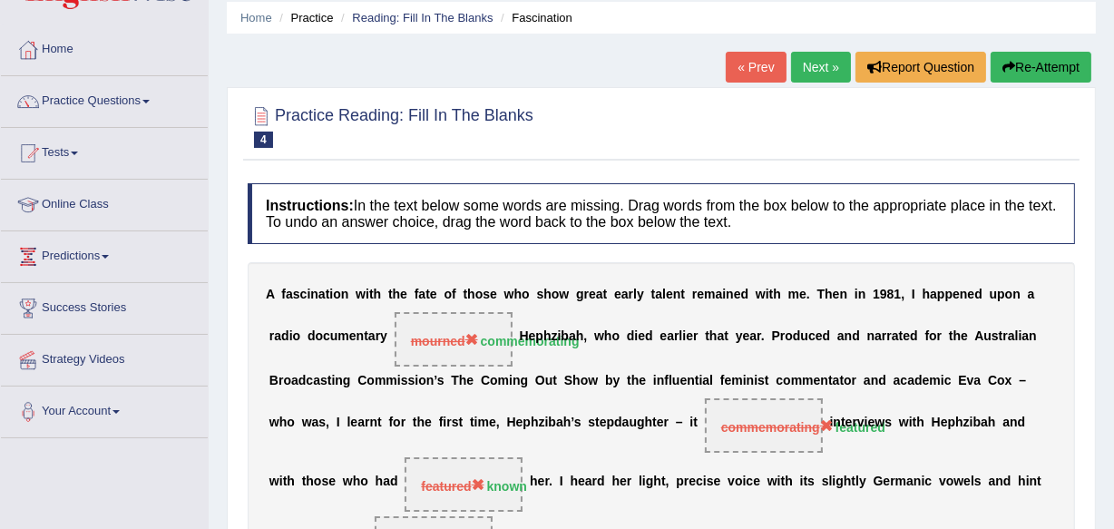
scroll to position [33, 0]
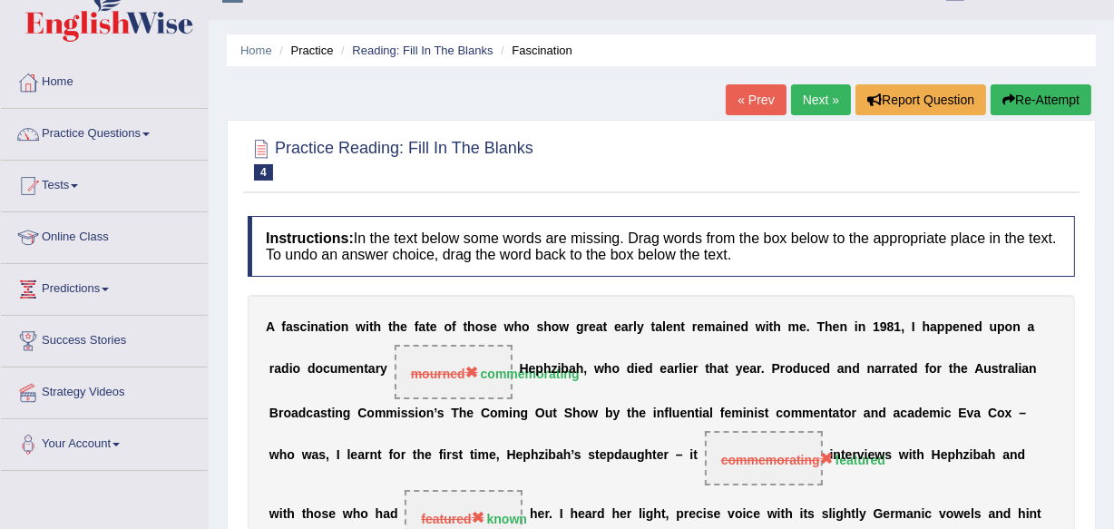
click at [827, 91] on link "Next »" at bounding box center [821, 99] width 60 height 31
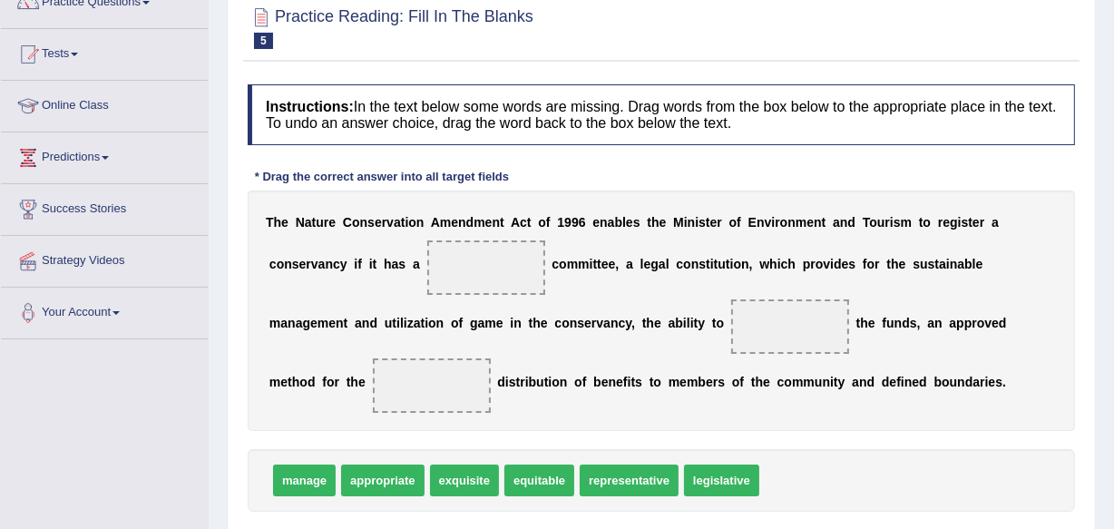
scroll to position [198, 0]
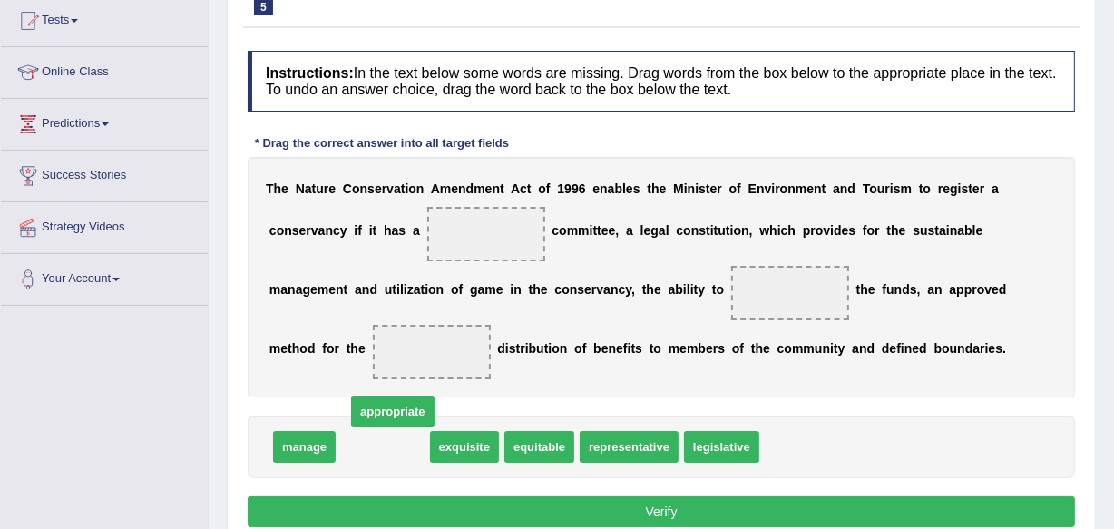
drag, startPoint x: 366, startPoint y: 441, endPoint x: 425, endPoint y: 308, distance: 145.0
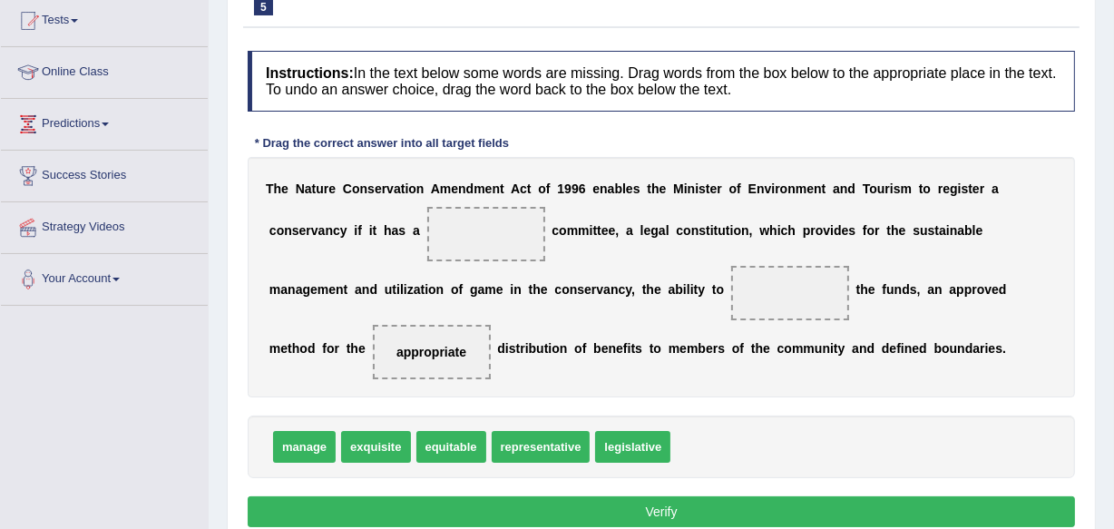
click at [425, 308] on div "T h e N a t u r e C o n s e r v a t i o n A m e n d m e n t A c t o f 1 9 9 6 e…" at bounding box center [661, 277] width 827 height 240
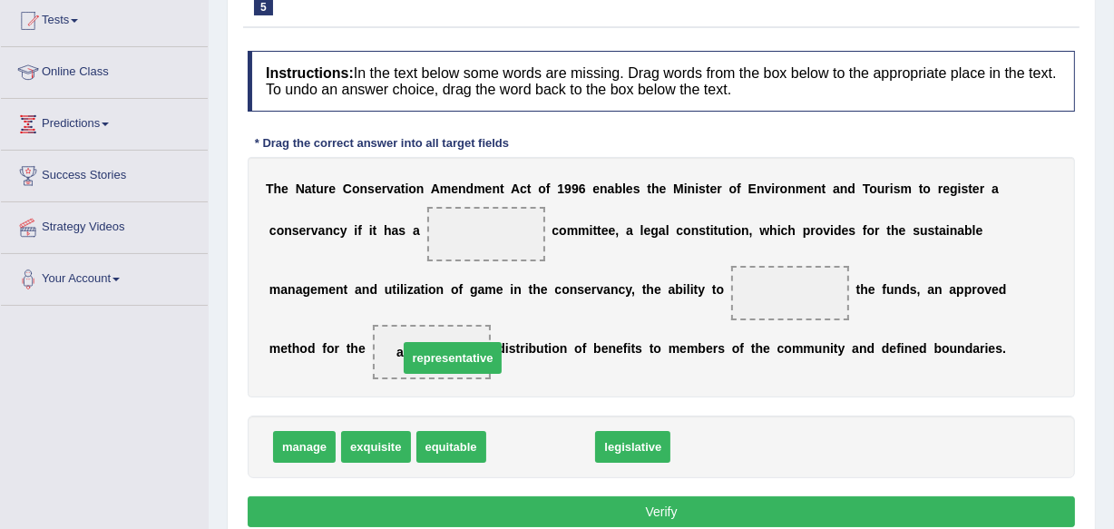
drag, startPoint x: 532, startPoint y: 444, endPoint x: 430, endPoint y: 351, distance: 137.4
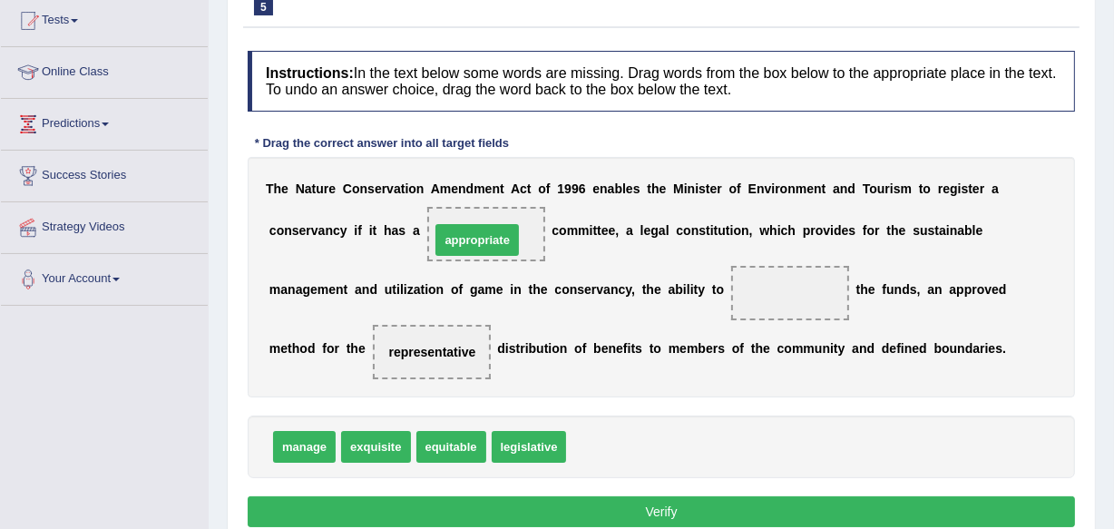
drag, startPoint x: 600, startPoint y: 449, endPoint x: 464, endPoint y: 242, distance: 247.6
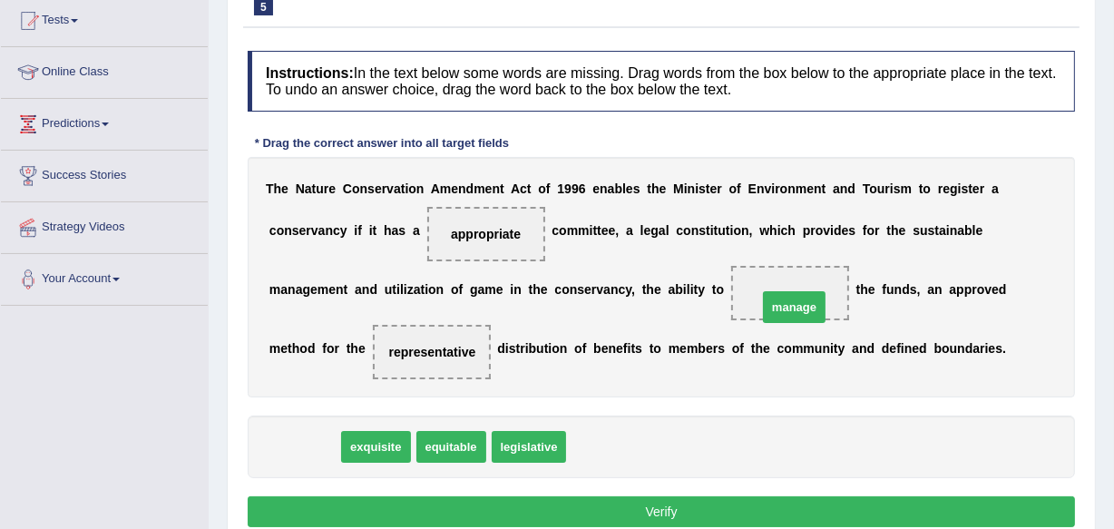
drag, startPoint x: 308, startPoint y: 440, endPoint x: 798, endPoint y: 299, distance: 509.7
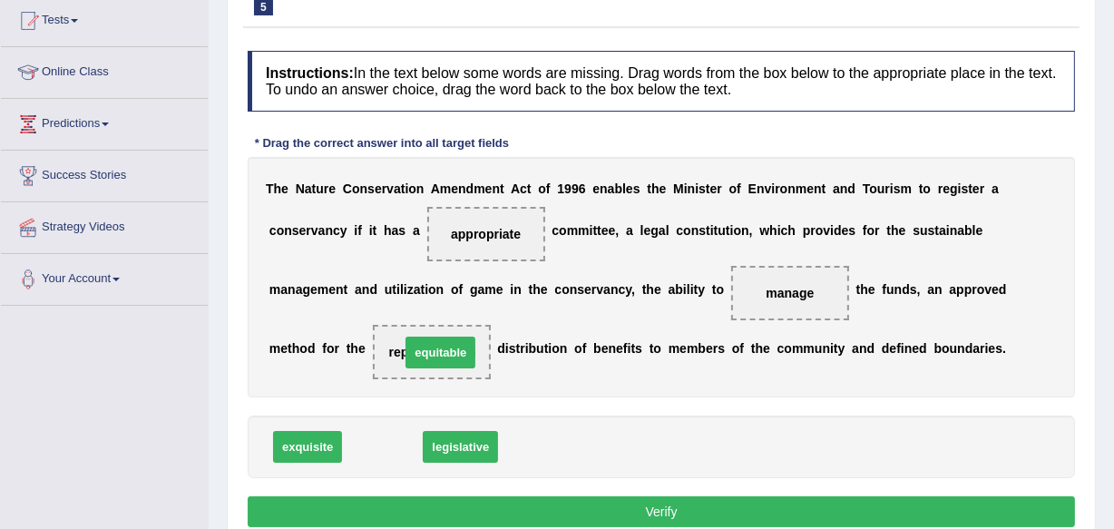
drag, startPoint x: 388, startPoint y: 440, endPoint x: 446, endPoint y: 345, distance: 111.6
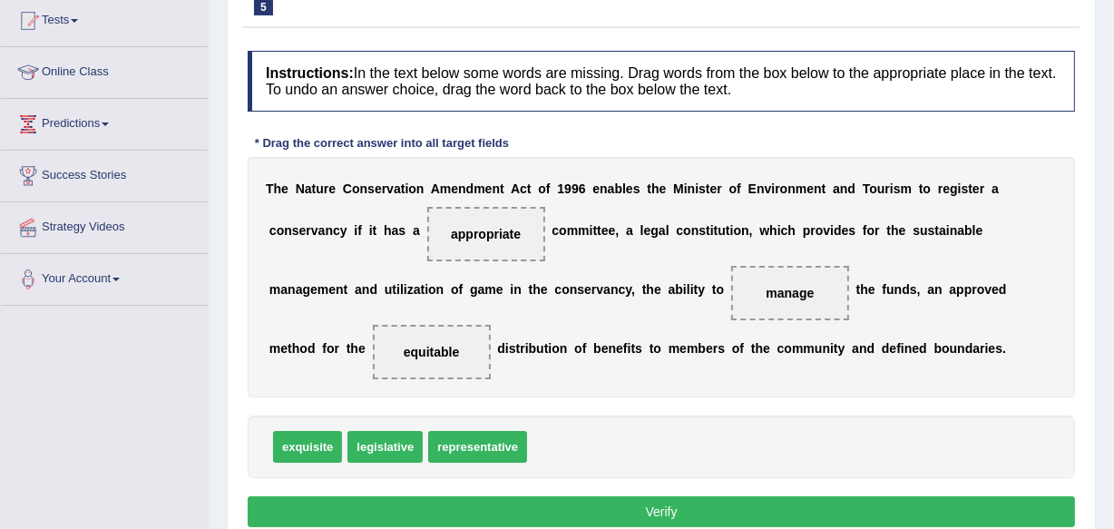
click at [674, 508] on button "Verify" at bounding box center [661, 511] width 827 height 31
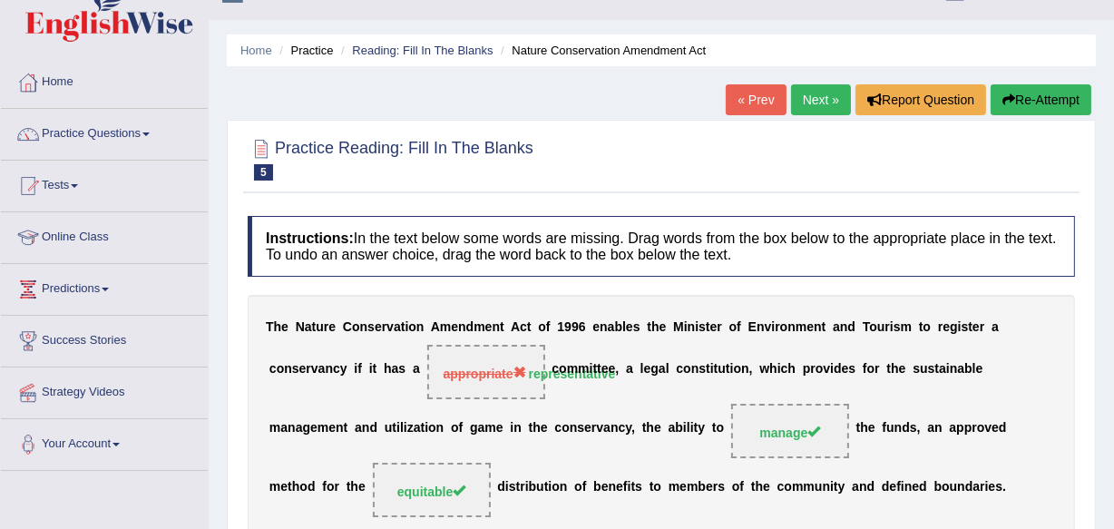
scroll to position [0, 0]
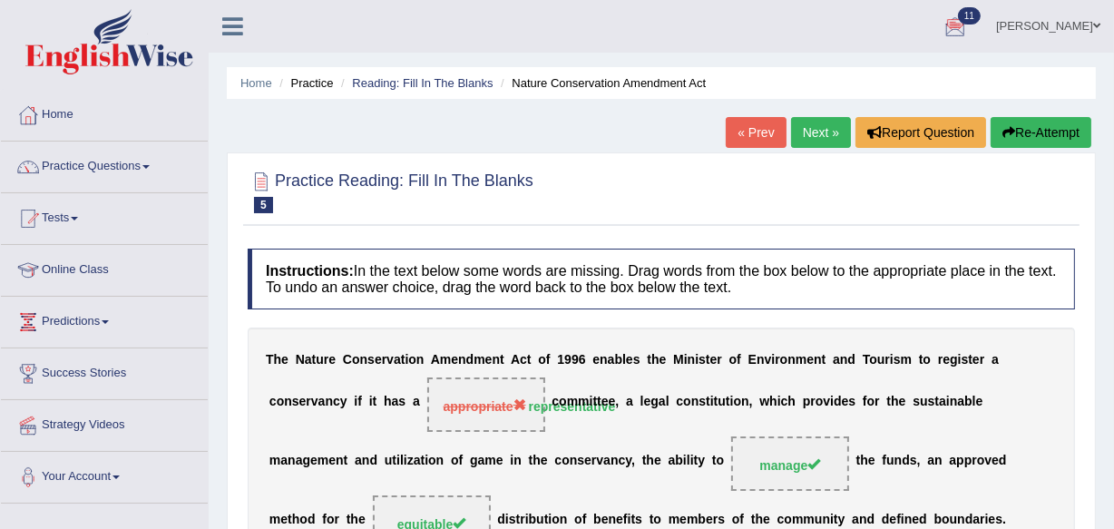
click at [816, 135] on link "Next »" at bounding box center [821, 132] width 60 height 31
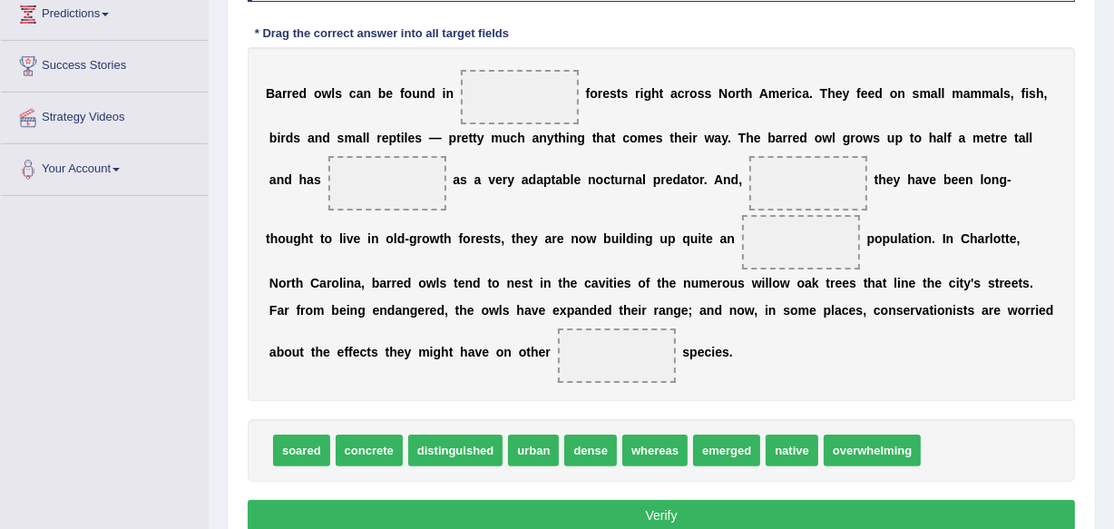
scroll to position [340, 0]
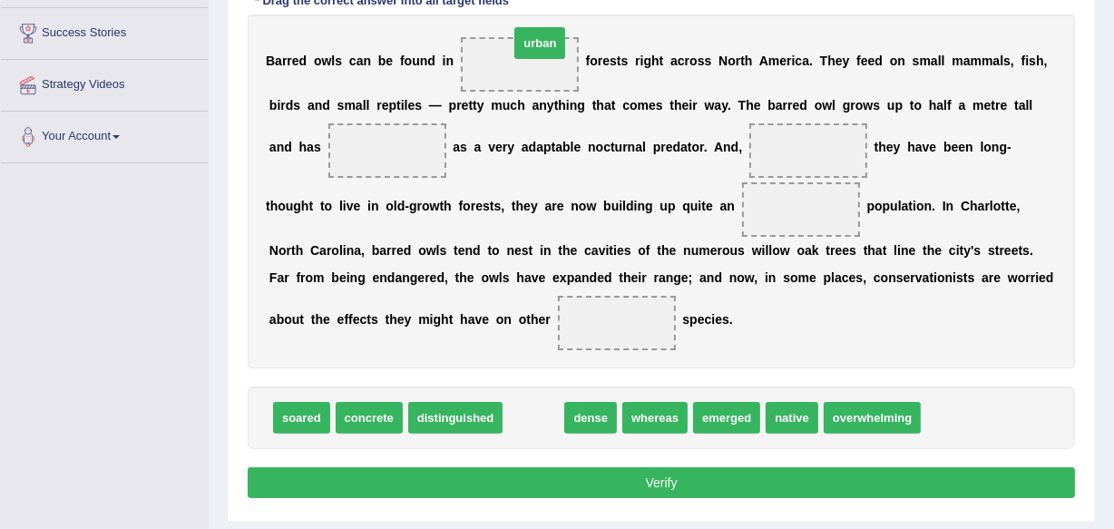
drag, startPoint x: 542, startPoint y: 424, endPoint x: 546, endPoint y: 52, distance: 372.0
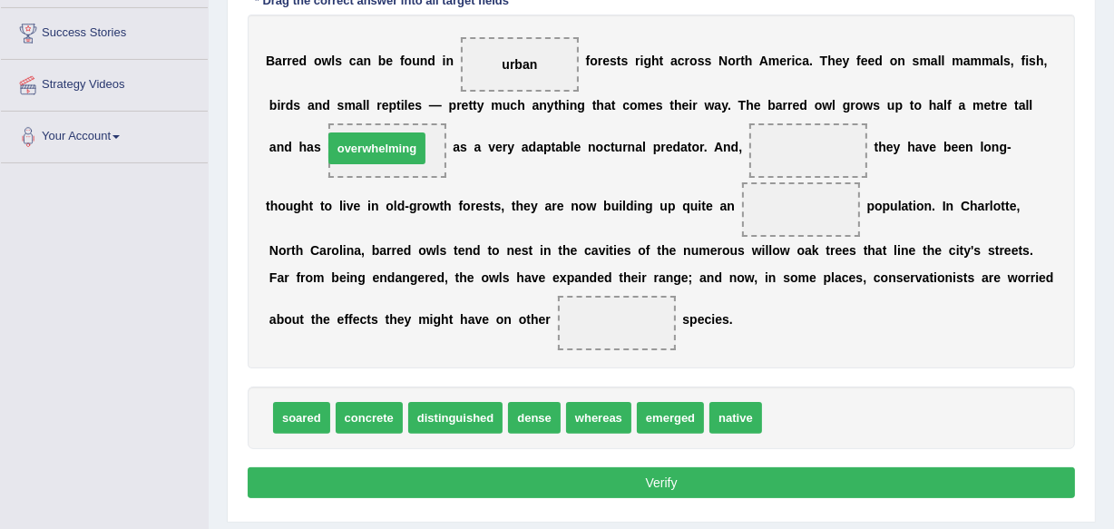
drag, startPoint x: 828, startPoint y: 417, endPoint x: 389, endPoint y: 148, distance: 515.2
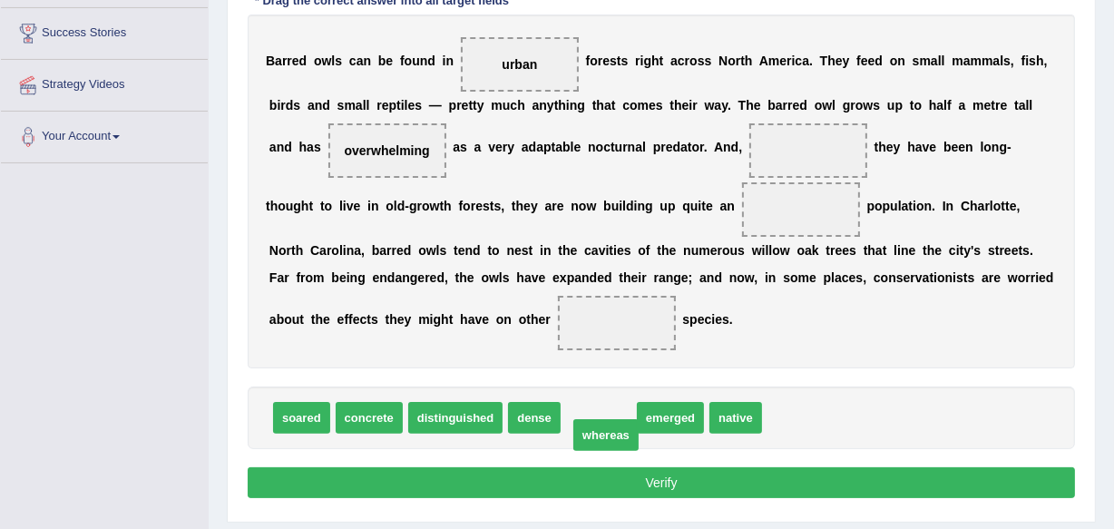
drag, startPoint x: 592, startPoint y: 402, endPoint x: 600, endPoint y: 424, distance: 23.3
drag, startPoint x: 600, startPoint y: 424, endPoint x: 585, endPoint y: 413, distance: 18.1
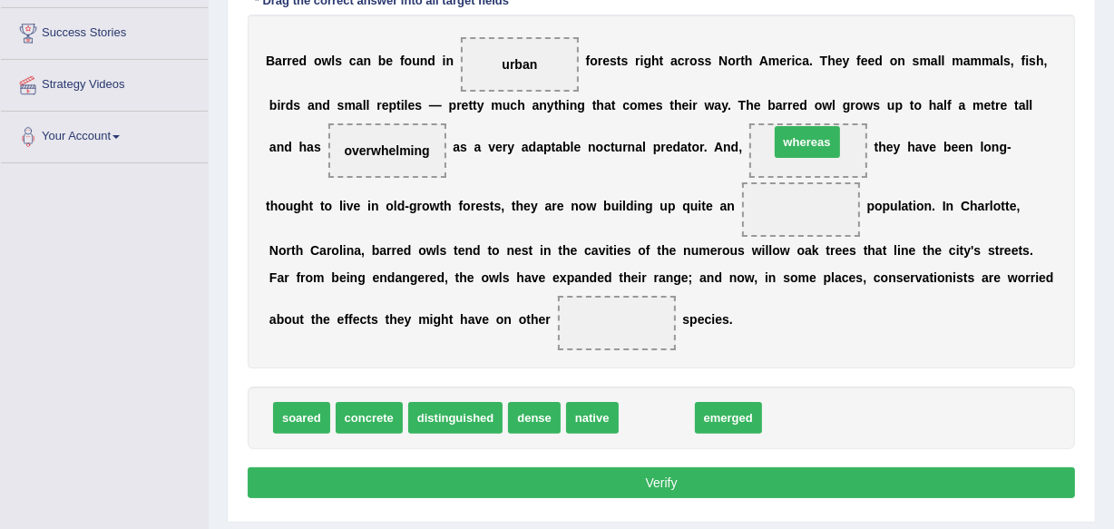
drag, startPoint x: 664, startPoint y: 415, endPoint x: 815, endPoint y: 138, distance: 315.1
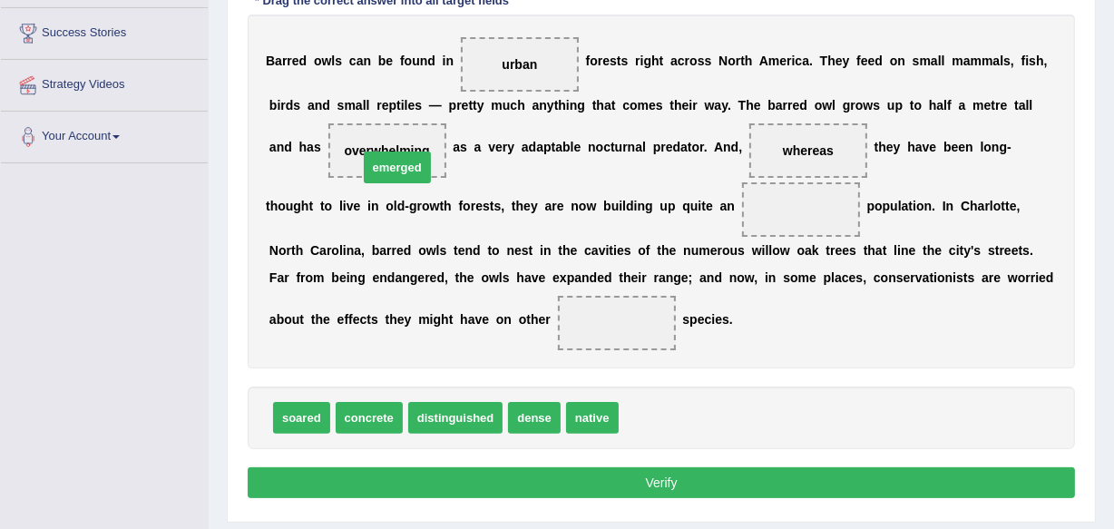
drag, startPoint x: 651, startPoint y: 407, endPoint x: 390, endPoint y: 157, distance: 361.3
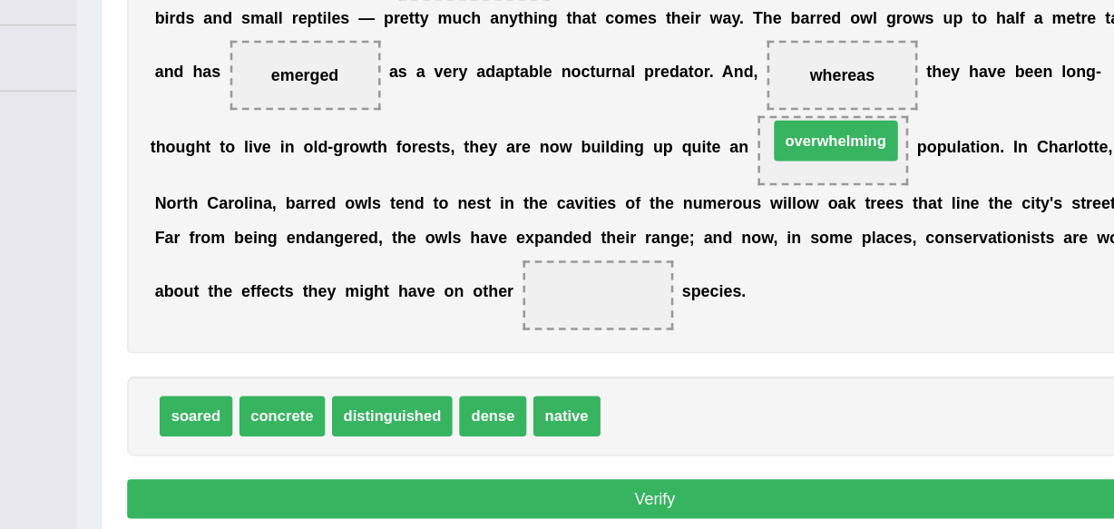
drag, startPoint x: 680, startPoint y: 413, endPoint x: 810, endPoint y: 197, distance: 252.4
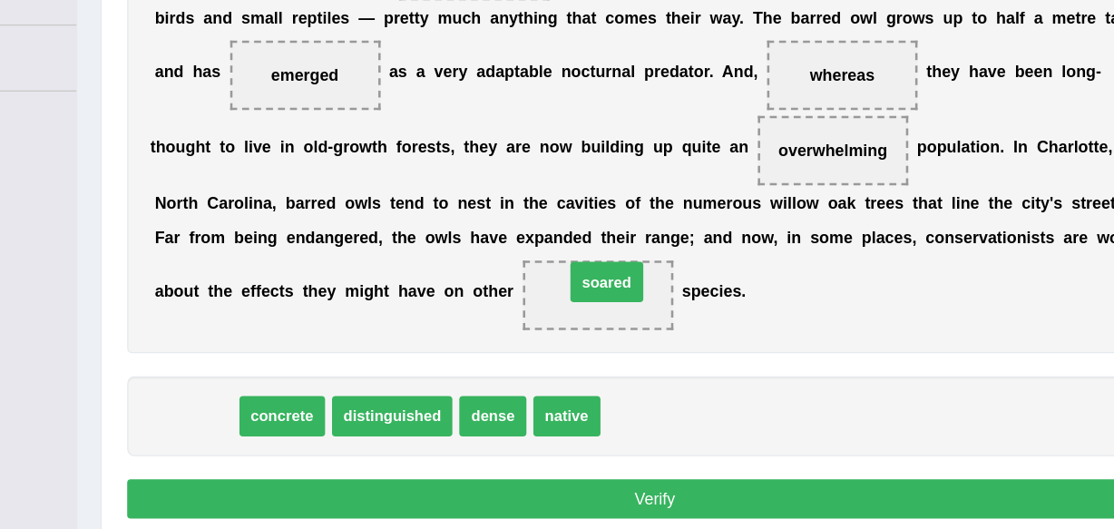
drag, startPoint x: 286, startPoint y: 415, endPoint x: 608, endPoint y: 310, distance: 338.6
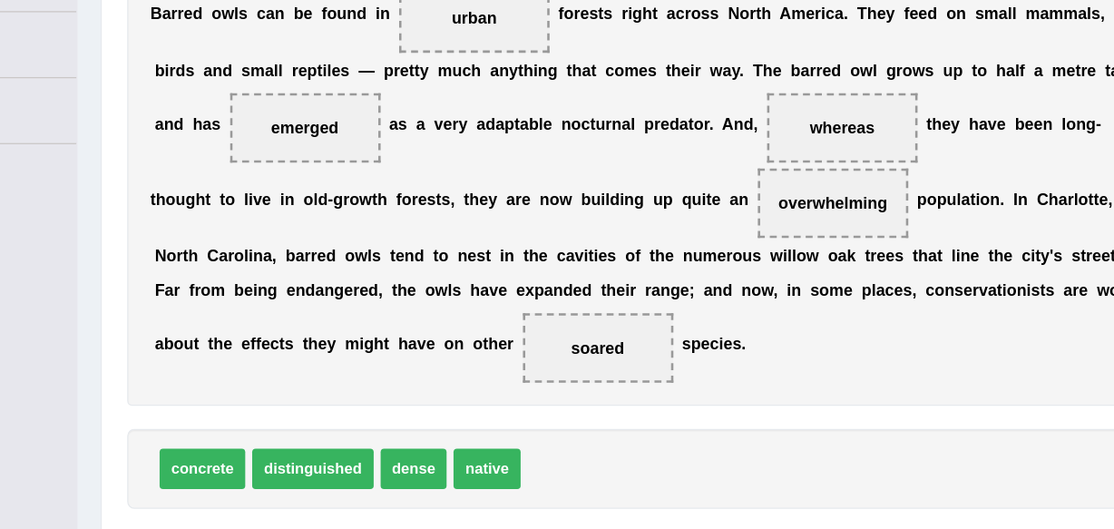
scroll to position [338, 0]
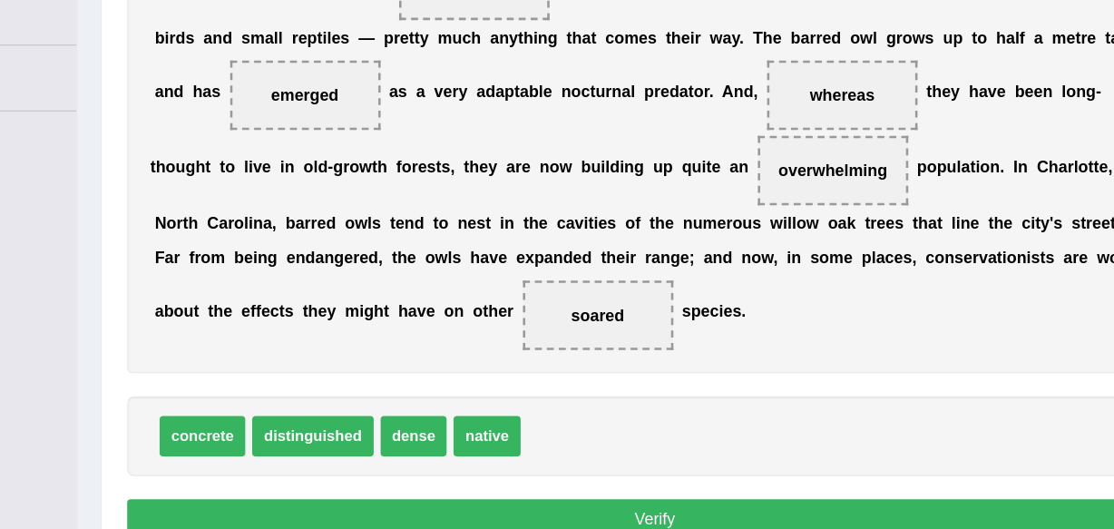
click at [534, 424] on span "native" at bounding box center [530, 420] width 53 height 32
drag, startPoint x: 517, startPoint y: 408, endPoint x: 514, endPoint y: 75, distance: 333.0
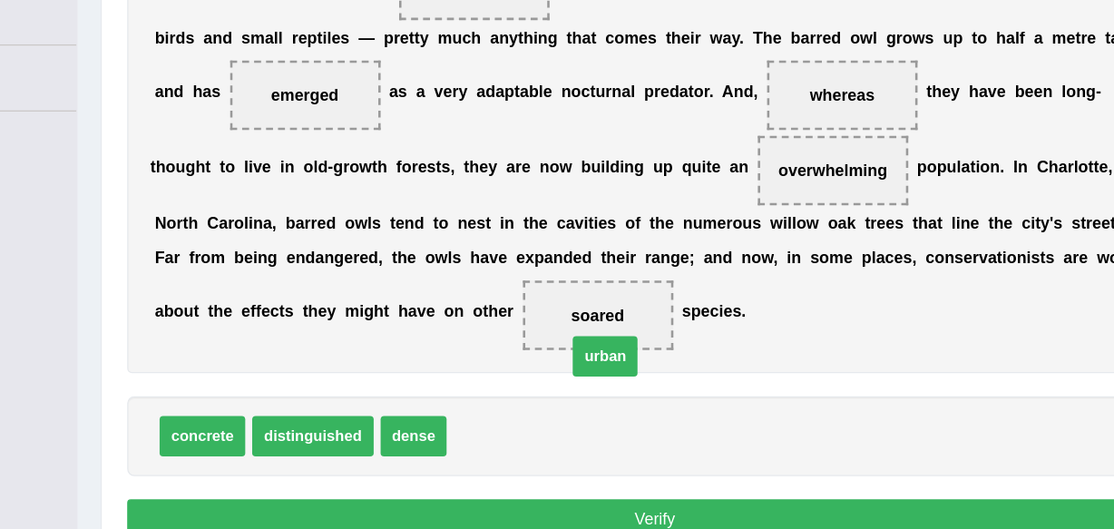
drag, startPoint x: 533, startPoint y: 412, endPoint x: 627, endPoint y: 348, distance: 113.7
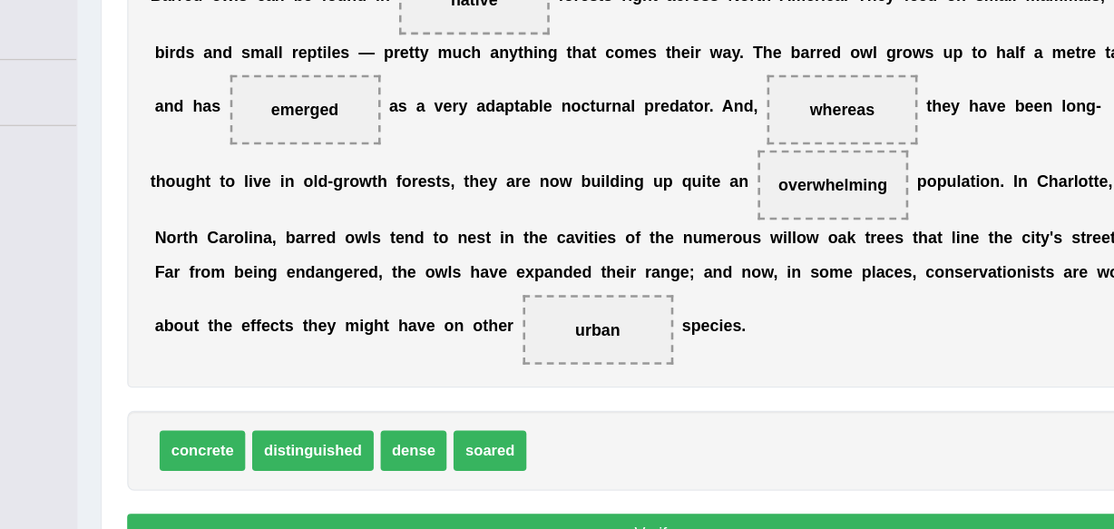
scroll to position [380, 0]
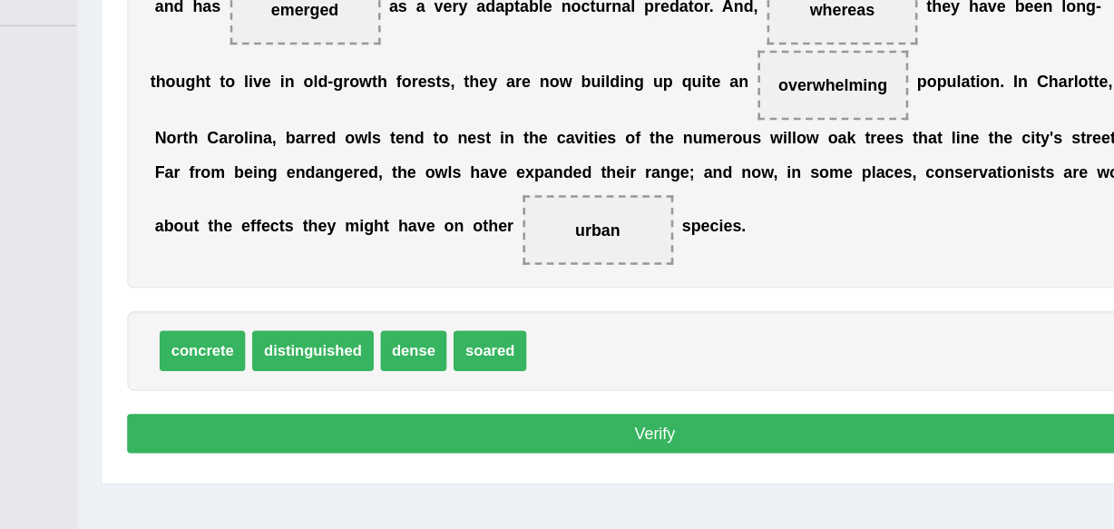
click at [652, 435] on button "Verify" at bounding box center [661, 442] width 827 height 31
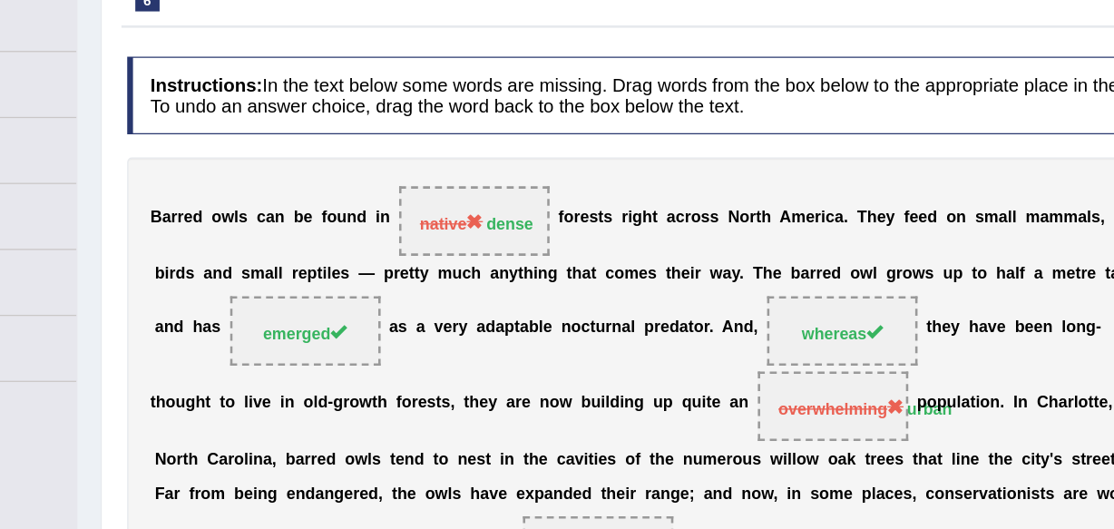
scroll to position [0, 0]
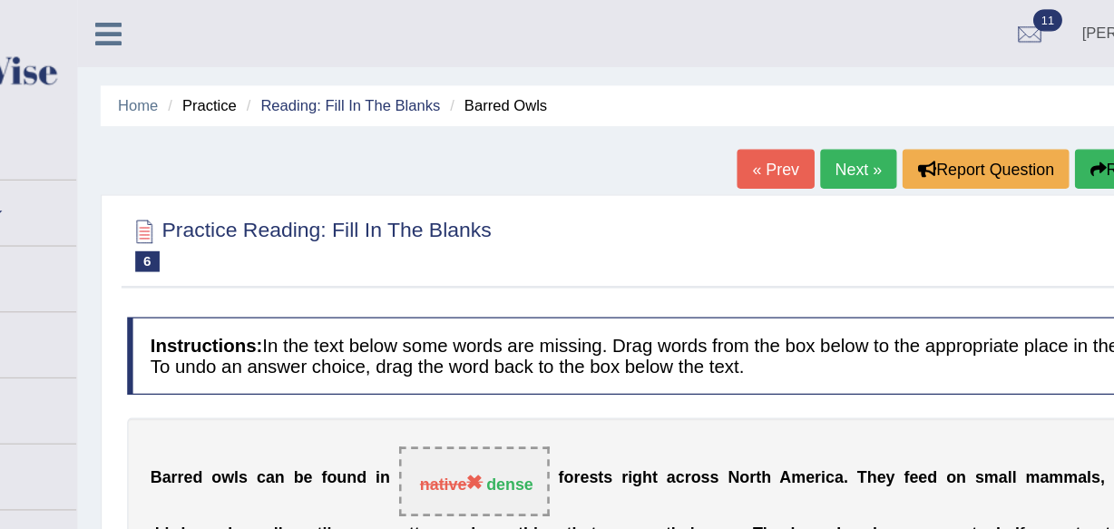
click at [821, 139] on link "Next »" at bounding box center [821, 132] width 60 height 31
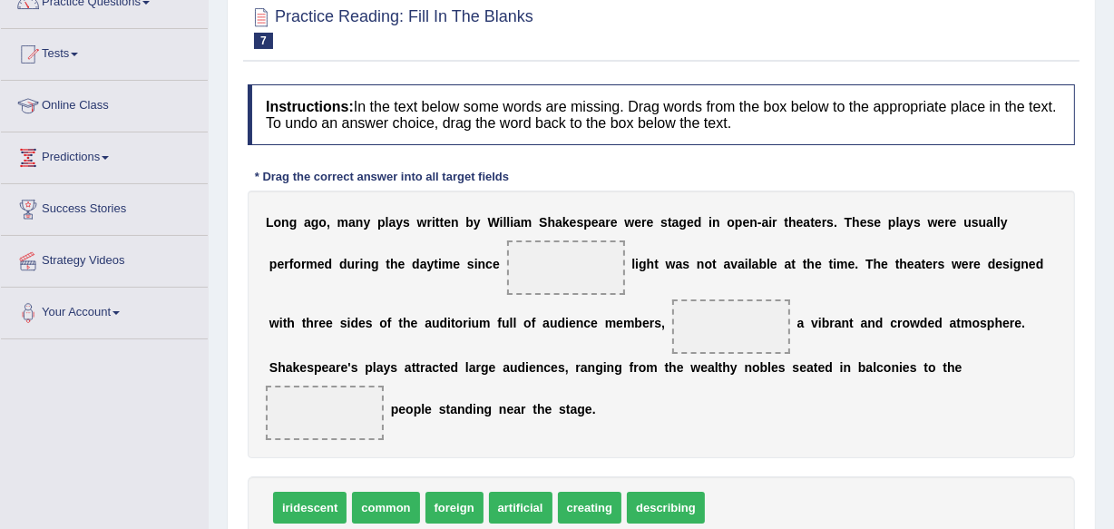
scroll to position [198, 0]
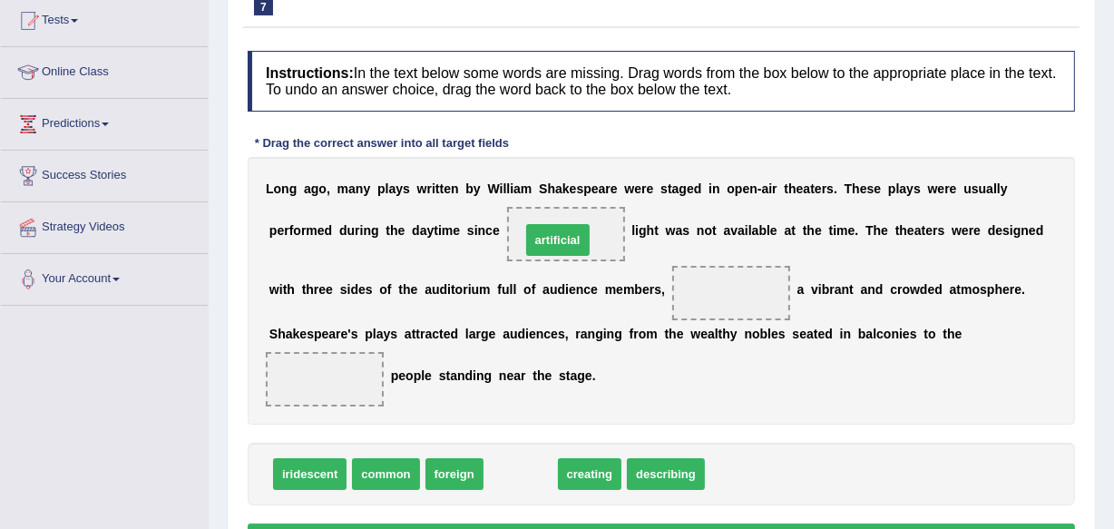
drag, startPoint x: 512, startPoint y: 478, endPoint x: 549, endPoint y: 244, distance: 237.0
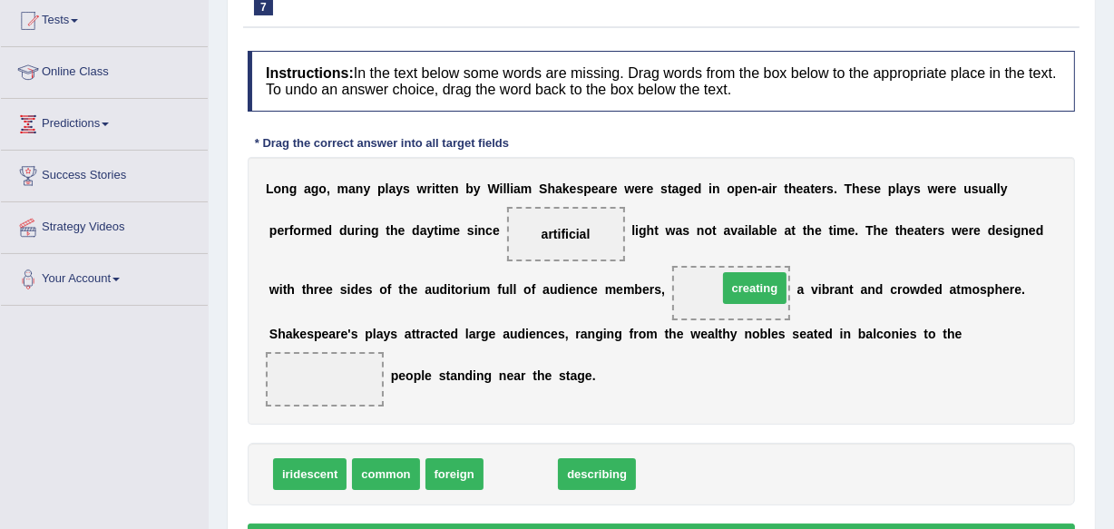
drag, startPoint x: 510, startPoint y: 466, endPoint x: 740, endPoint y: 281, distance: 295.6
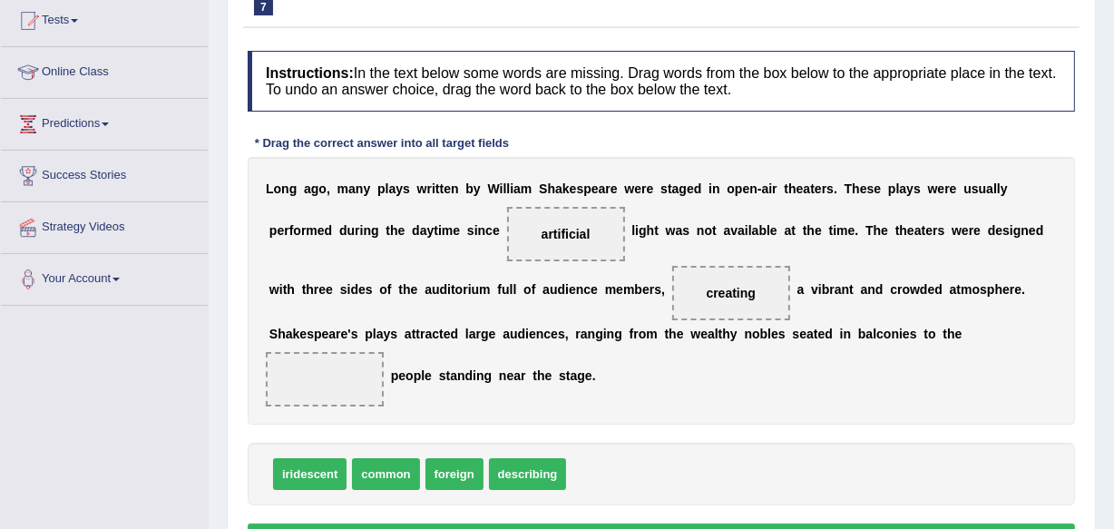
drag, startPoint x: 377, startPoint y: 469, endPoint x: 333, endPoint y: 348, distance: 128.6
drag, startPoint x: 372, startPoint y: 472, endPoint x: 328, endPoint y: 364, distance: 116.4
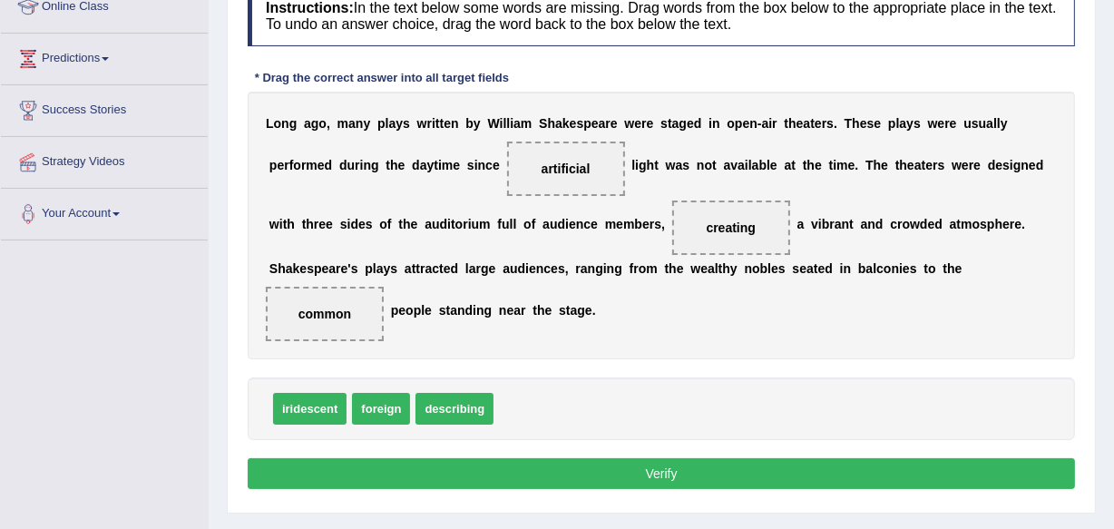
scroll to position [297, 0]
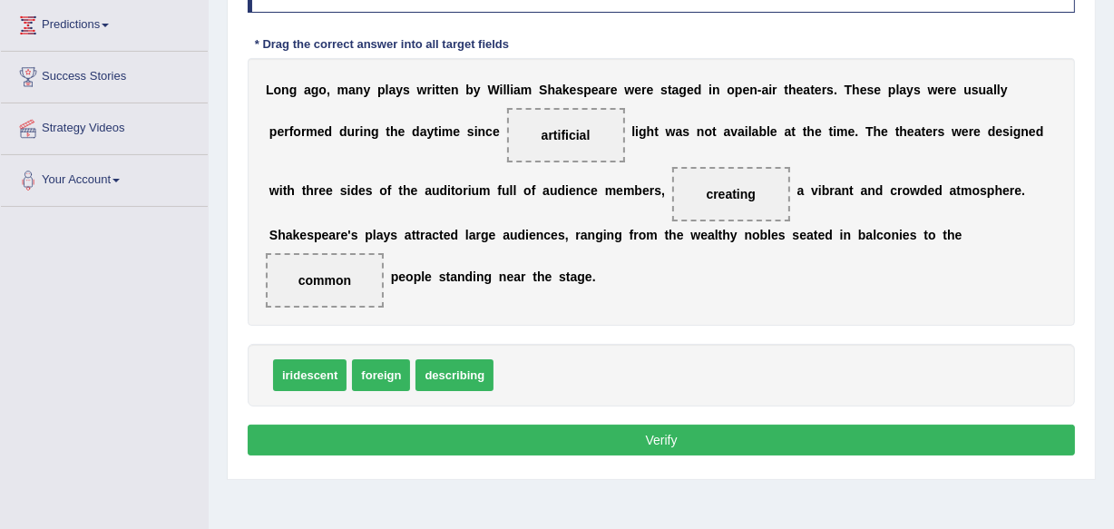
click at [663, 435] on button "Verify" at bounding box center [661, 440] width 827 height 31
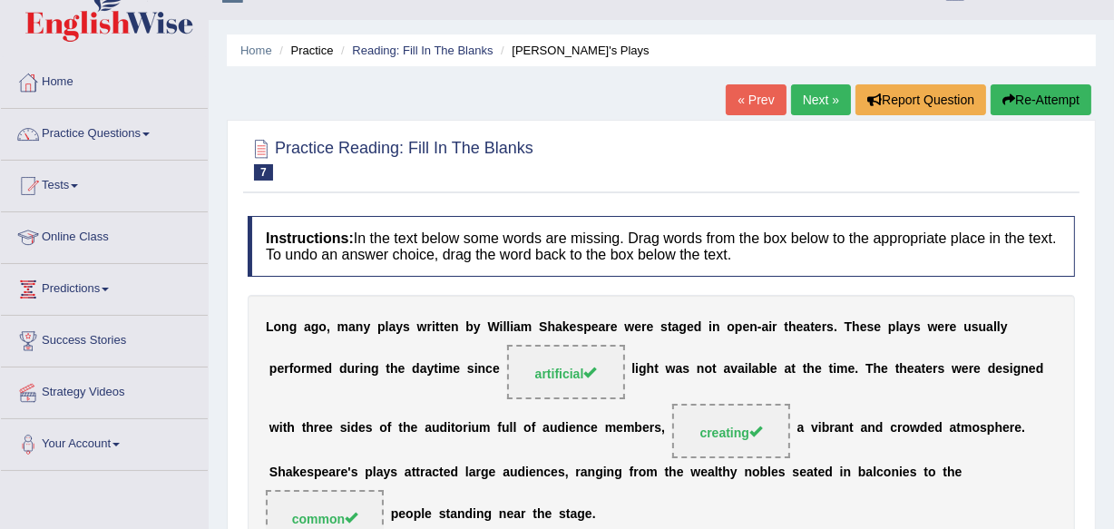
scroll to position [0, 0]
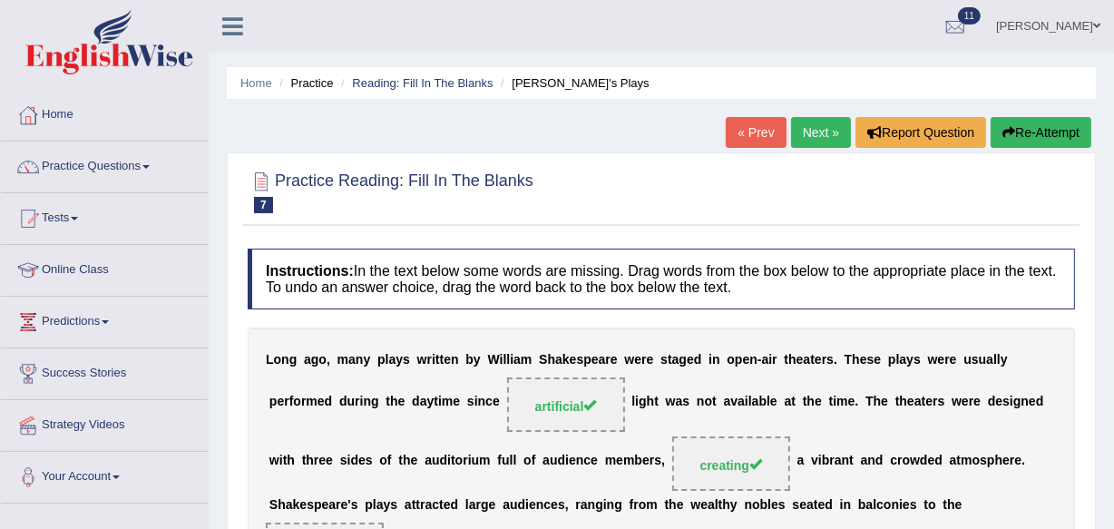
click at [813, 133] on link "Next »" at bounding box center [821, 132] width 60 height 31
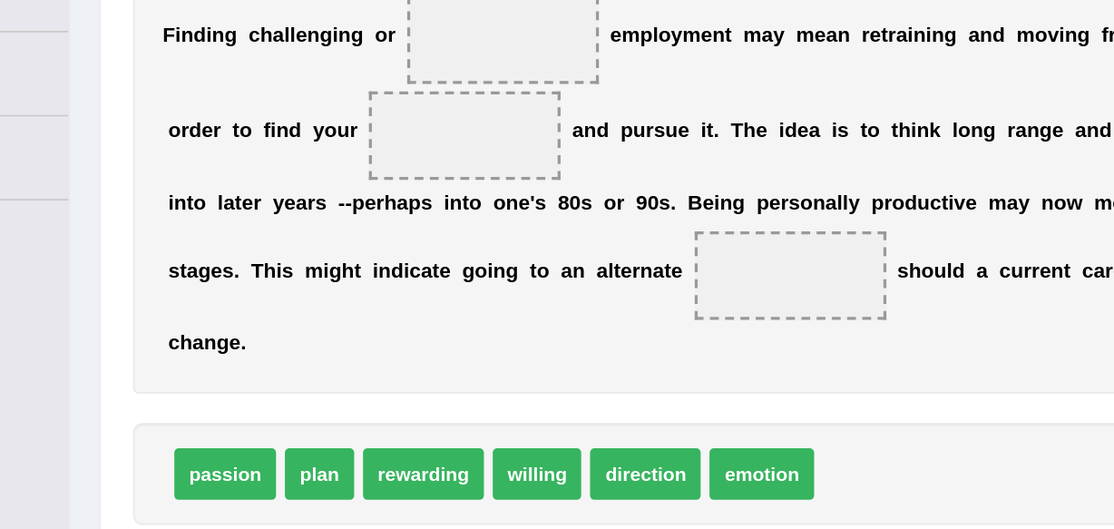
scroll to position [198, 0]
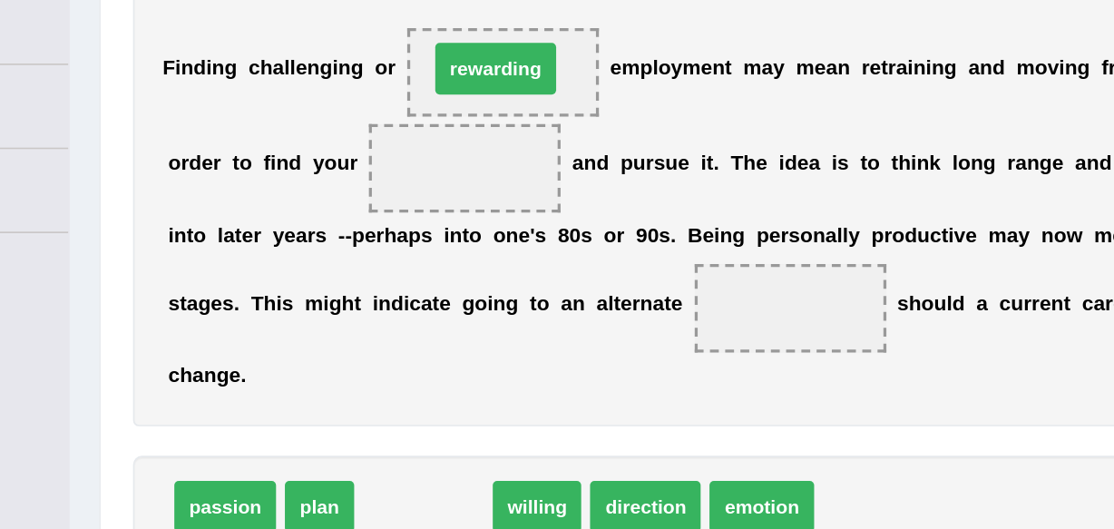
drag, startPoint x: 429, startPoint y: 468, endPoint x: 474, endPoint y: 200, distance: 272.2
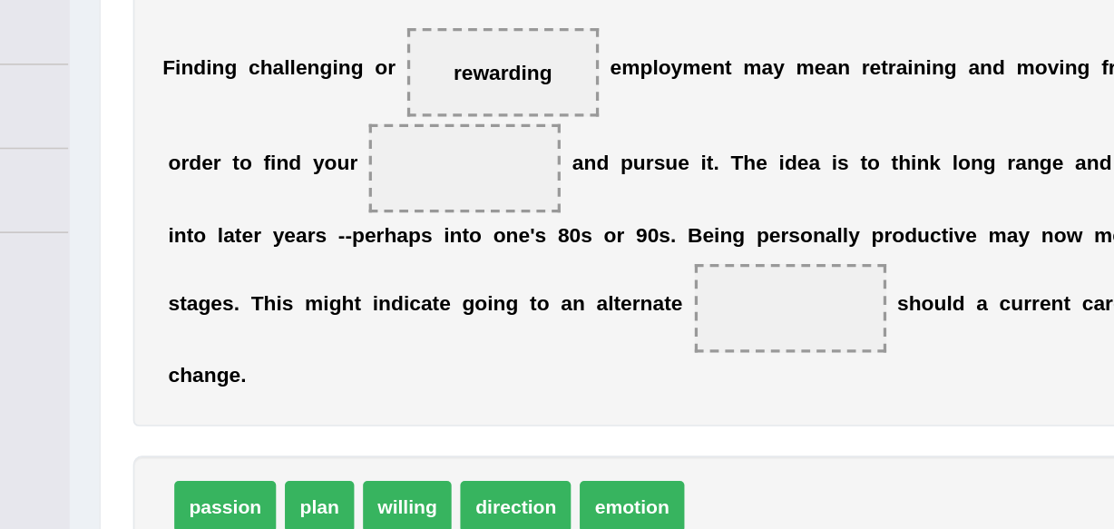
drag, startPoint x: 299, startPoint y: 478, endPoint x: 377, endPoint y: 379, distance: 125.4
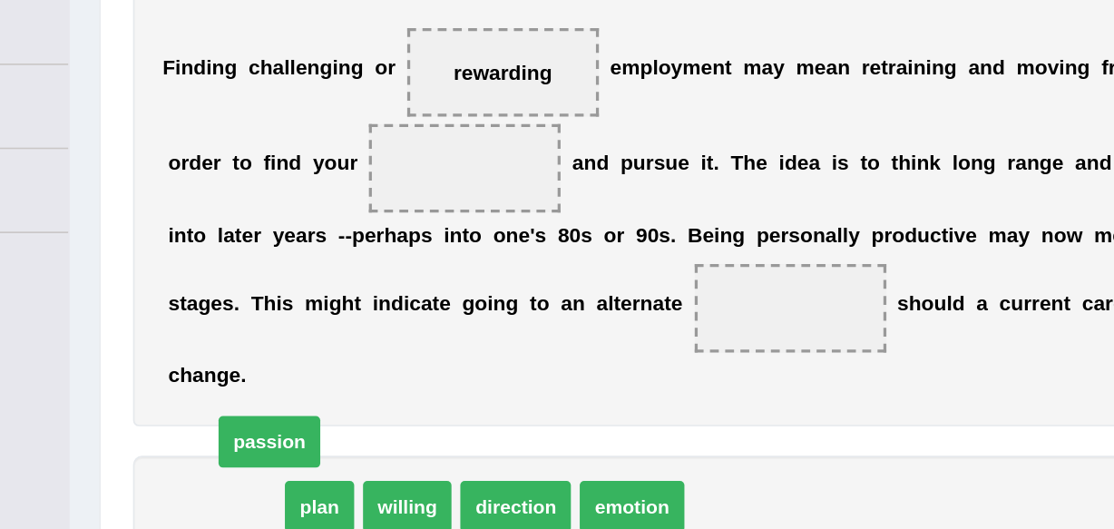
drag, startPoint x: 316, startPoint y: 473, endPoint x: 347, endPoint y: 429, distance: 53.9
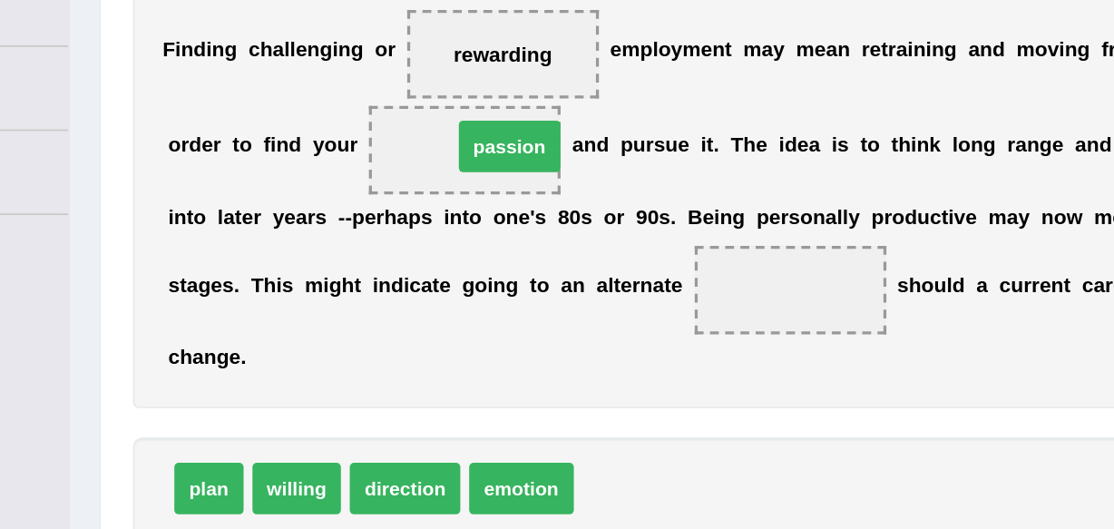
drag, startPoint x: 542, startPoint y: 475, endPoint x: 460, endPoint y: 264, distance: 226.6
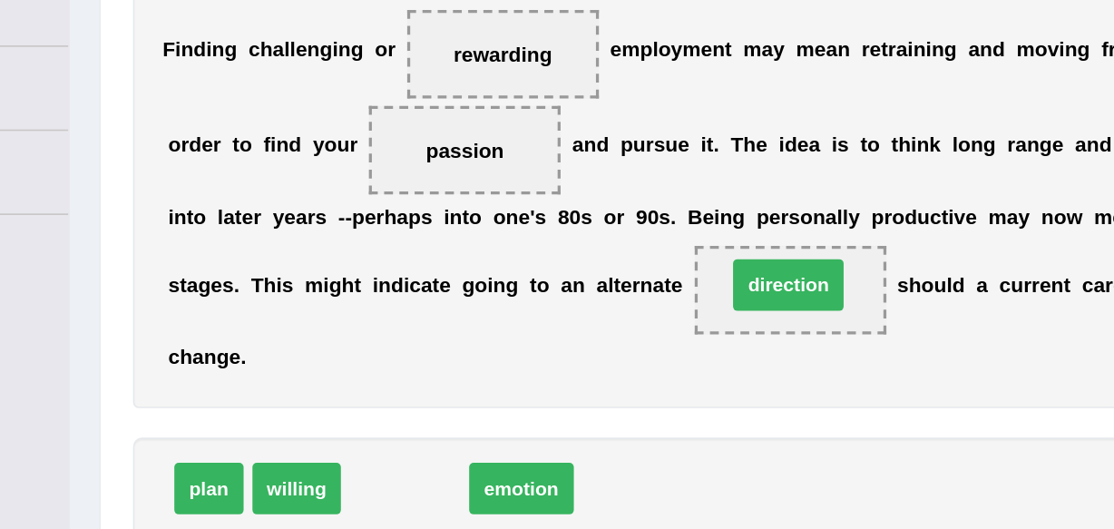
drag, startPoint x: 414, startPoint y: 466, endPoint x: 651, endPoint y: 341, distance: 267.9
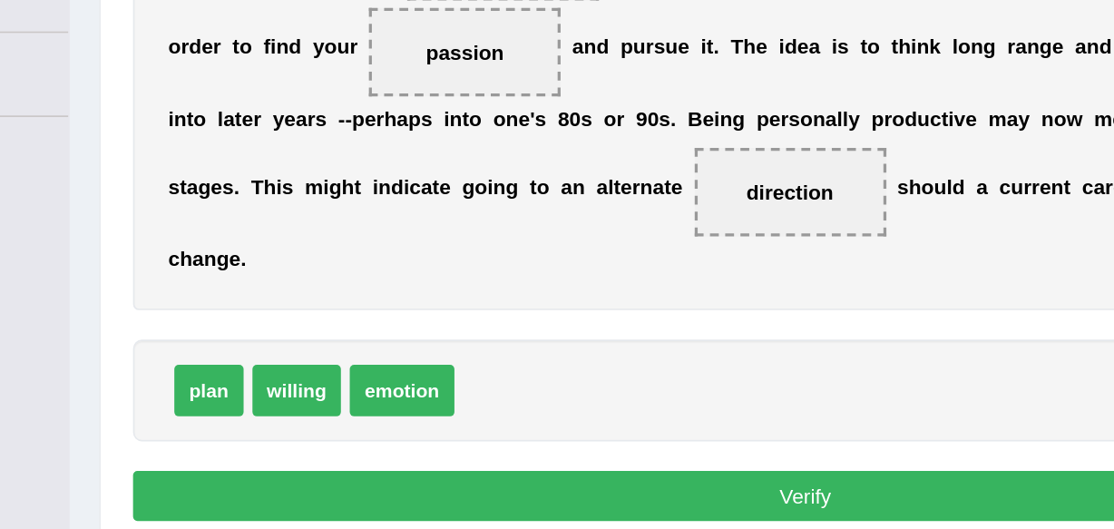
scroll to position [250, 0]
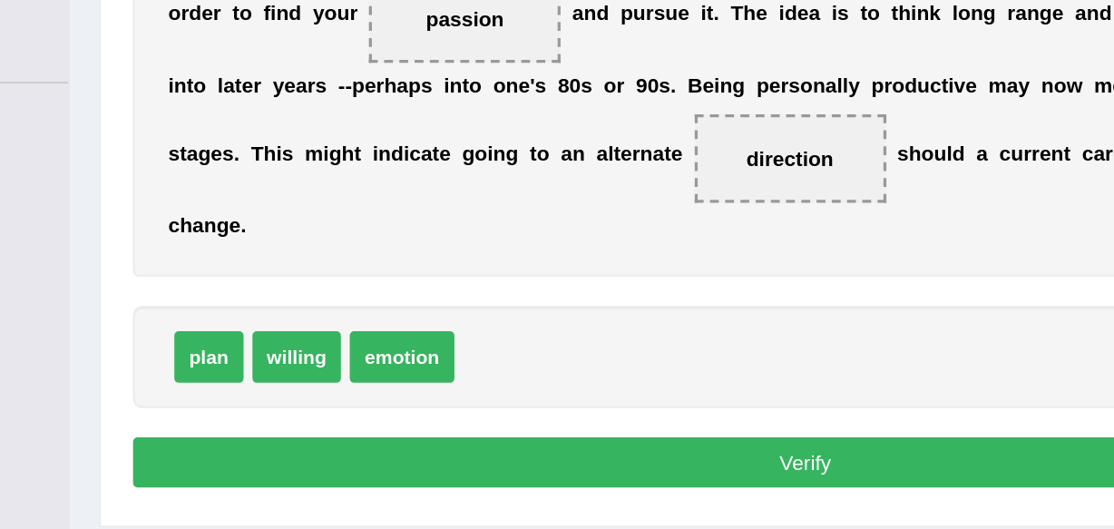
click at [657, 486] on button "Verify" at bounding box center [661, 487] width 827 height 31
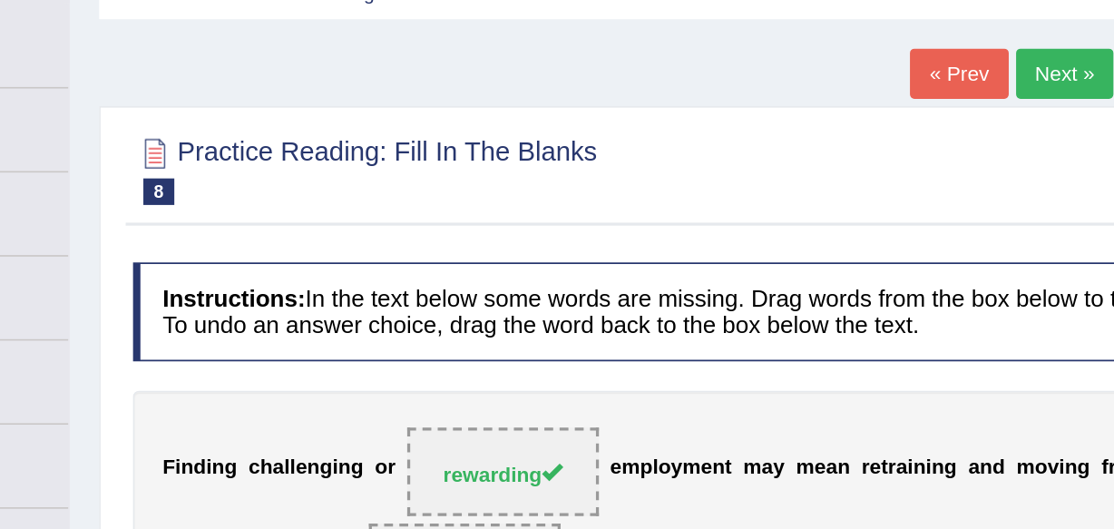
scroll to position [66, 0]
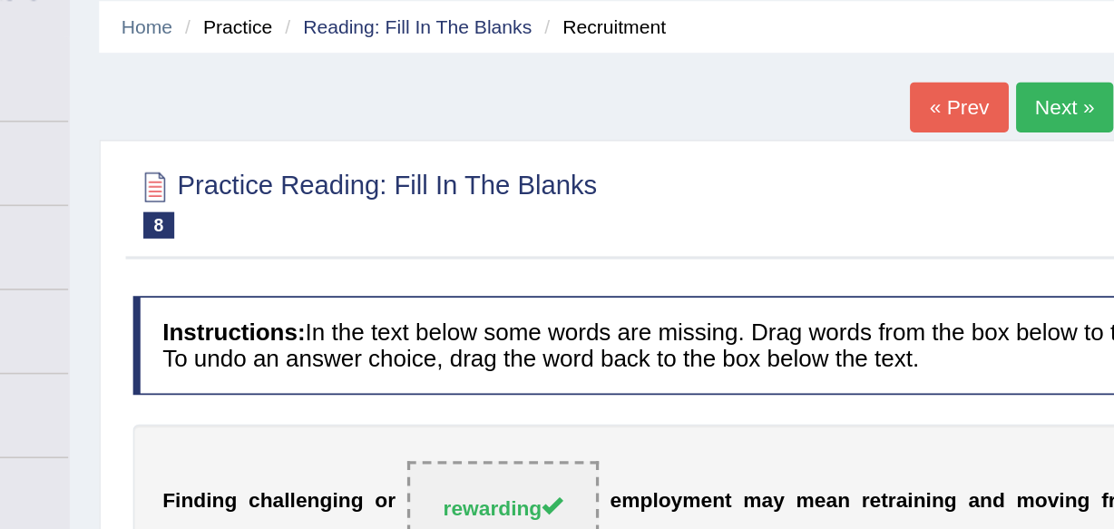
click at [813, 62] on link "Next »" at bounding box center [821, 66] width 60 height 31
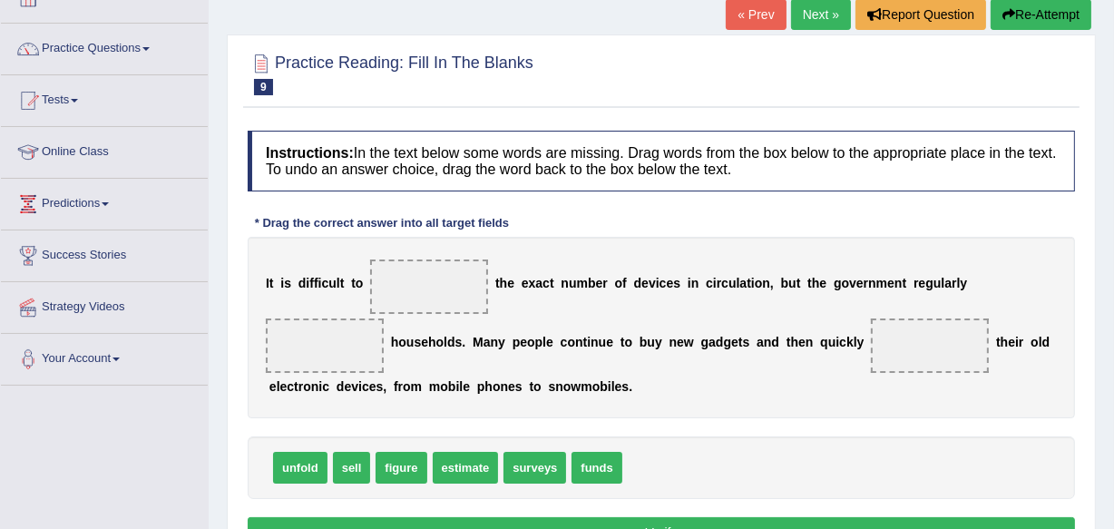
scroll to position [151, 0]
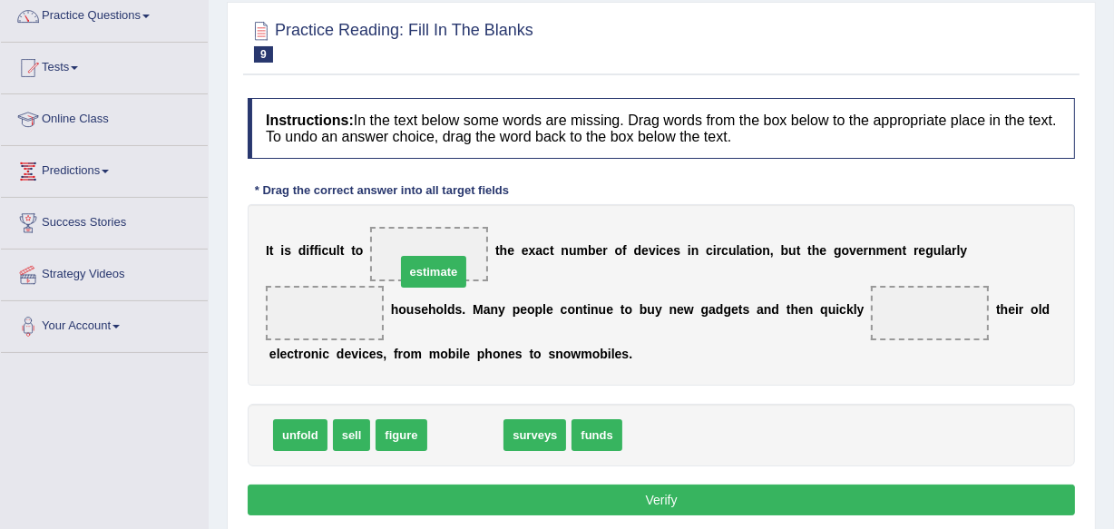
drag, startPoint x: 455, startPoint y: 431, endPoint x: 423, endPoint y: 266, distance: 168.2
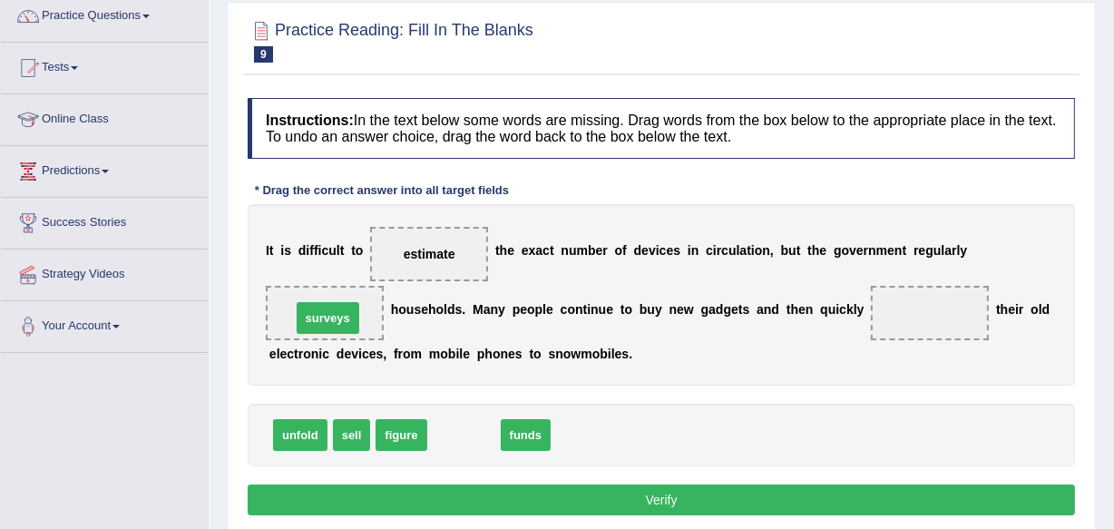
drag, startPoint x: 461, startPoint y: 442, endPoint x: 322, endPoint y: 325, distance: 181.6
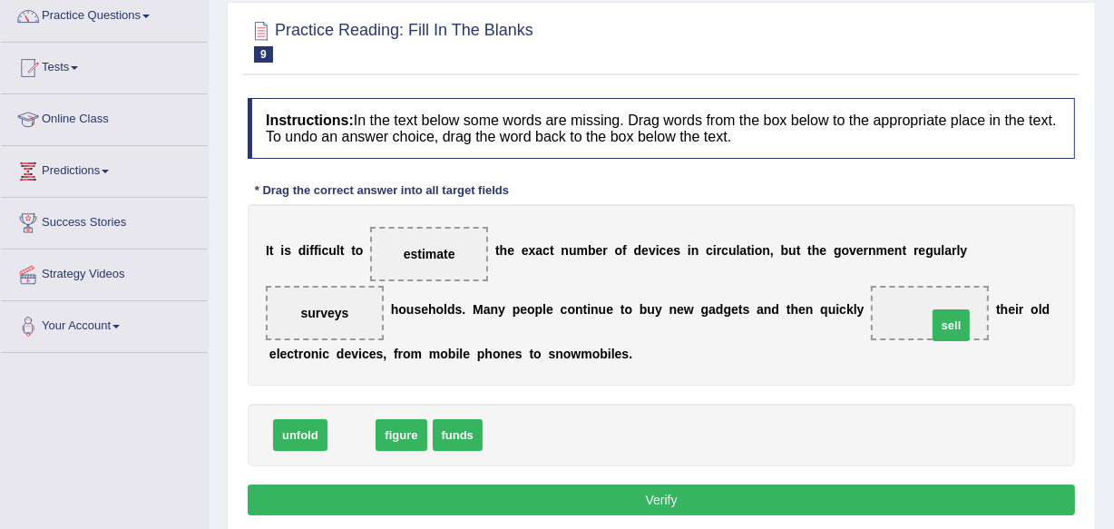
drag, startPoint x: 341, startPoint y: 442, endPoint x: 944, endPoint y: 332, distance: 612.4
click at [664, 504] on button "Verify" at bounding box center [661, 499] width 827 height 31
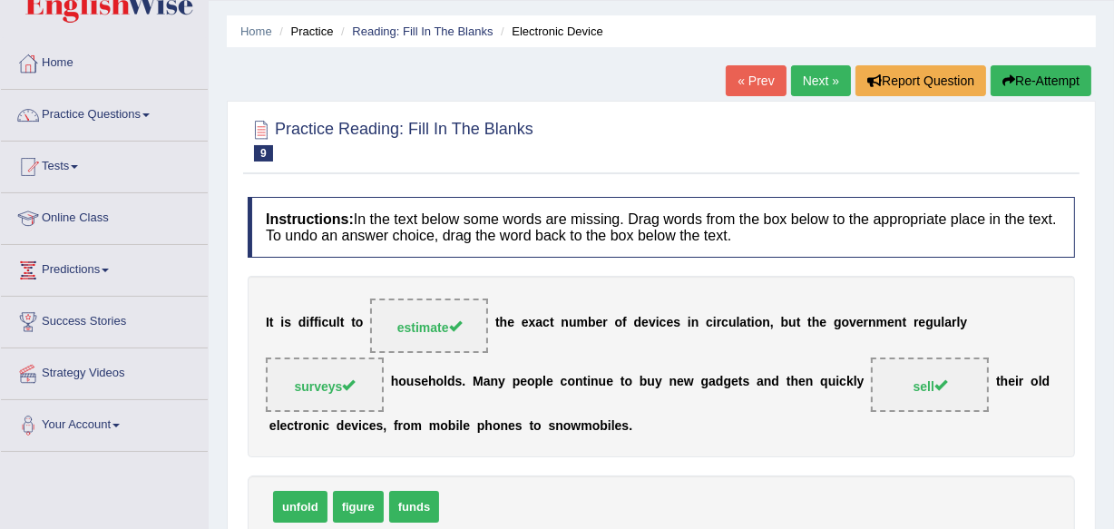
scroll to position [18, 0]
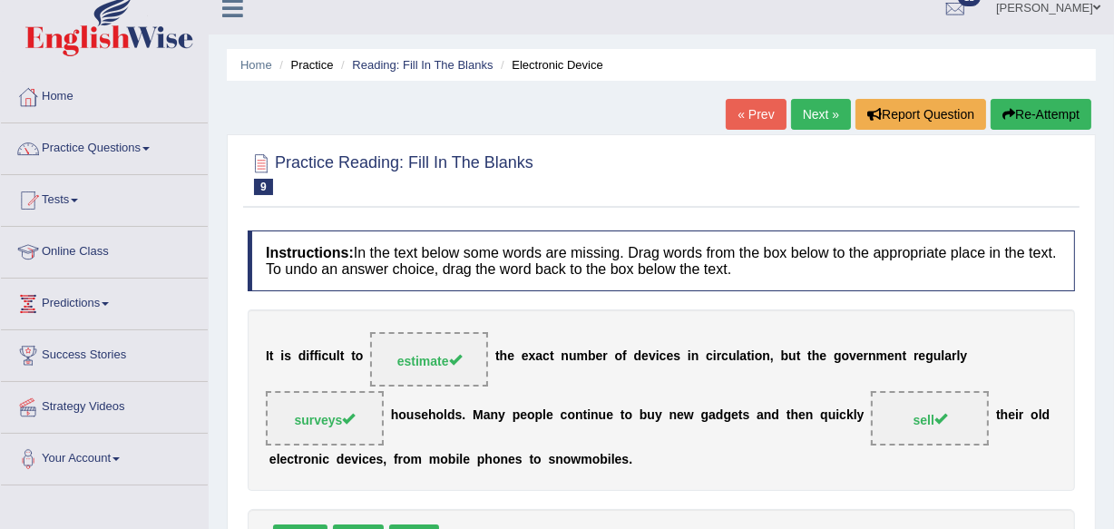
click at [817, 108] on link "Next »" at bounding box center [821, 114] width 60 height 31
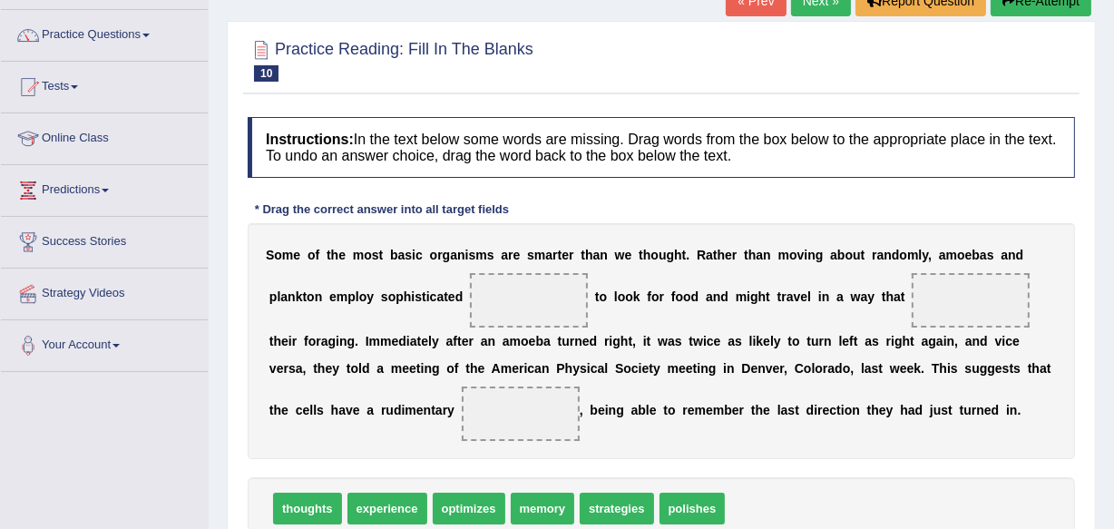
scroll to position [164, 0]
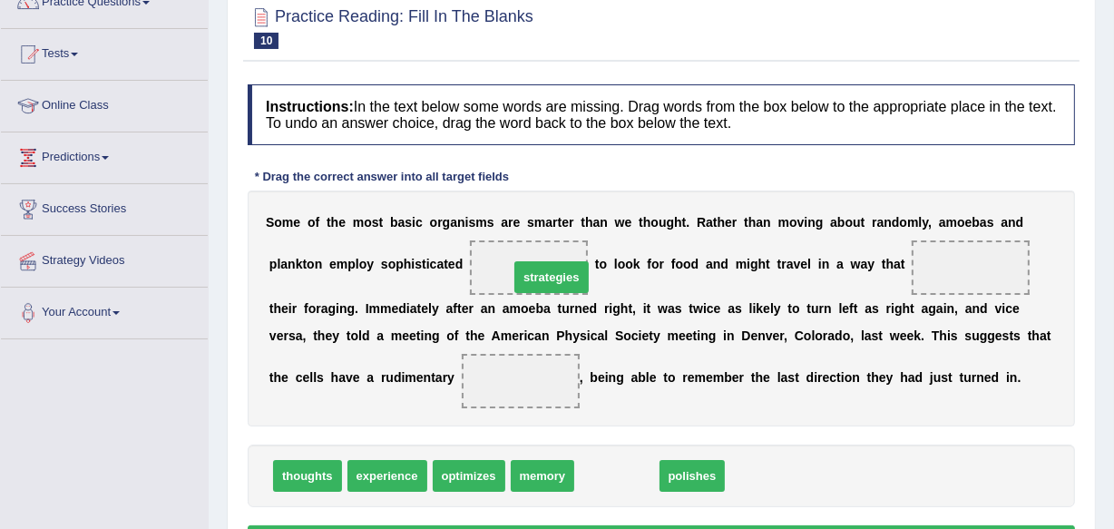
drag, startPoint x: 628, startPoint y: 475, endPoint x: 563, endPoint y: 277, distance: 209.2
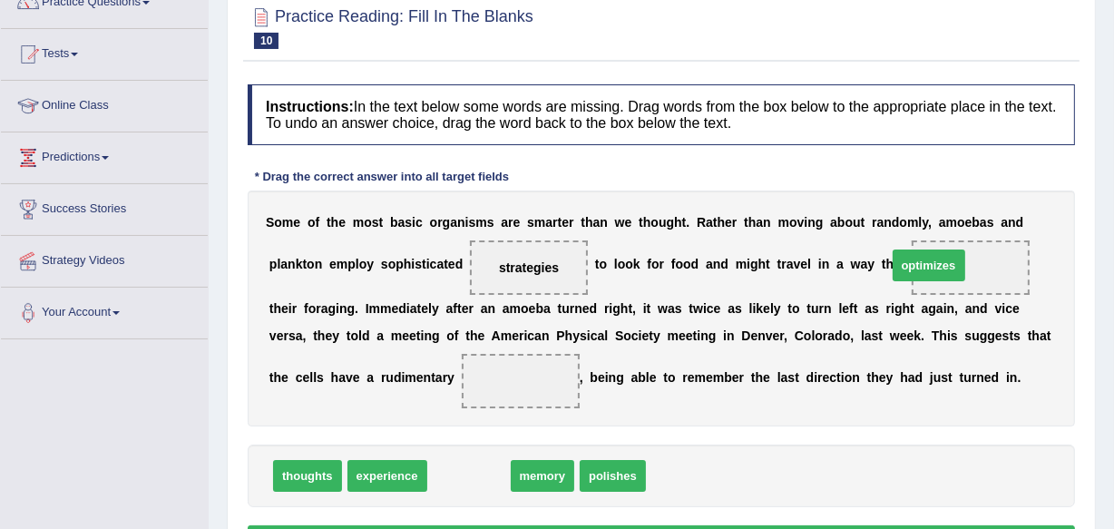
drag, startPoint x: 465, startPoint y: 468, endPoint x: 927, endPoint y: 261, distance: 506.0
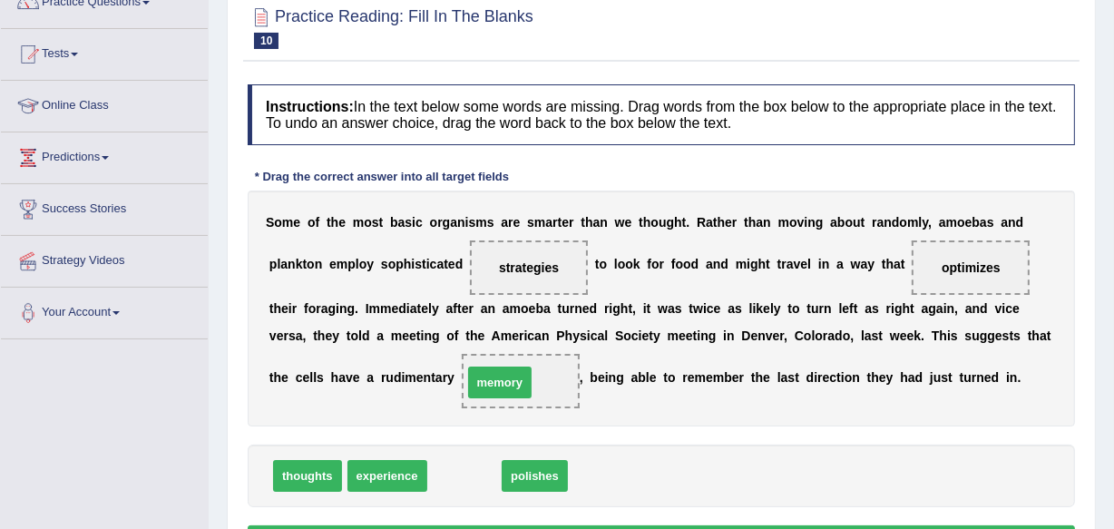
drag, startPoint x: 475, startPoint y: 473, endPoint x: 540, endPoint y: 378, distance: 114.2
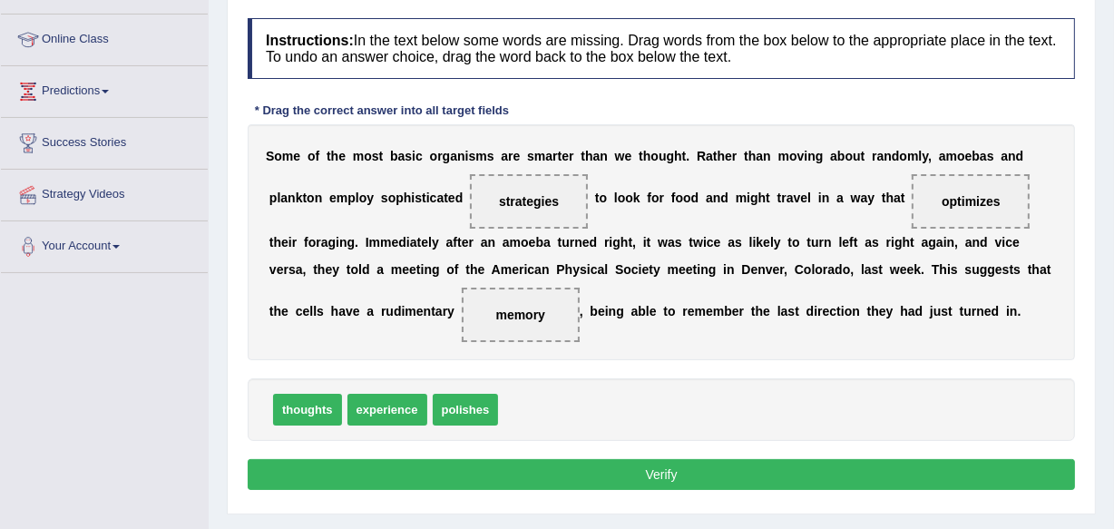
scroll to position [241, 0]
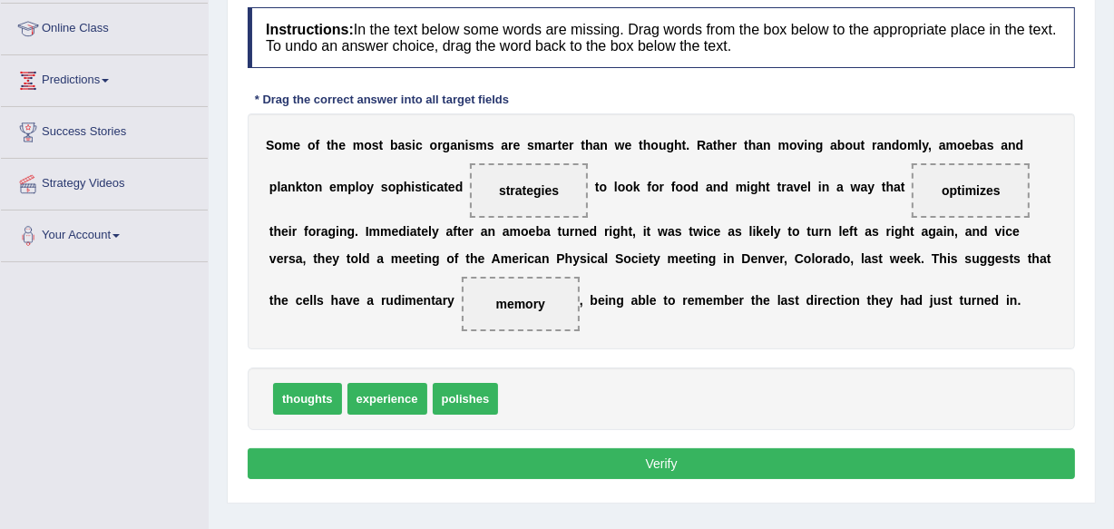
click at [673, 467] on button "Verify" at bounding box center [661, 463] width 827 height 31
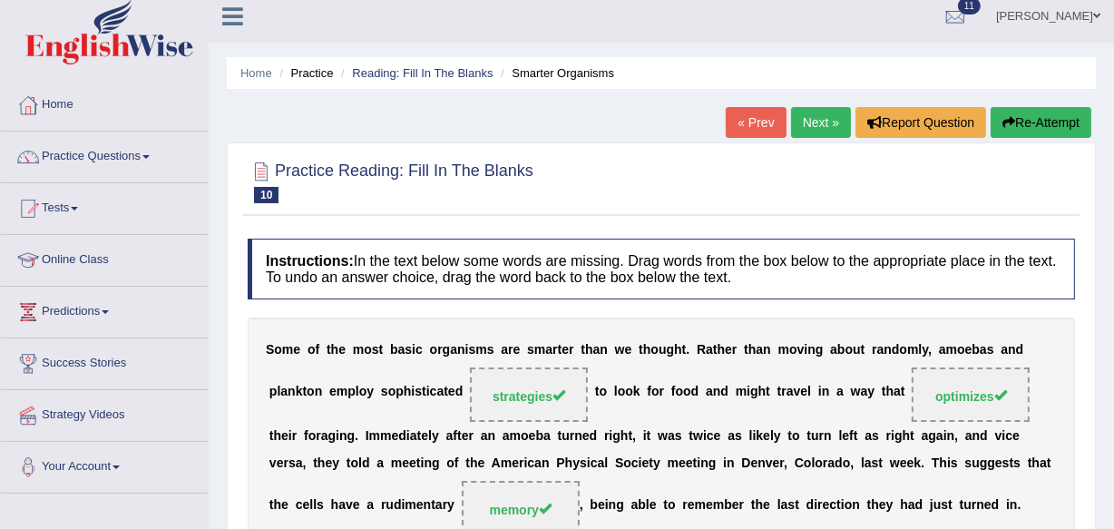
scroll to position [0, 0]
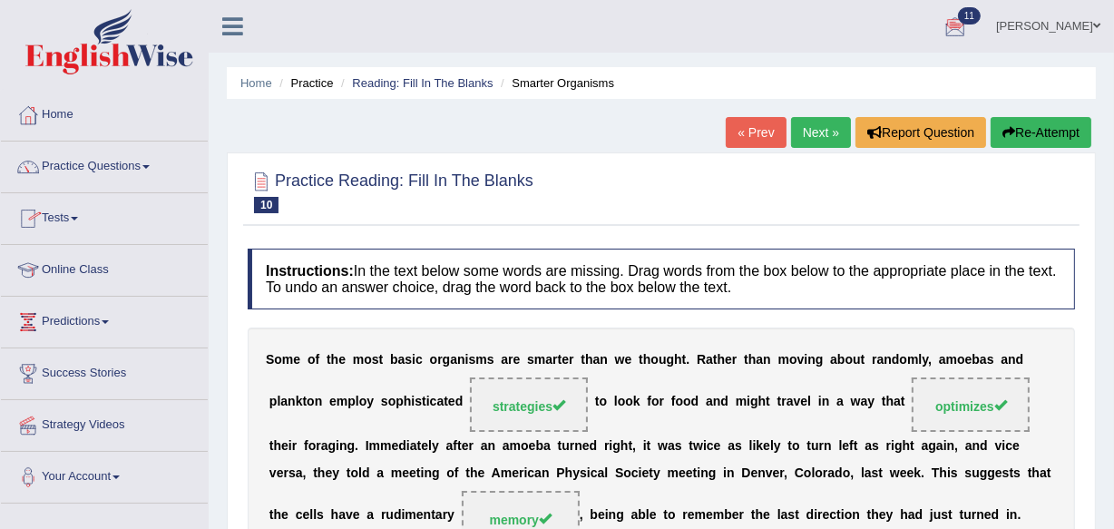
click at [150, 165] on span at bounding box center [145, 167] width 7 height 4
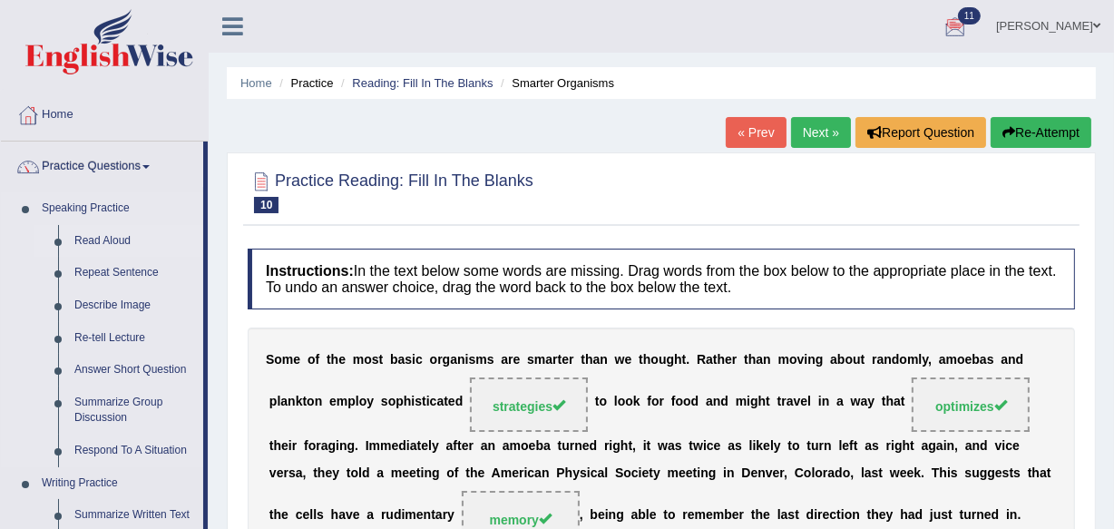
click at [119, 235] on link "Read Aloud" at bounding box center [134, 241] width 137 height 33
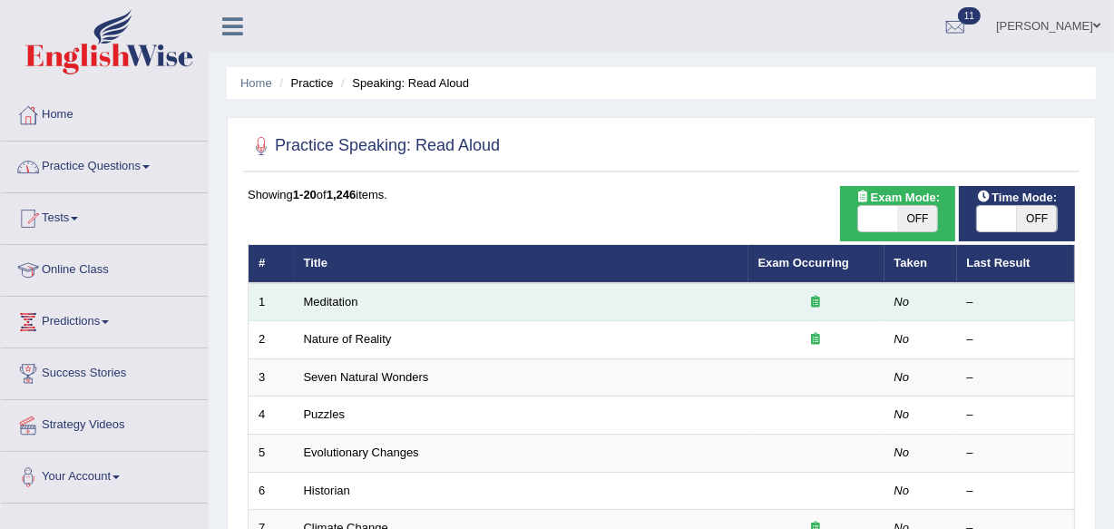
click at [898, 300] on em "No" at bounding box center [902, 302] width 15 height 14
click at [323, 302] on link "Meditation" at bounding box center [331, 302] width 54 height 14
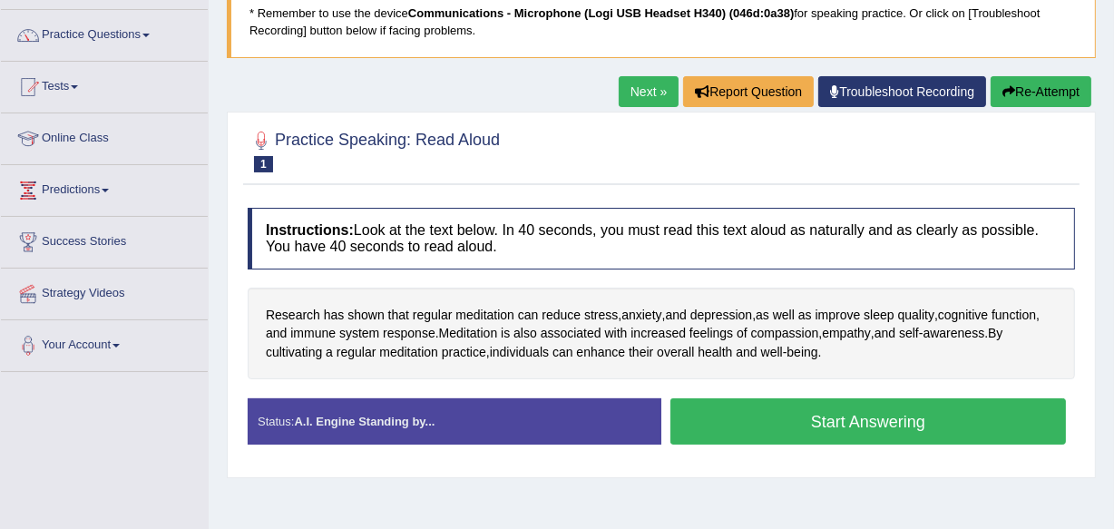
scroll to position [164, 0]
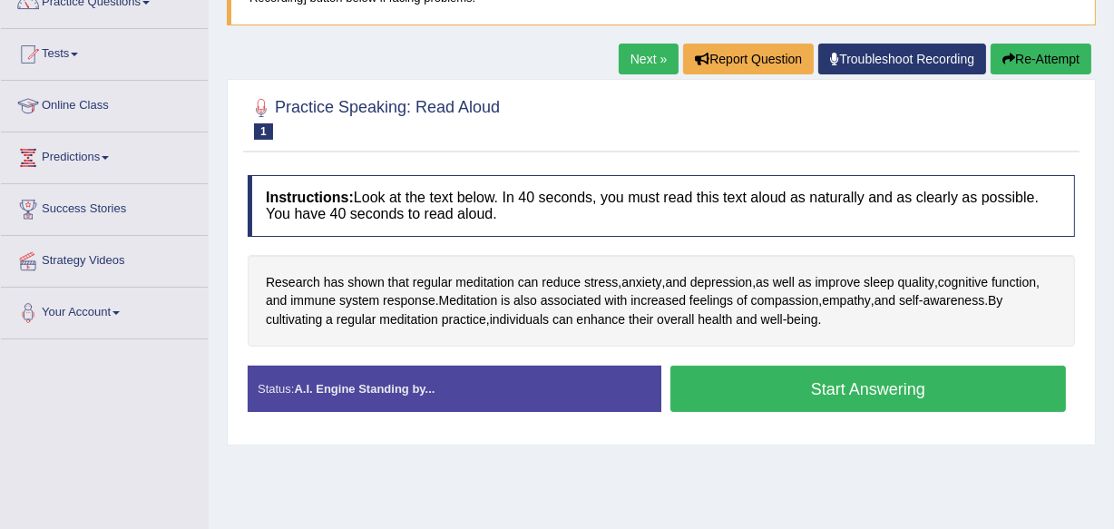
click at [912, 385] on button "Start Answering" at bounding box center [868, 389] width 396 height 46
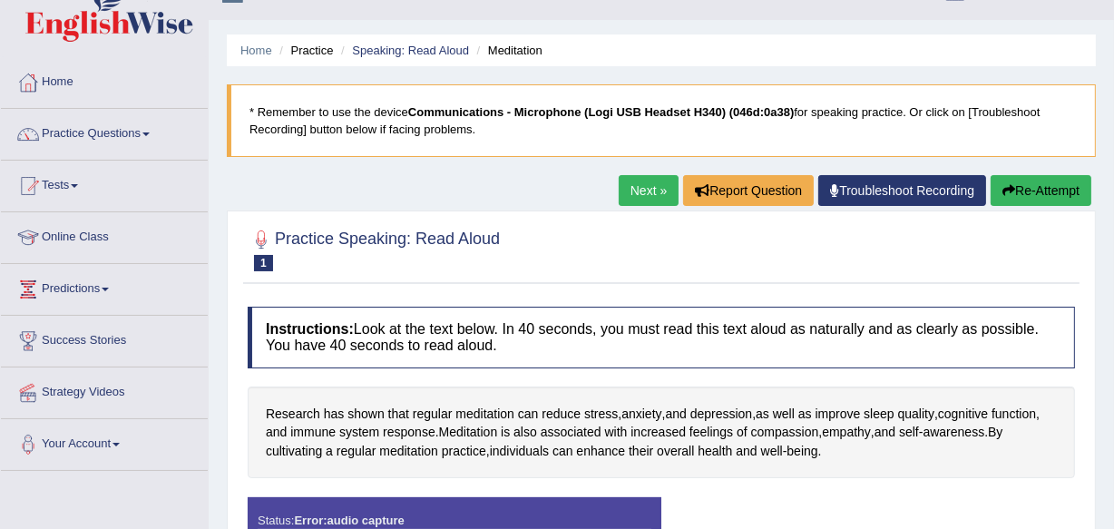
scroll to position [0, 0]
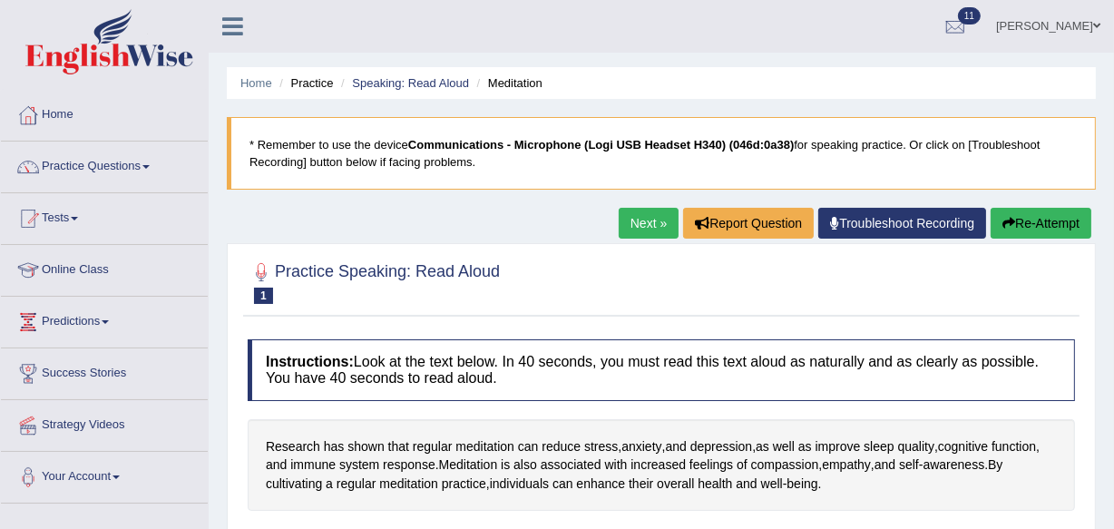
click at [644, 227] on link "Next »" at bounding box center [649, 223] width 60 height 31
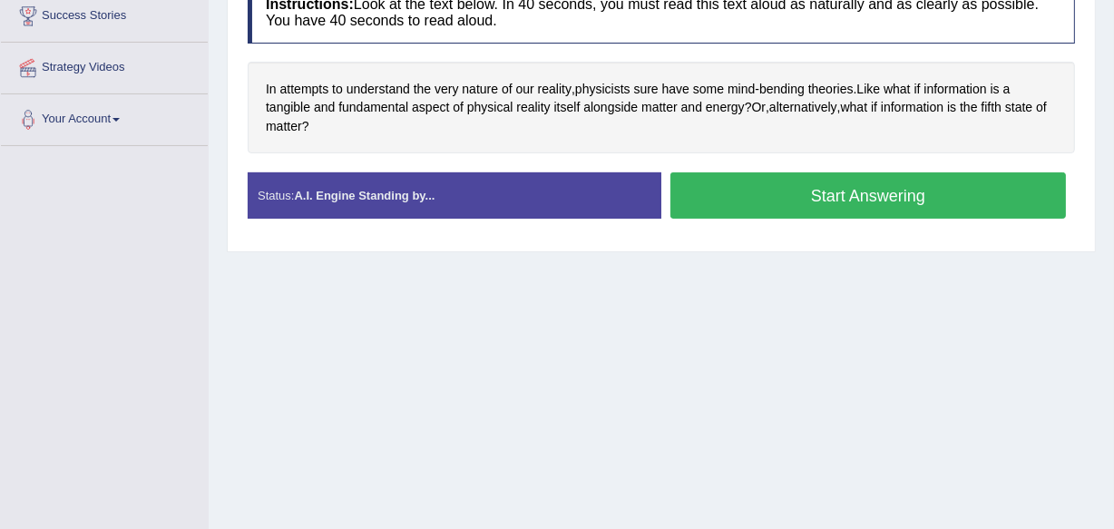
scroll to position [325, 0]
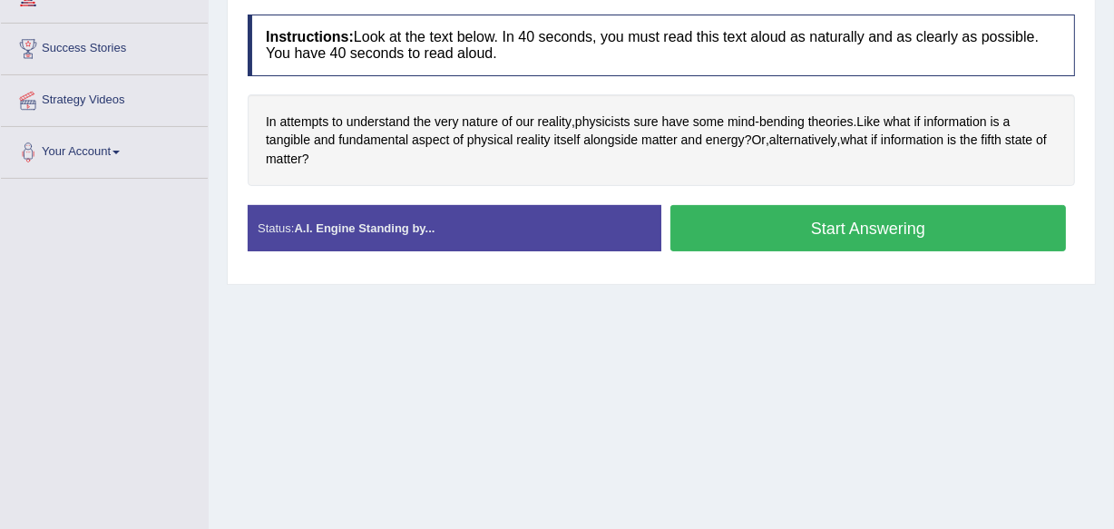
click at [888, 221] on button "Start Answering" at bounding box center [868, 228] width 396 height 46
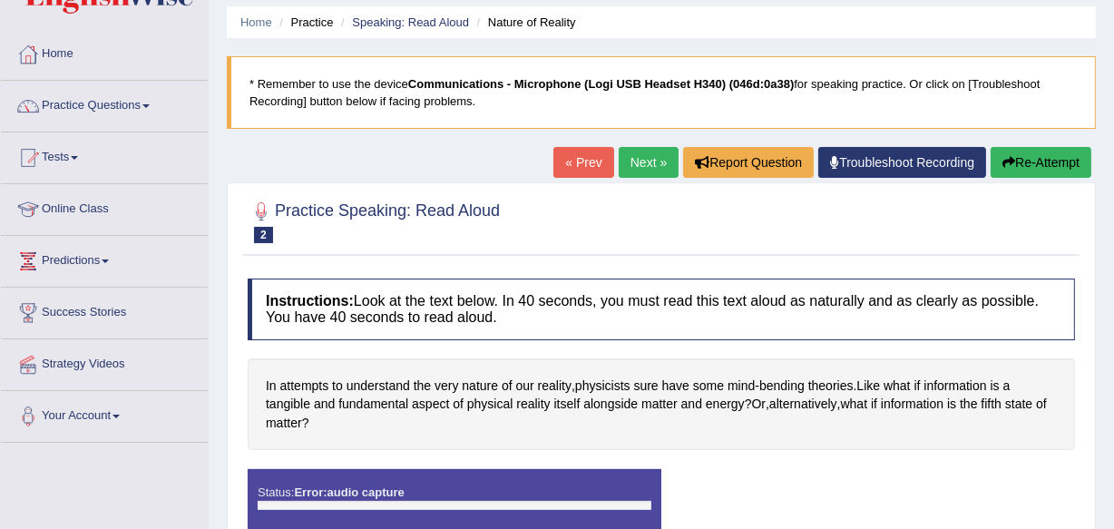
scroll to position [0, 0]
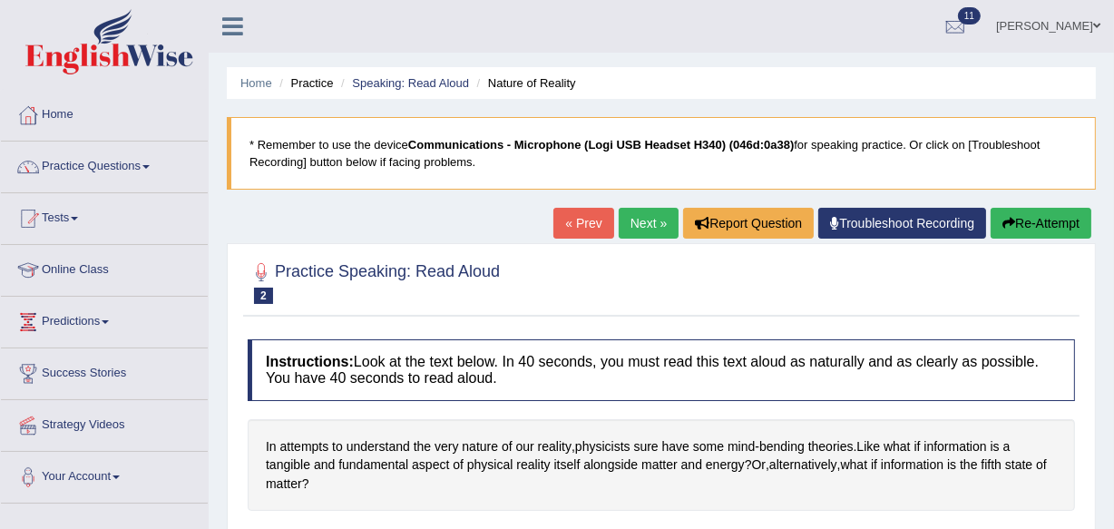
click at [884, 224] on link "Troubleshoot Recording" at bounding box center [902, 223] width 168 height 31
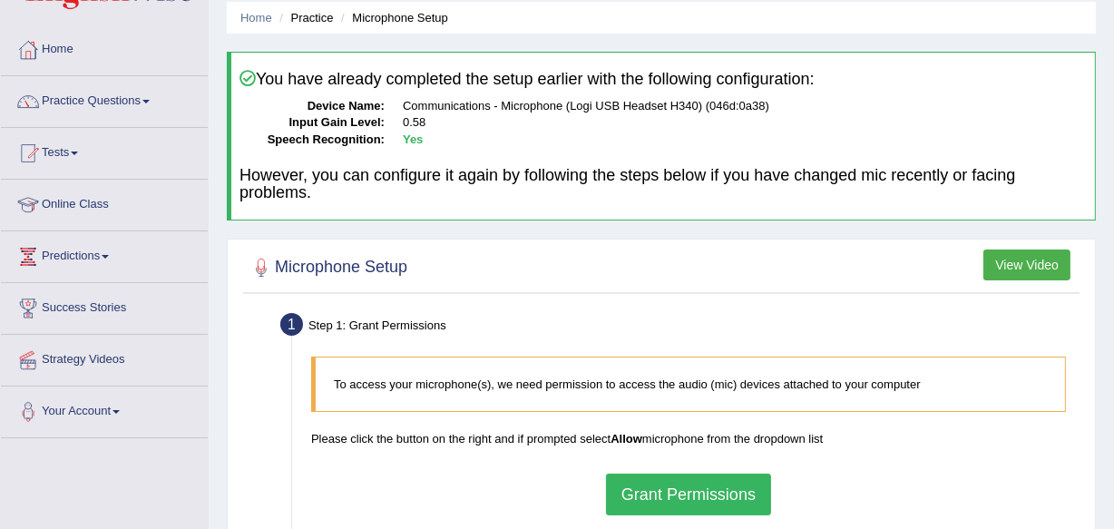
scroll to position [109, 0]
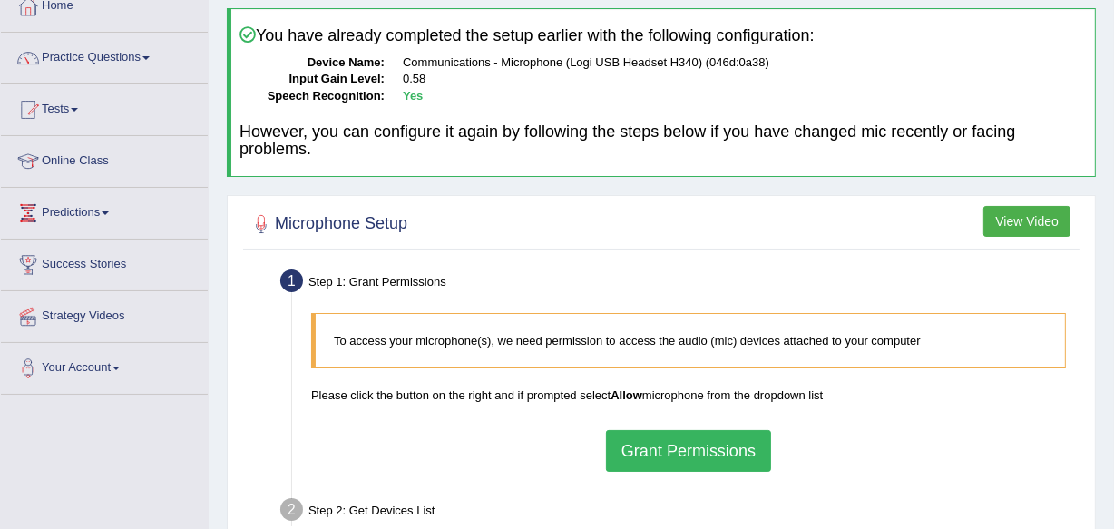
click at [686, 441] on button "Grant Permissions" at bounding box center [688, 451] width 165 height 42
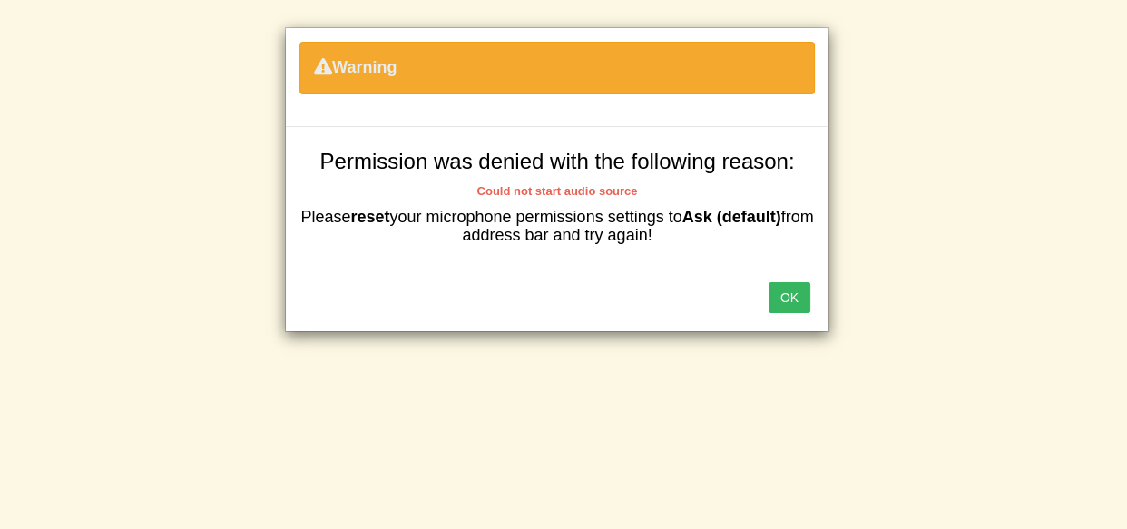
click at [778, 286] on button "OK" at bounding box center [789, 297] width 42 height 31
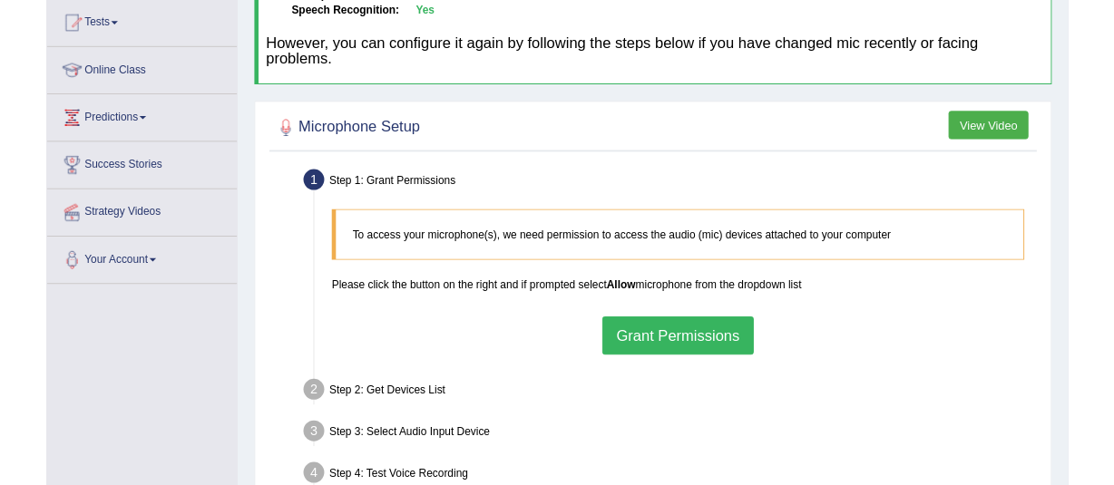
scroll to position [161, 0]
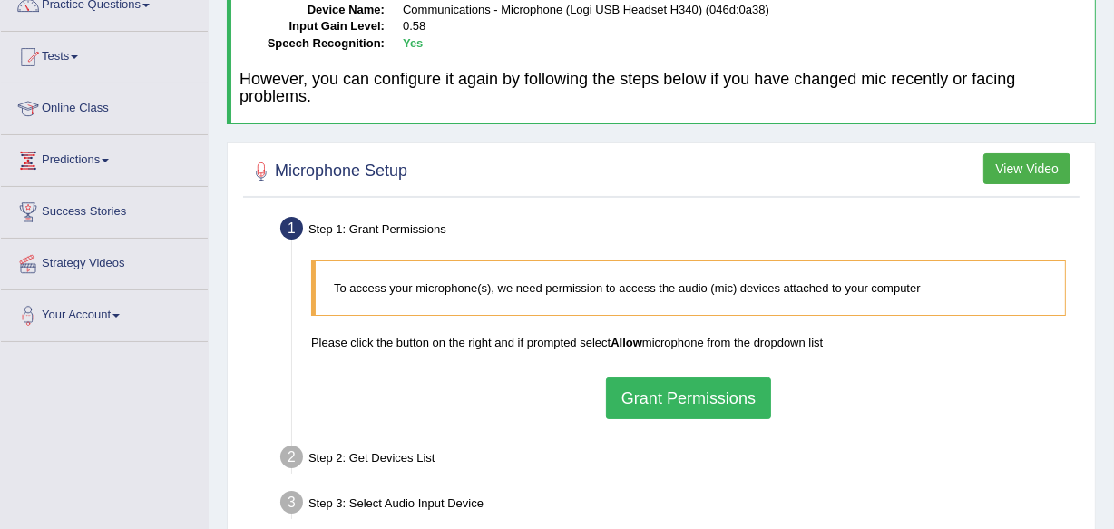
click at [698, 392] on button "Grant Permissions" at bounding box center [688, 398] width 165 height 42
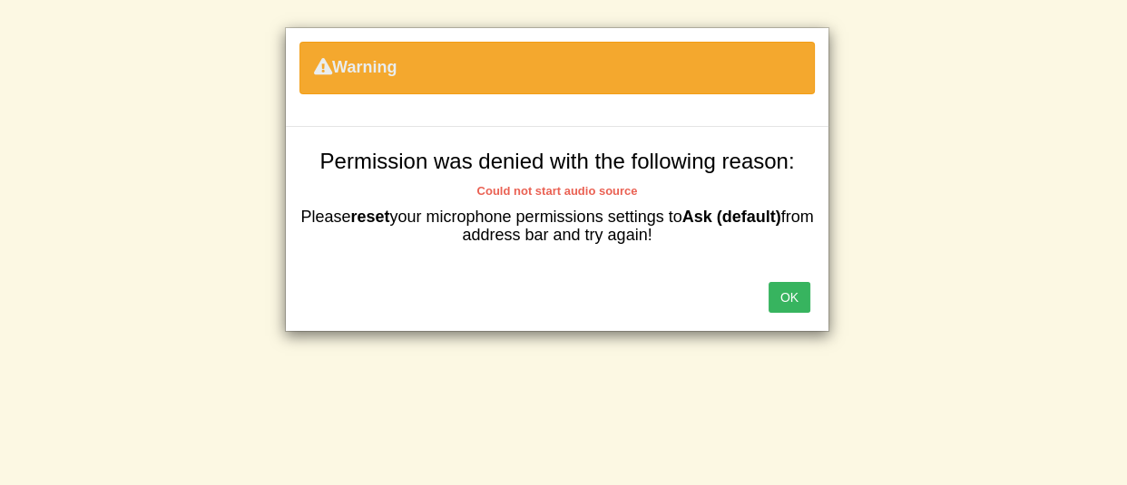
click at [788, 294] on button "OK" at bounding box center [789, 297] width 42 height 31
